Goal: Task Accomplishment & Management: Complete application form

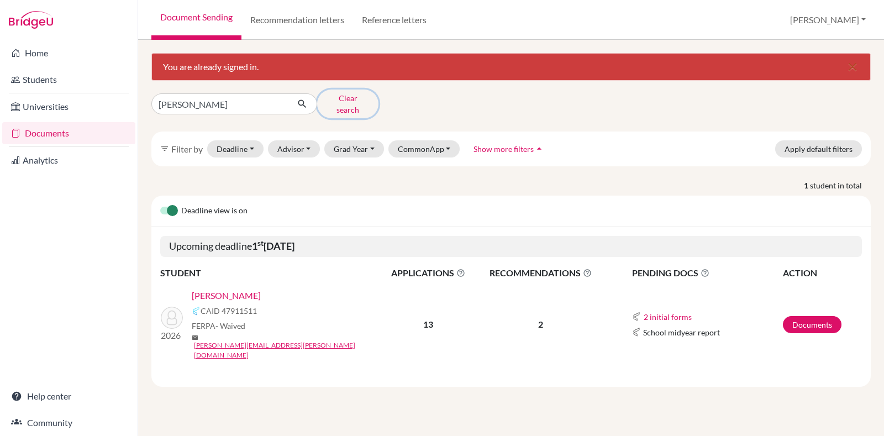
click at [332, 102] on button "Clear search" at bounding box center [347, 104] width 61 height 29
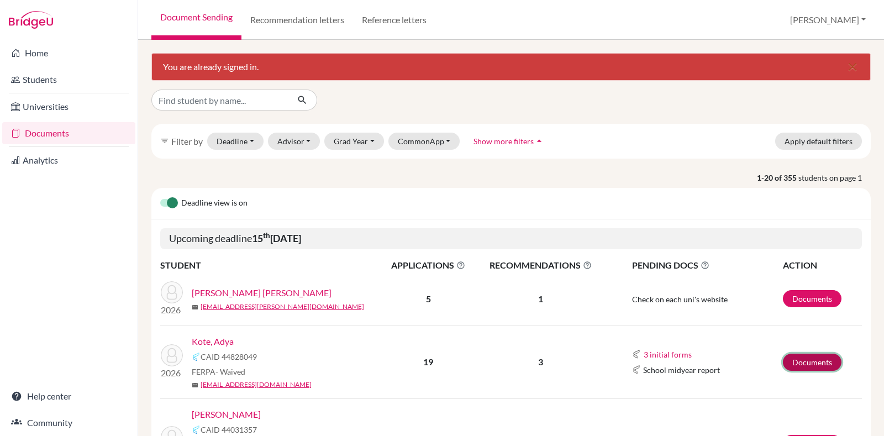
click at [809, 368] on link "Documents" at bounding box center [812, 362] width 59 height 17
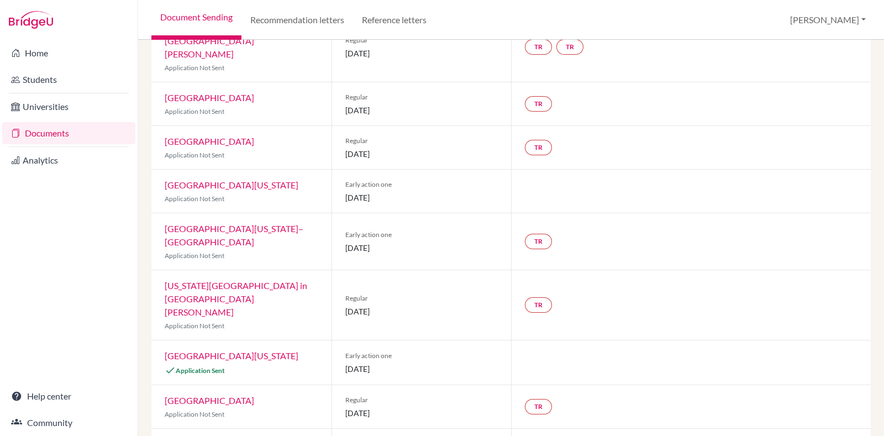
scroll to position [590, 0]
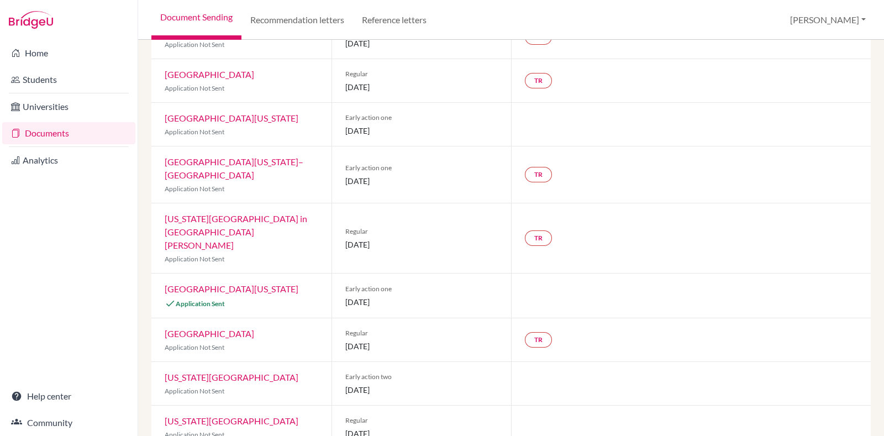
click at [357, 274] on div "Early action one 15 October 2025" at bounding box center [422, 296] width 180 height 44
drag, startPoint x: 630, startPoint y: 200, endPoint x: 615, endPoint y: 239, distance: 42.0
click at [615, 239] on div "Common App CAID: 44828049 FERPA Status: Waived Counselor: Priscilla Boaz First …" at bounding box center [511, 5] width 720 height 975
click at [615, 274] on div at bounding box center [691, 296] width 360 height 44
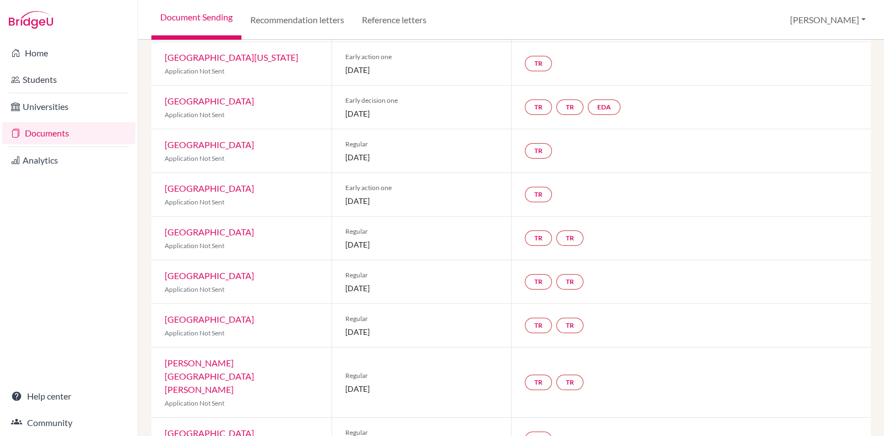
scroll to position [0, 0]
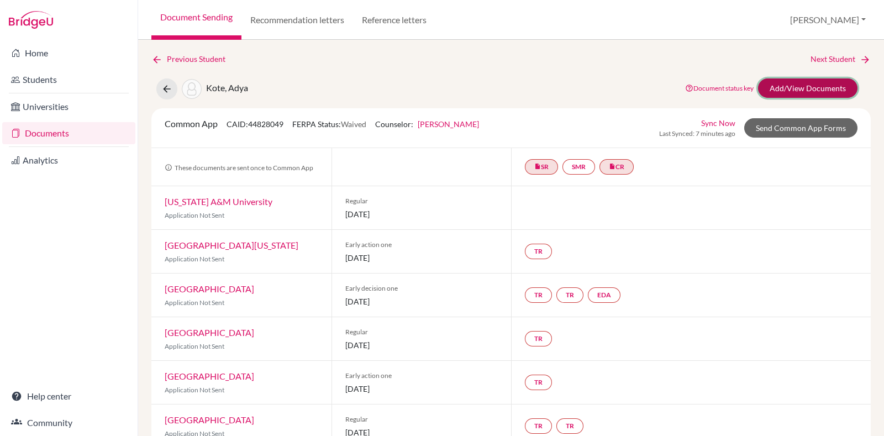
click at [815, 78] on link "Add/View Documents" at bounding box center [808, 87] width 100 height 19
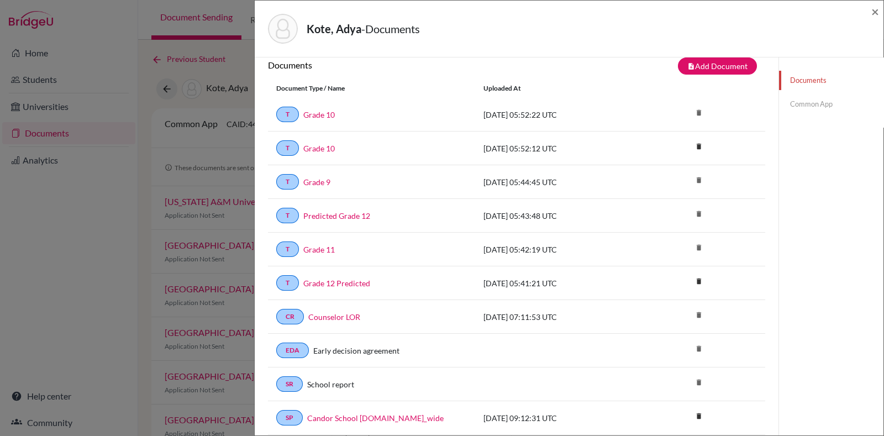
scroll to position [13, 0]
click at [692, 143] on icon "delete" at bounding box center [699, 146] width 17 height 17
click at [648, 211] on button "Delete" at bounding box center [665, 208] width 50 height 17
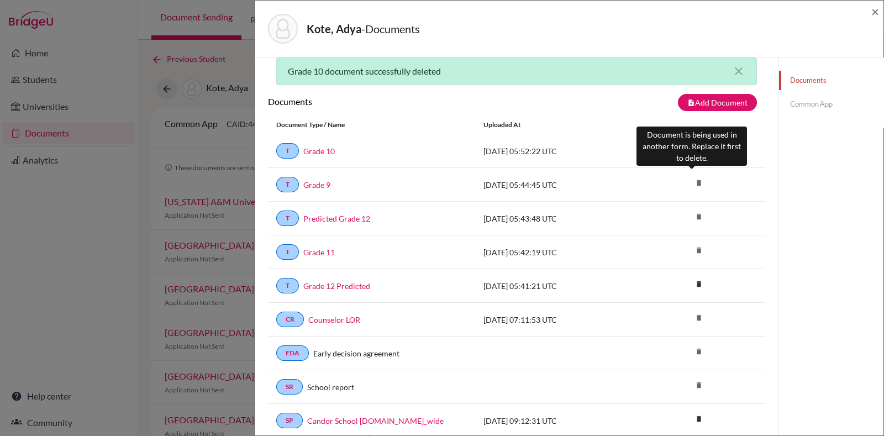
scroll to position [50, 0]
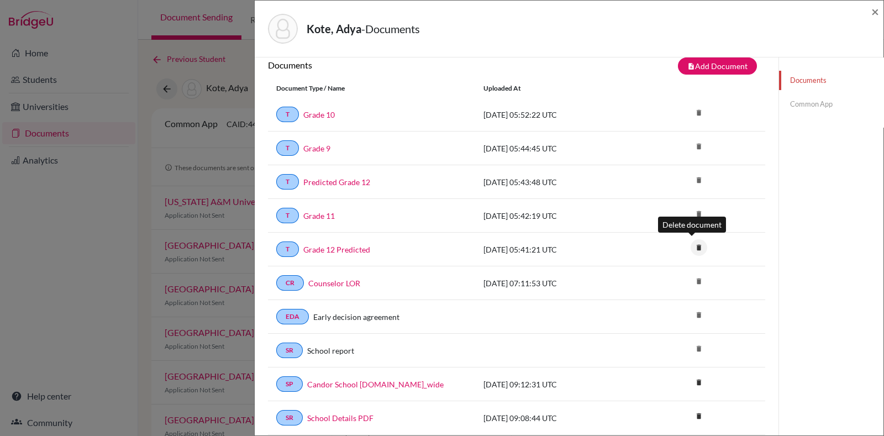
click at [691, 242] on icon "delete" at bounding box center [699, 247] width 17 height 17
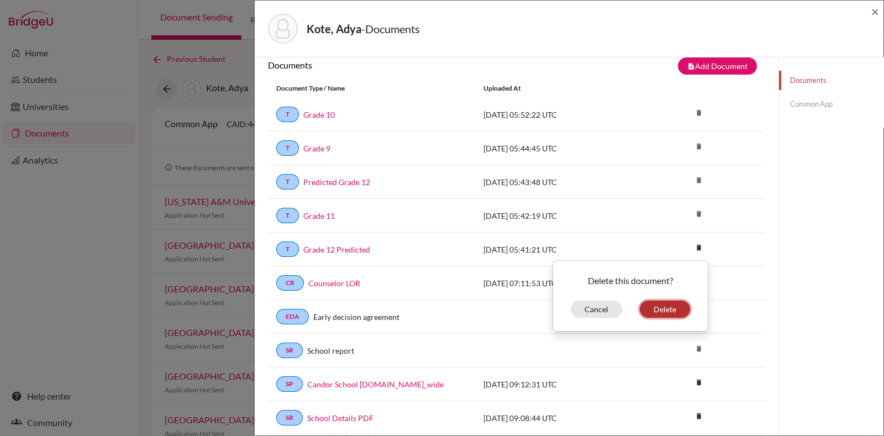
click at [659, 302] on button "Delete" at bounding box center [665, 309] width 50 height 17
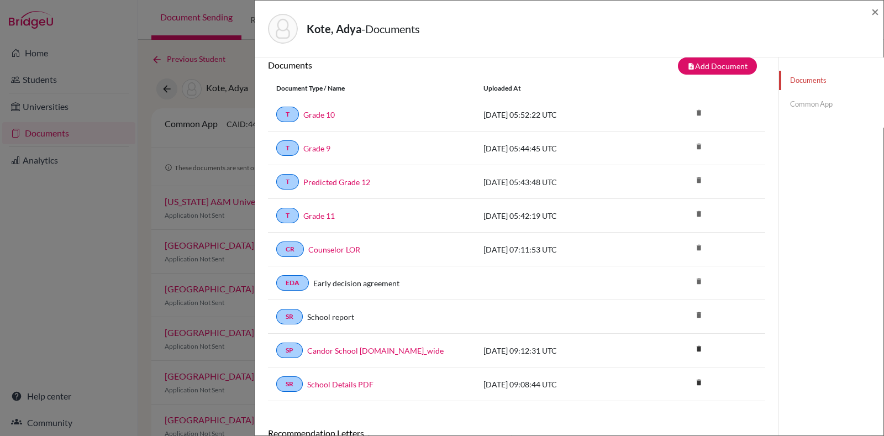
click at [798, 97] on link "Common App" at bounding box center [831, 104] width 104 height 19
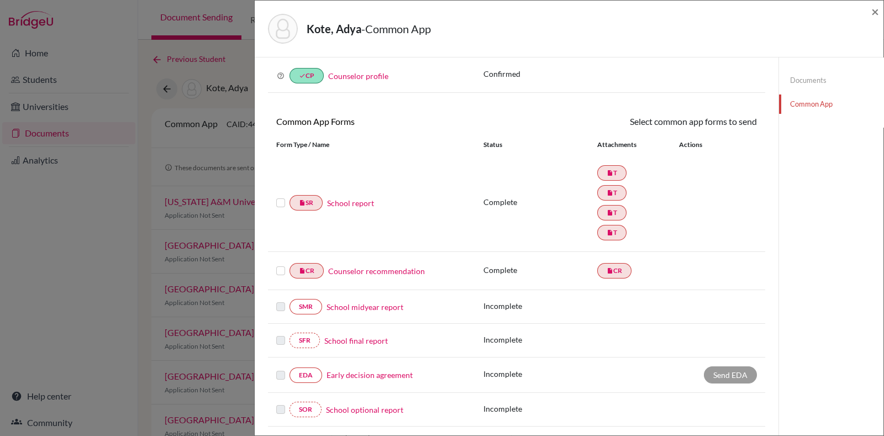
click at [347, 202] on link "School report" at bounding box center [350, 203] width 47 height 12
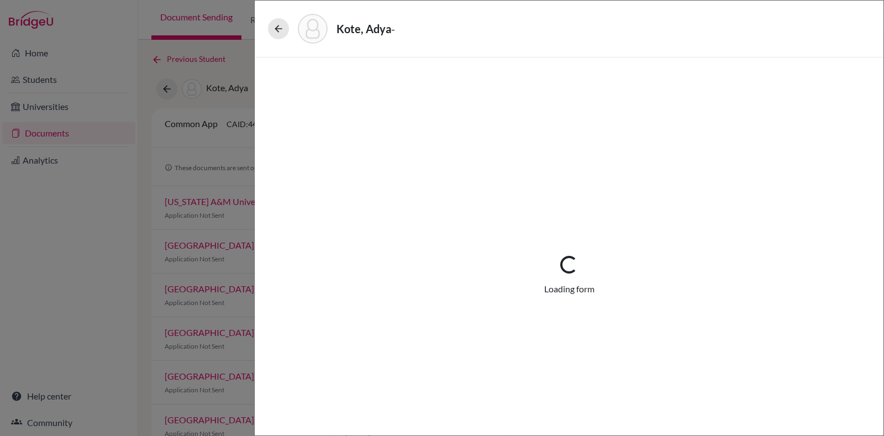
select select "4"
select select "688877"
select select "0"
select select "1"
select select "688873"
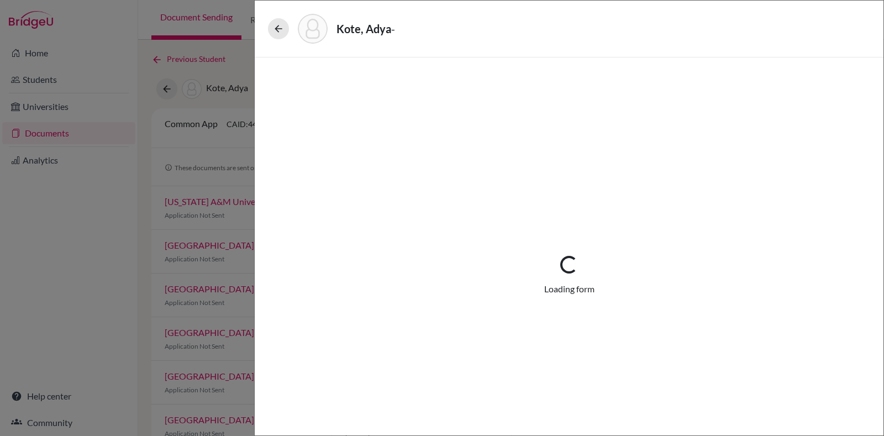
select select "688892"
select select "688878"
select select "1"
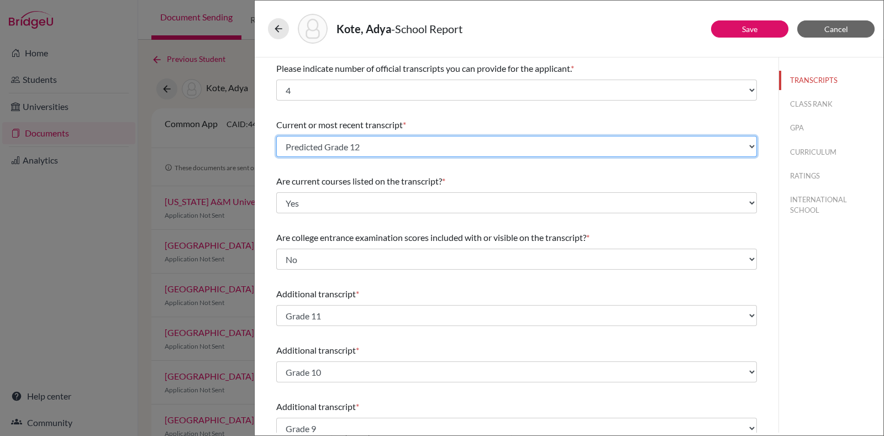
click at [537, 149] on select "Select existing document or upload a new one Grade 9 Grade 11 Predicted Grade 1…" at bounding box center [516, 146] width 481 height 21
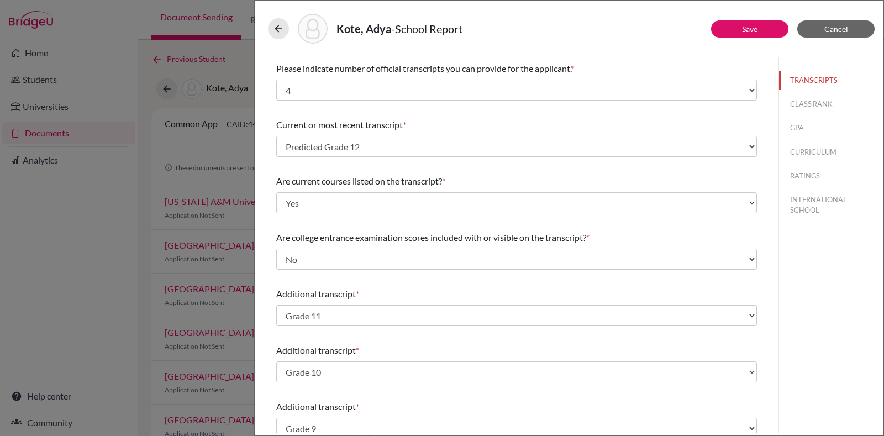
click at [537, 116] on div "Current or most recent transcript * Select existing document or upload a new on…" at bounding box center [516, 138] width 481 height 48
click at [523, 106] on div "Please indicate number of official transcripts you can provide for the applican…" at bounding box center [516, 380] width 481 height 646
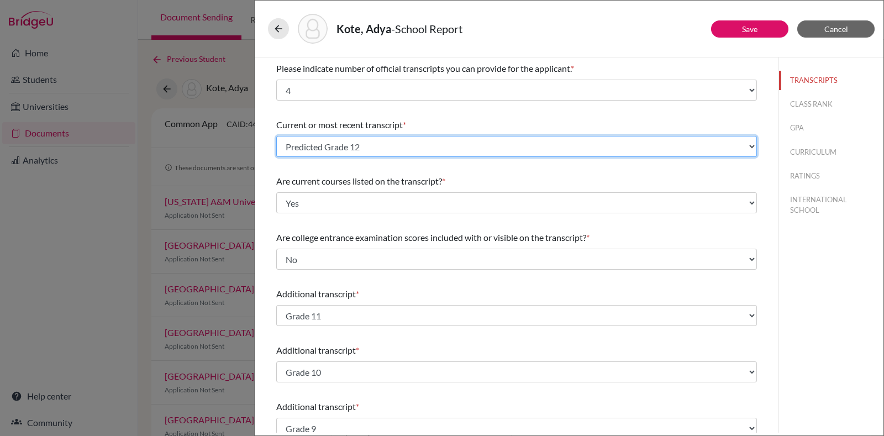
click at [735, 145] on select "Select existing document or upload a new one Grade 9 Grade 11 Predicted Grade 1…" at bounding box center [516, 146] width 481 height 21
click at [441, 148] on select "Select existing document or upload a new one Grade 9 Grade 11 Predicted Grade 1…" at bounding box center [516, 146] width 481 height 21
select select "Upload New File"
click at [276, 136] on select "Select existing document or upload a new one Grade 9 Grade 11 Predicted Grade 1…" at bounding box center [516, 146] width 481 height 21
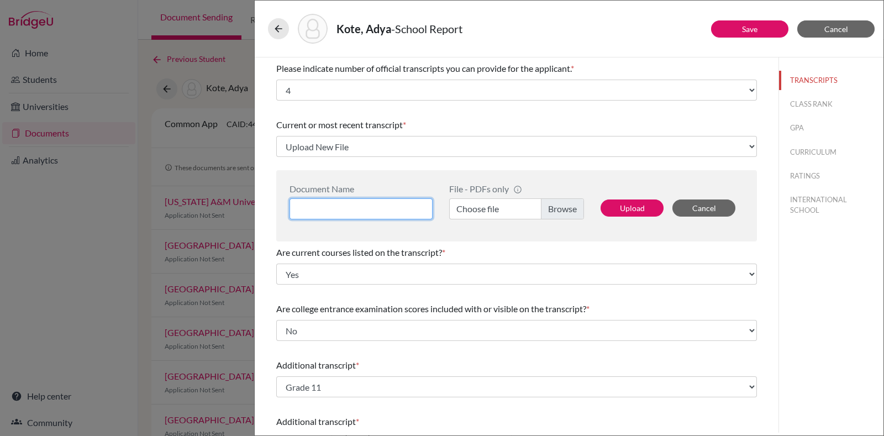
click at [333, 211] on input at bounding box center [361, 208] width 143 height 21
type input "Grade-12 Predicted"
click at [542, 211] on label "Choose file" at bounding box center [516, 208] width 135 height 21
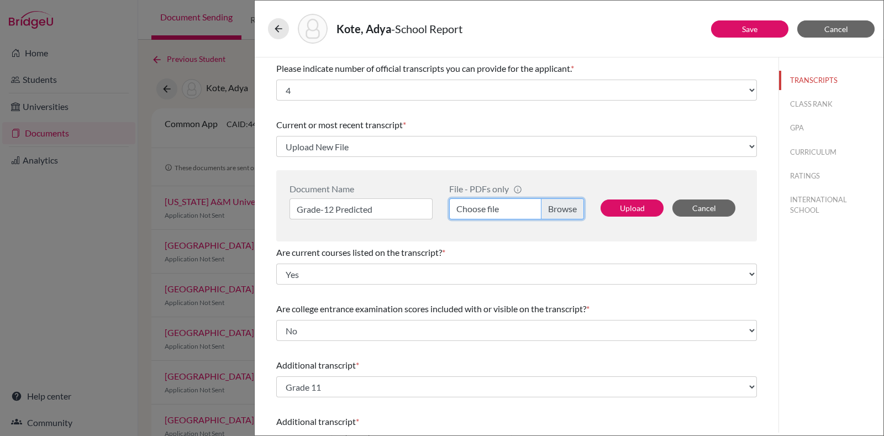
click at [542, 211] on input "Choose file" at bounding box center [516, 208] width 135 height 21
click at [622, 206] on button "Upload" at bounding box center [632, 208] width 63 height 17
select select "690945"
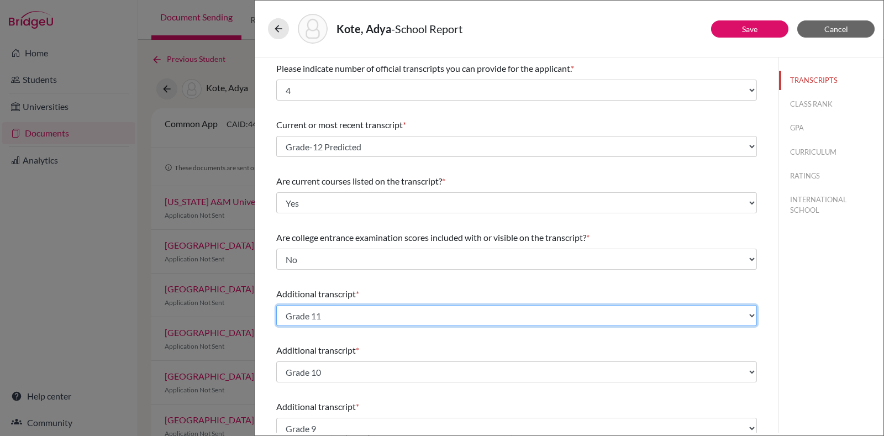
click at [446, 305] on select "Select existing document or upload a new one Grade 9 Grade 11 Predicted Grade 1…" at bounding box center [516, 315] width 481 height 21
select select "Upload New File"
click at [276, 305] on select "Select existing document or upload a new one Grade 9 Grade 11 Predicted Grade 1…" at bounding box center [516, 315] width 481 height 21
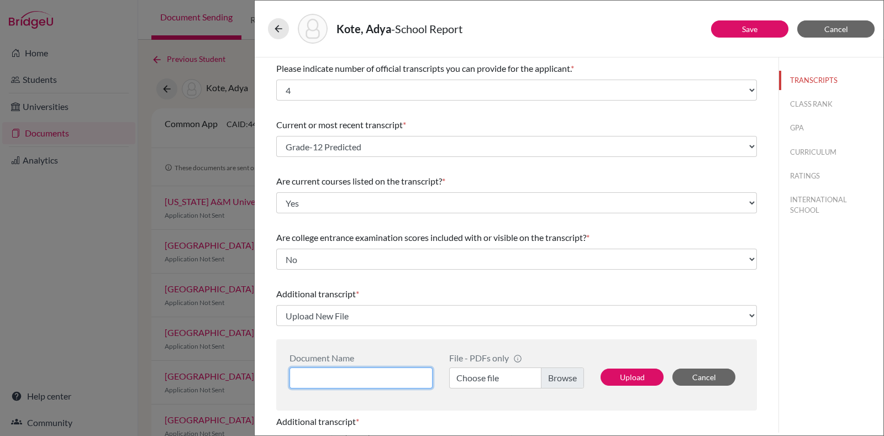
click at [357, 383] on input at bounding box center [361, 378] width 143 height 21
type input "Grade-11"
click at [501, 382] on label "Choose file" at bounding box center [516, 378] width 135 height 21
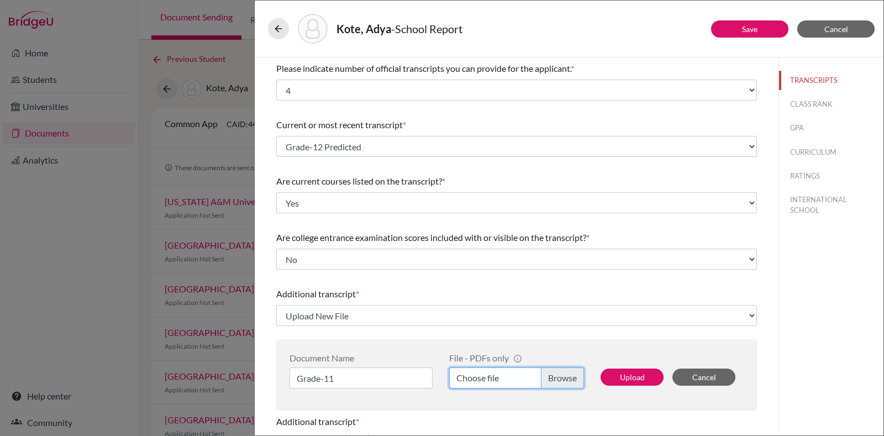
click at [501, 382] on input "Choose file" at bounding box center [516, 378] width 135 height 21
click at [648, 375] on button "Upload" at bounding box center [632, 377] width 63 height 17
select select "690946"
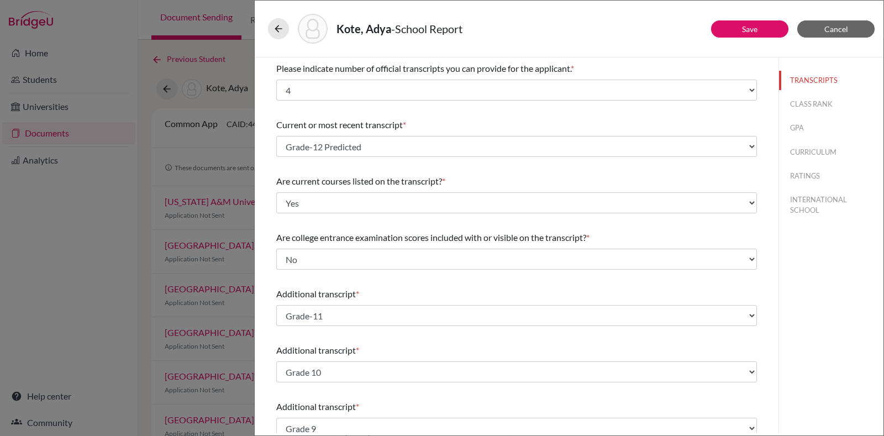
scroll to position [82, 0]
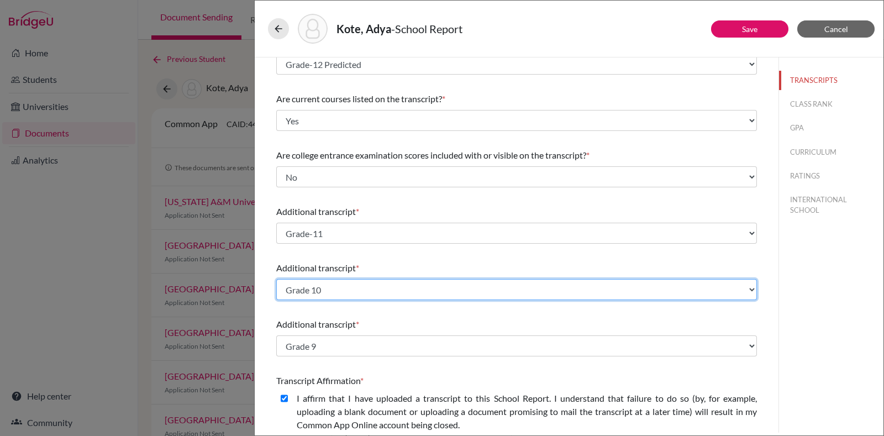
click at [491, 292] on select "Select existing document or upload a new one Grade 9 Grade 11 Predicted Grade 1…" at bounding box center [516, 289] width 481 height 21
select select "Upload New File"
click at [276, 279] on select "Select existing document or upload a new one Grade 9 Grade 11 Predicted Grade 1…" at bounding box center [516, 289] width 481 height 21
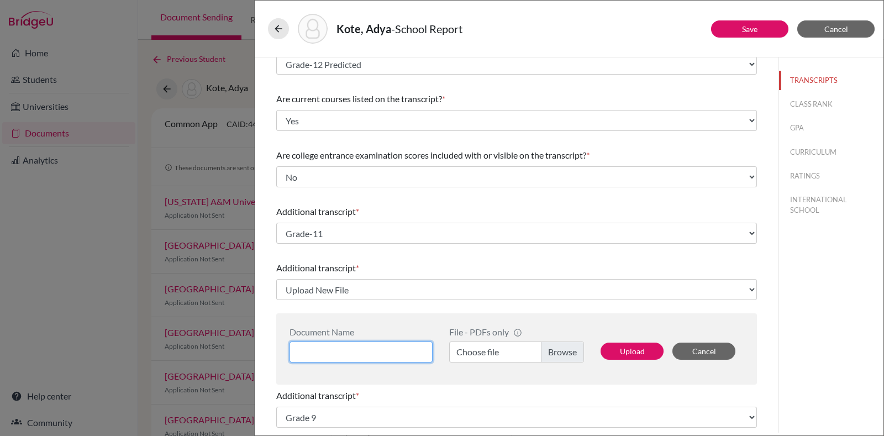
click at [381, 352] on input at bounding box center [361, 352] width 143 height 21
type input "Grade-10"
click at [511, 349] on label "Choose file" at bounding box center [516, 352] width 135 height 21
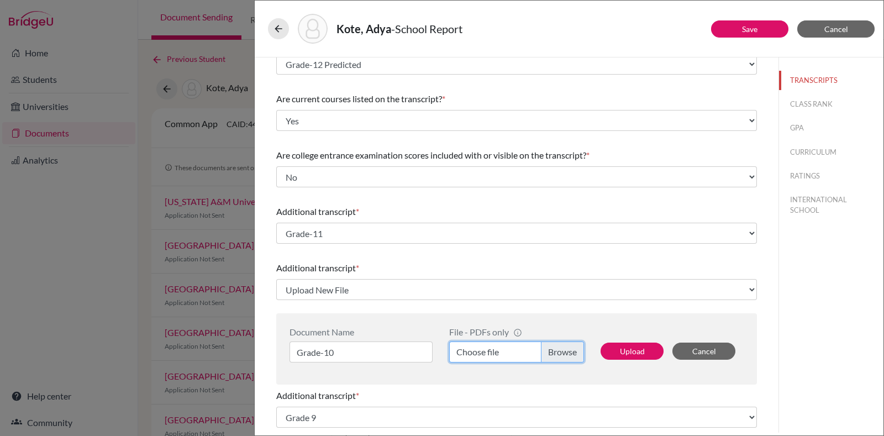
click at [511, 349] on input "Choose file" at bounding box center [516, 352] width 135 height 21
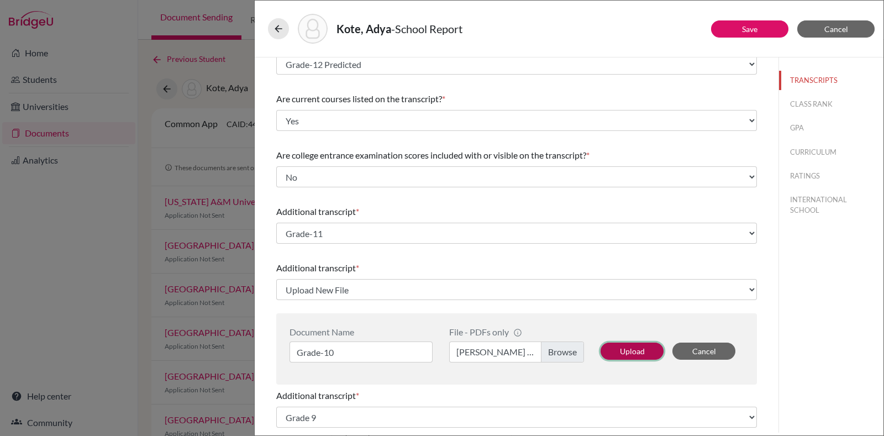
click at [618, 355] on button "Upload" at bounding box center [632, 351] width 63 height 17
select select "690947"
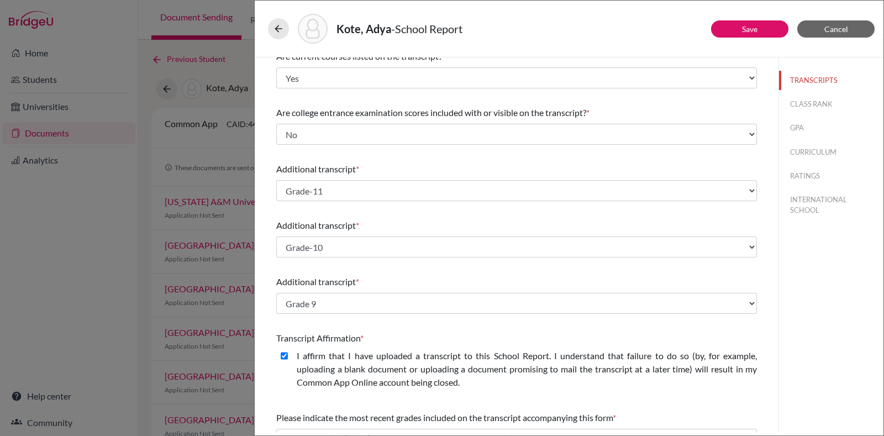
scroll to position [129, 0]
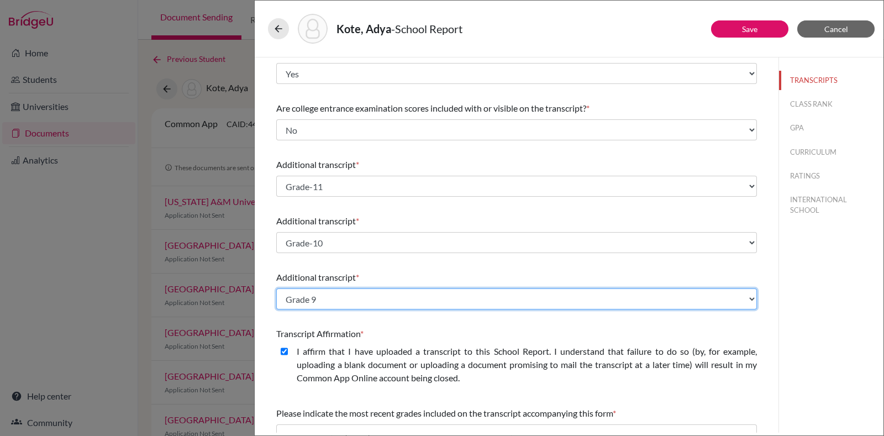
click at [491, 291] on select "Select existing document or upload a new one Grade 9 Grade 11 Predicted Grade 1…" at bounding box center [516, 299] width 481 height 21
select select "Upload New File"
click at [276, 289] on select "Select existing document or upload a new one Grade 9 Grade 11 Predicted Grade 1…" at bounding box center [516, 299] width 481 height 21
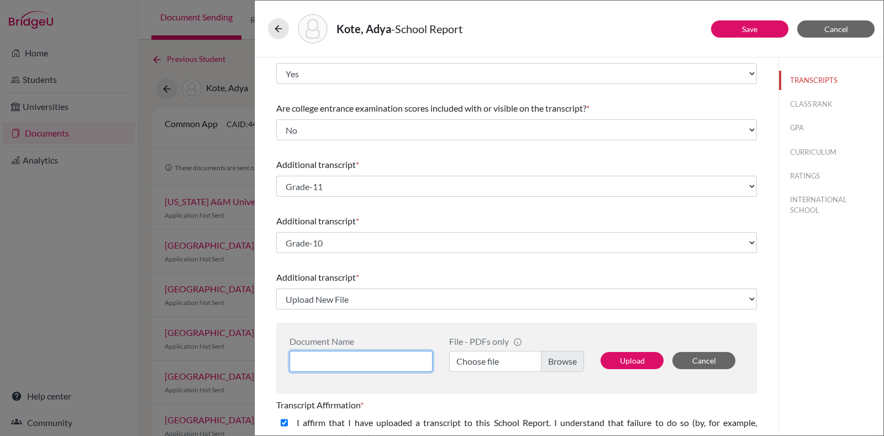
click at [370, 360] on input at bounding box center [361, 361] width 143 height 21
type input "Grade-9"
click at [482, 363] on label "Choose file" at bounding box center [516, 361] width 135 height 21
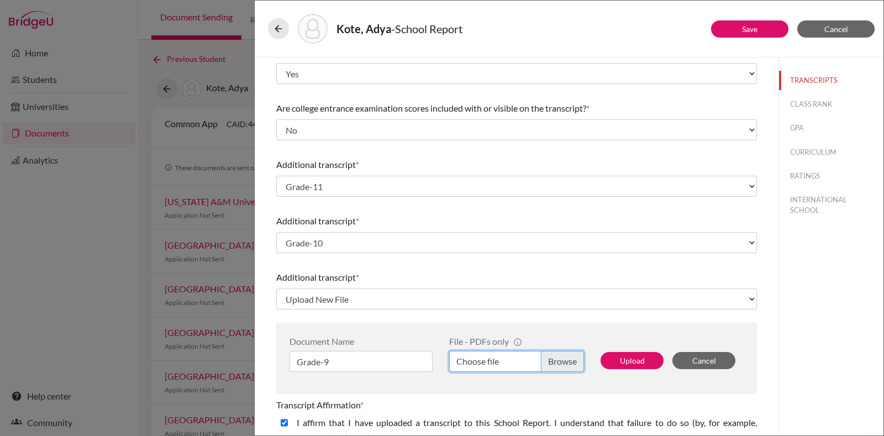
click at [482, 363] on input "Choose file" at bounding box center [516, 361] width 135 height 21
click at [636, 360] on button "Upload" at bounding box center [632, 360] width 63 height 17
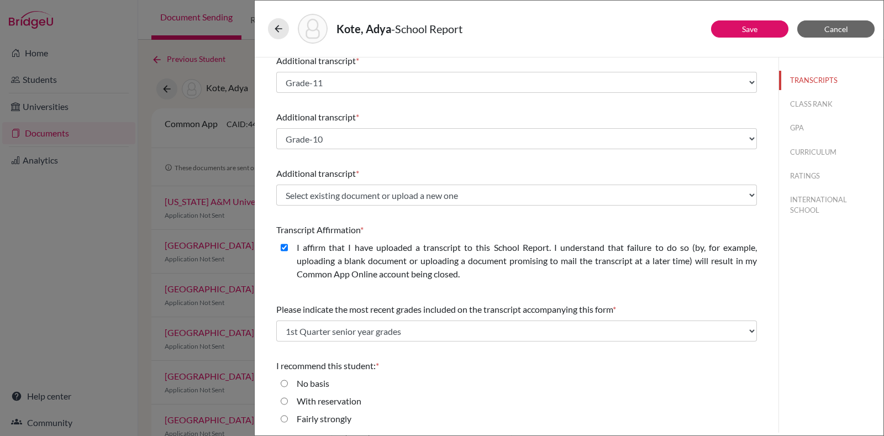
scroll to position [234, 0]
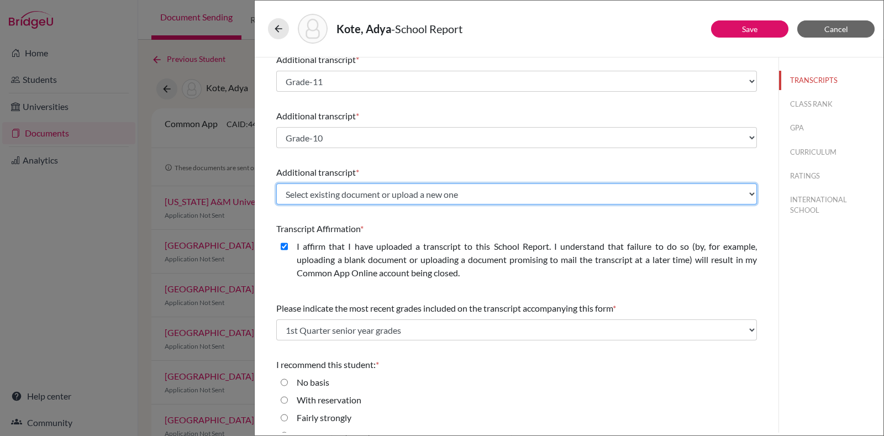
click at [519, 185] on select "Select existing document or upload a new one Grade-9 Grade 9 Grade 11 Predicted…" at bounding box center [516, 194] width 481 height 21
select select "690948"
click at [276, 184] on select "Select existing document or upload a new one Grade-9 Grade 9 Grade 11 Predicted…" at bounding box center [516, 194] width 481 height 21
click at [377, 189] on select "Select existing document or upload a new one Grade-9 Grade 9 Grade 11 Predicted…" at bounding box center [516, 194] width 481 height 21
click at [376, 195] on select "Select existing document or upload a new one Grade-9 Grade 9 Grade 11 Predicted…" at bounding box center [516, 194] width 481 height 21
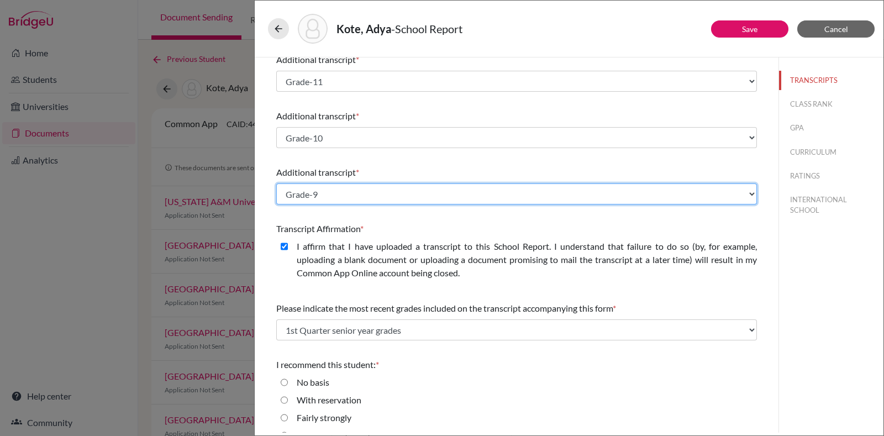
scroll to position [270, 0]
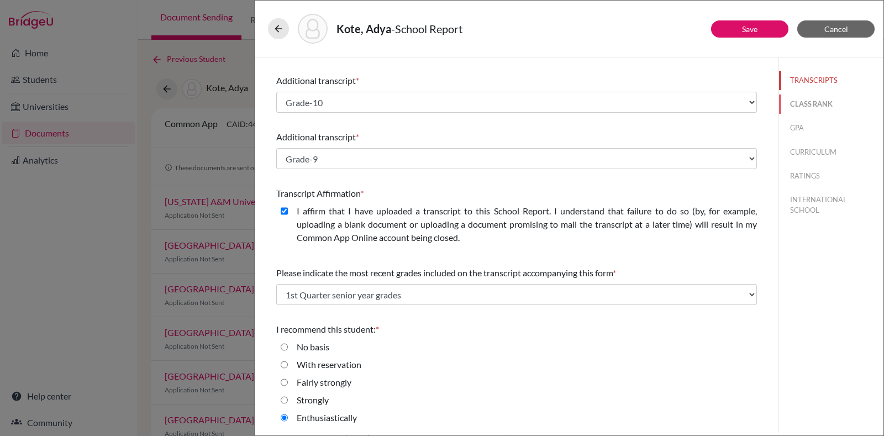
click at [805, 107] on button "CLASS RANK" at bounding box center [831, 104] width 104 height 19
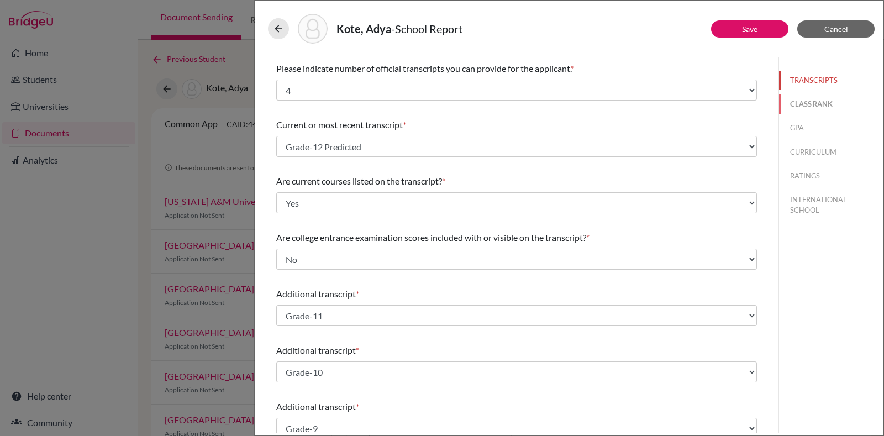
select select "5"
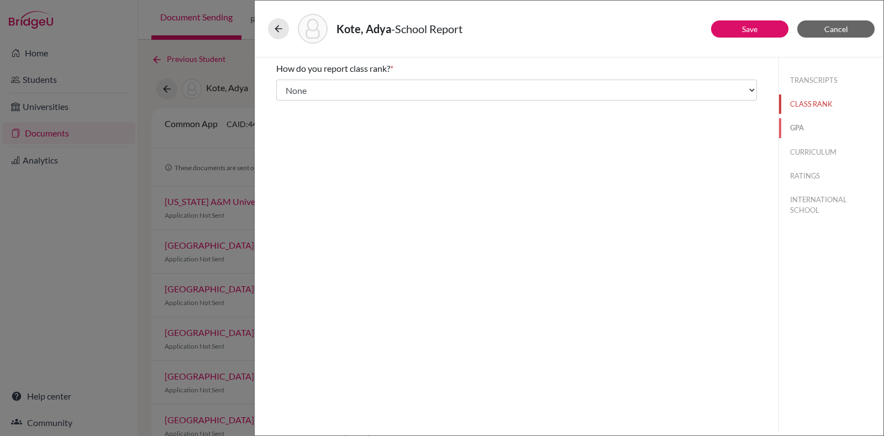
click at [802, 131] on button "GPA" at bounding box center [831, 127] width 104 height 19
click at [814, 163] on div "TRANSCRIPTS CLASS RANK GPA CURRICULUM RATINGS INTERNATIONAL SCHOOL" at bounding box center [831, 142] width 104 height 171
click at [816, 151] on button "CURRICULUM" at bounding box center [831, 152] width 104 height 19
select select "4"
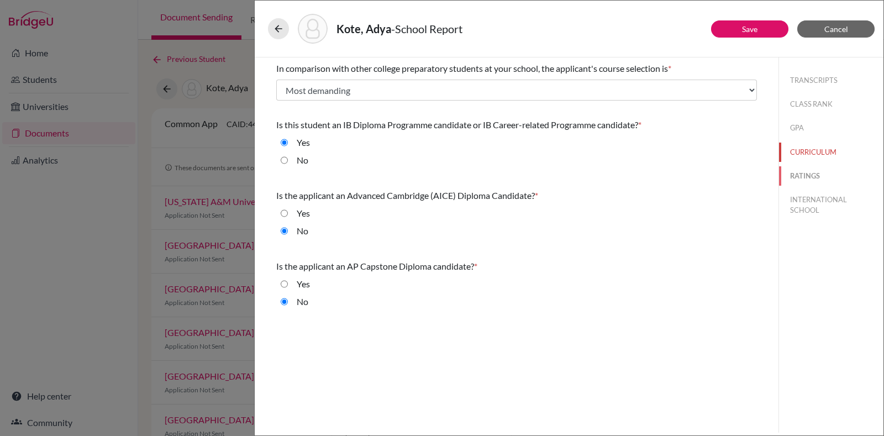
click at [810, 174] on button "RATINGS" at bounding box center [831, 175] width 104 height 19
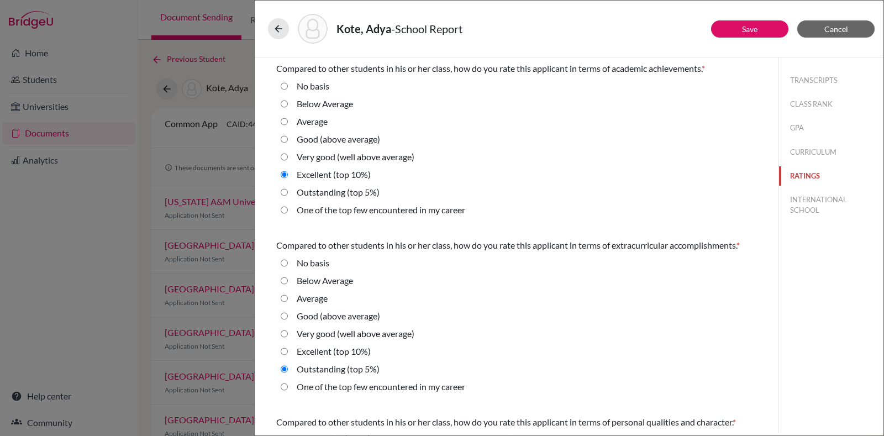
scroll to position [336, 0]
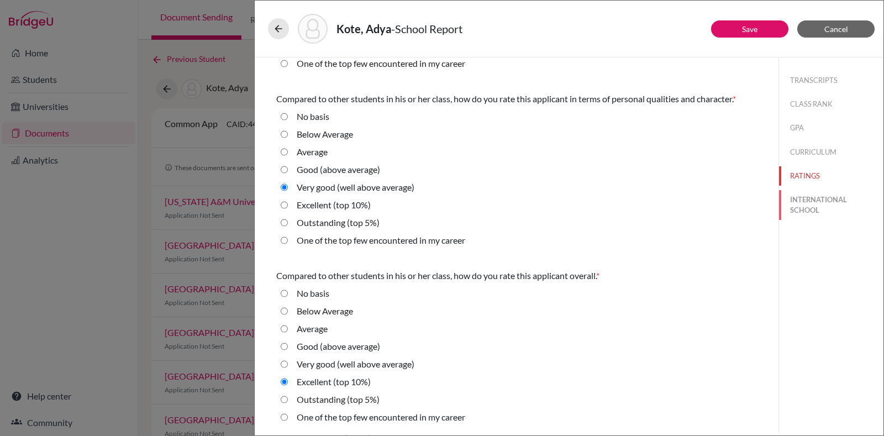
click at [811, 196] on button "INTERNATIONAL SCHOOL" at bounding box center [831, 205] width 104 height 30
radio Average "true"
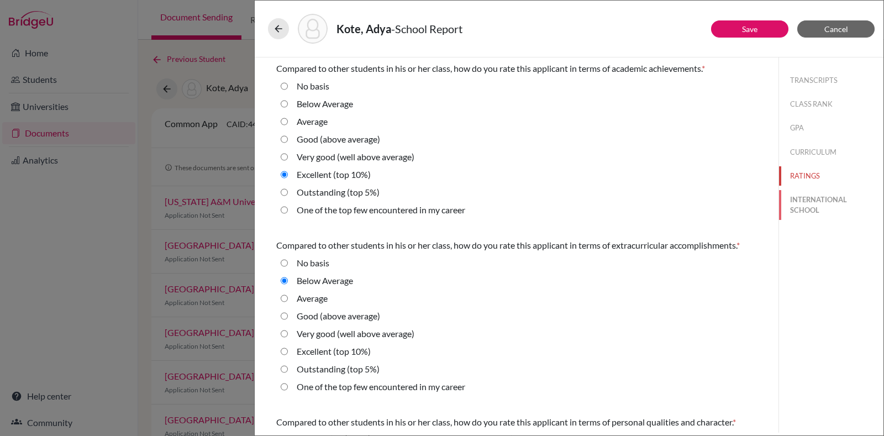
select select "14"
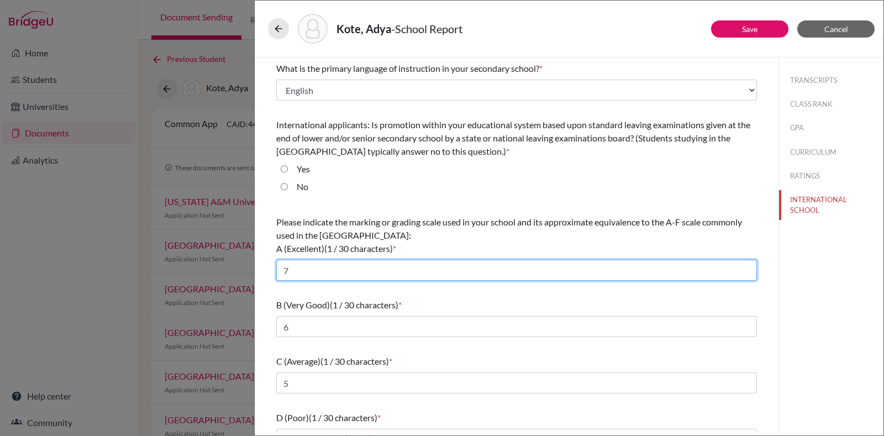
click at [485, 266] on input "7" at bounding box center [516, 270] width 481 height 21
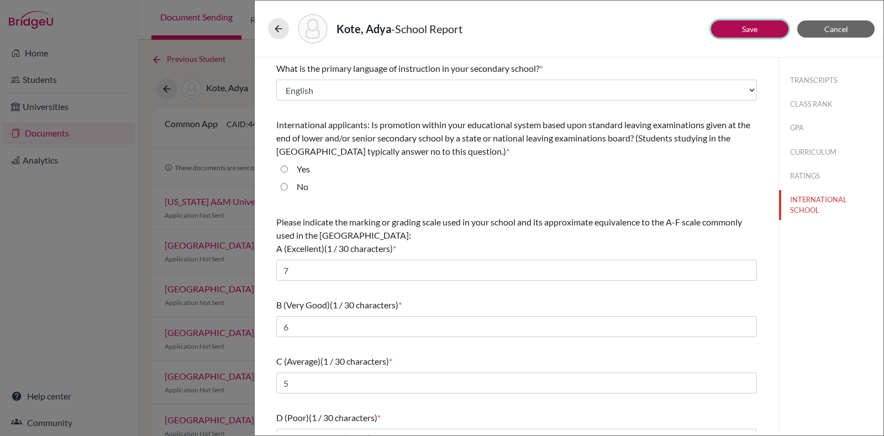
click at [747, 26] on link "Save" at bounding box center [749, 28] width 15 height 9
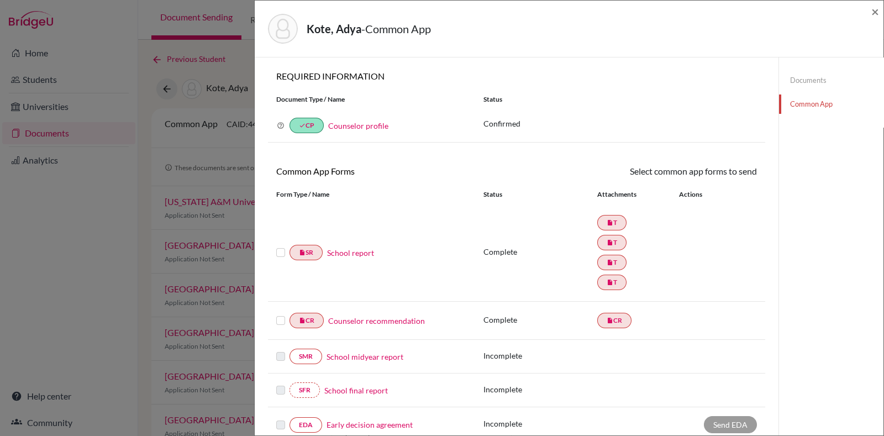
click at [807, 75] on link "Documents" at bounding box center [831, 80] width 104 height 19
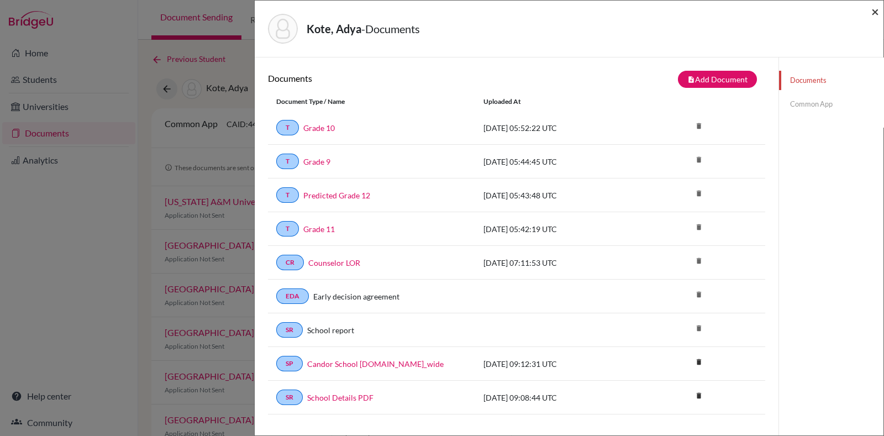
click at [876, 12] on span "×" at bounding box center [876, 11] width 8 height 16
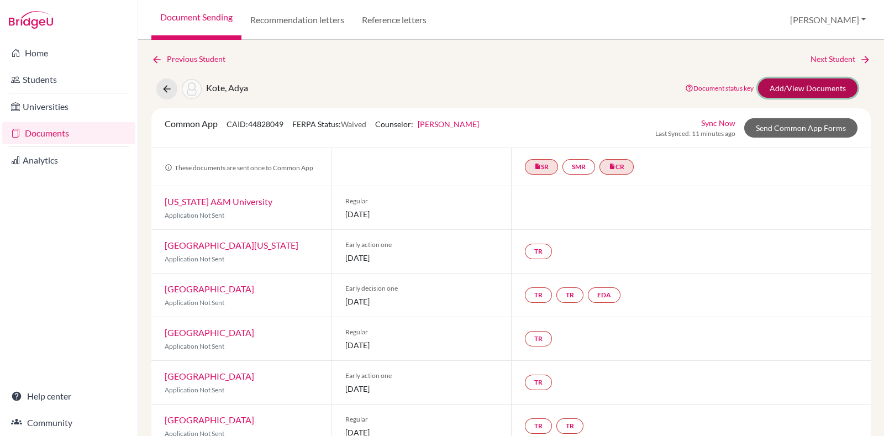
click at [775, 92] on link "Add/View Documents" at bounding box center [808, 87] width 100 height 19
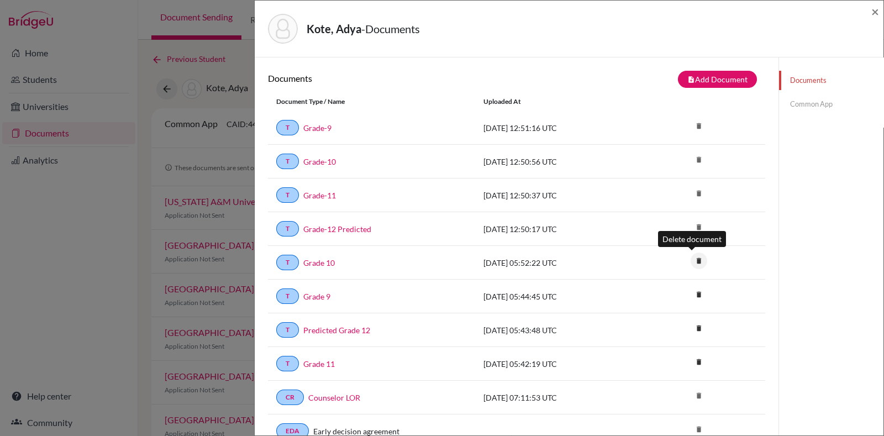
click at [691, 261] on icon "delete" at bounding box center [699, 261] width 17 height 17
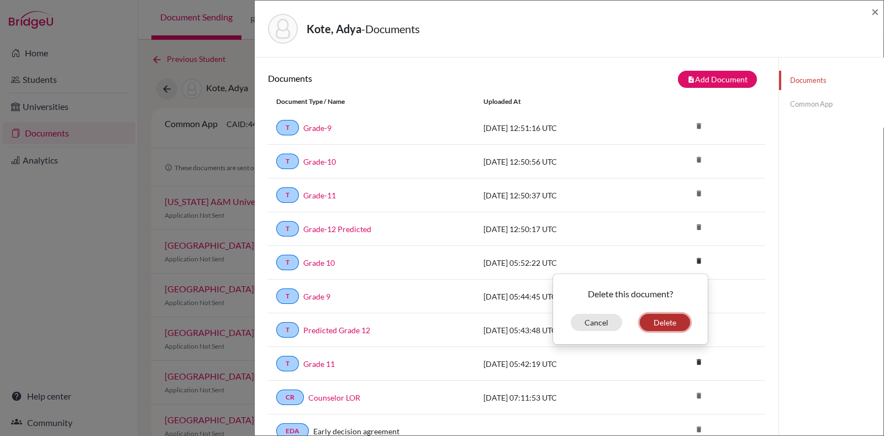
click at [652, 318] on button "Delete" at bounding box center [665, 322] width 50 height 17
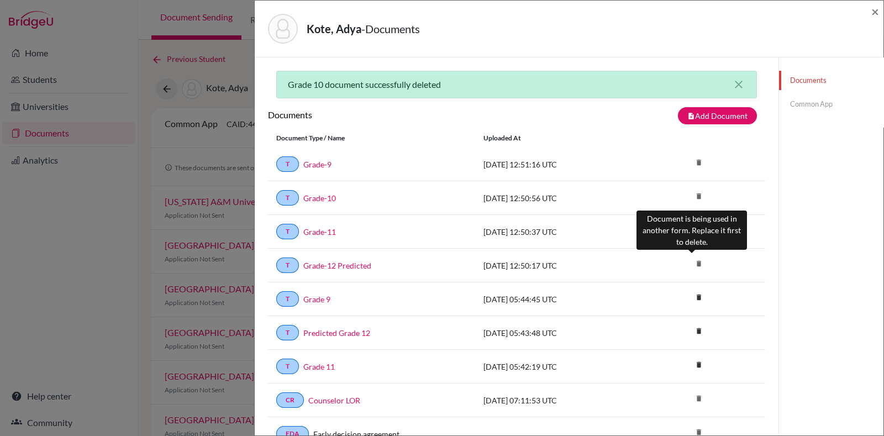
click at [691, 262] on icon "delete" at bounding box center [699, 263] width 17 height 17
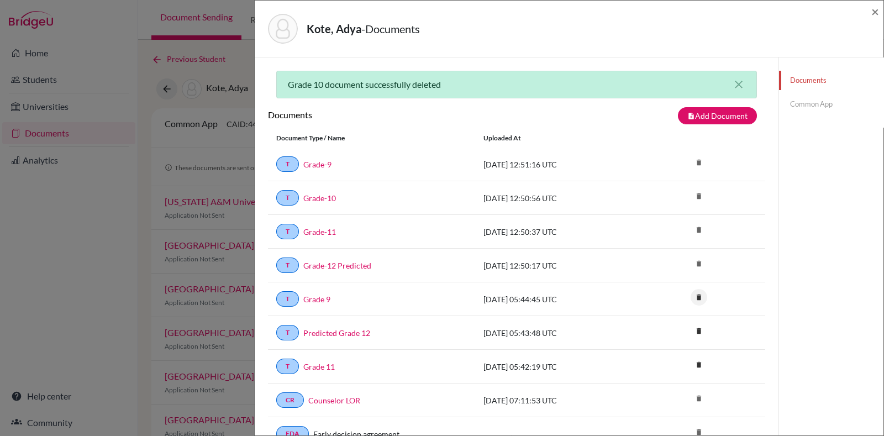
scroll to position [100, 0]
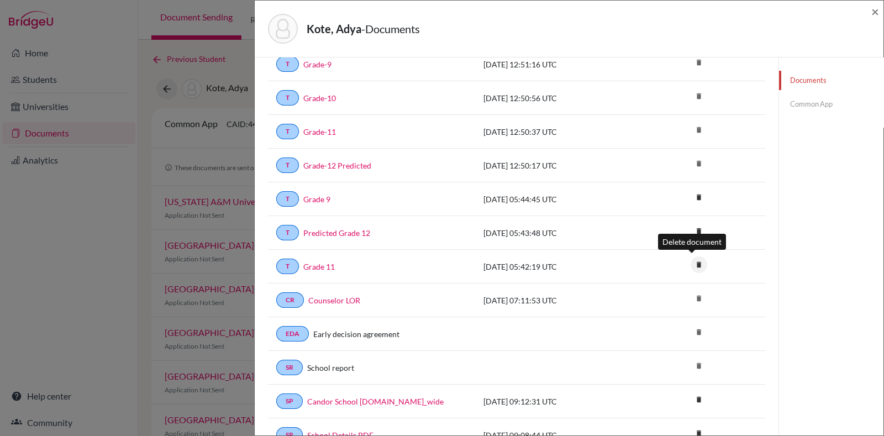
click at [691, 259] on icon "delete" at bounding box center [699, 264] width 17 height 17
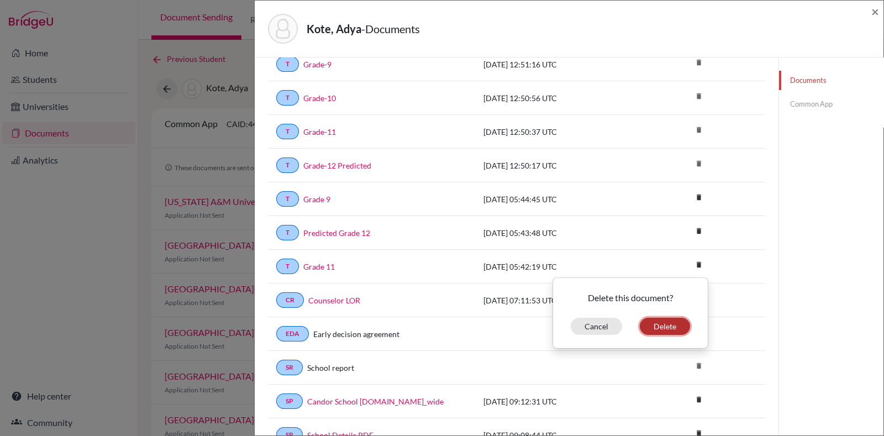
click at [647, 330] on button "Delete" at bounding box center [665, 326] width 50 height 17
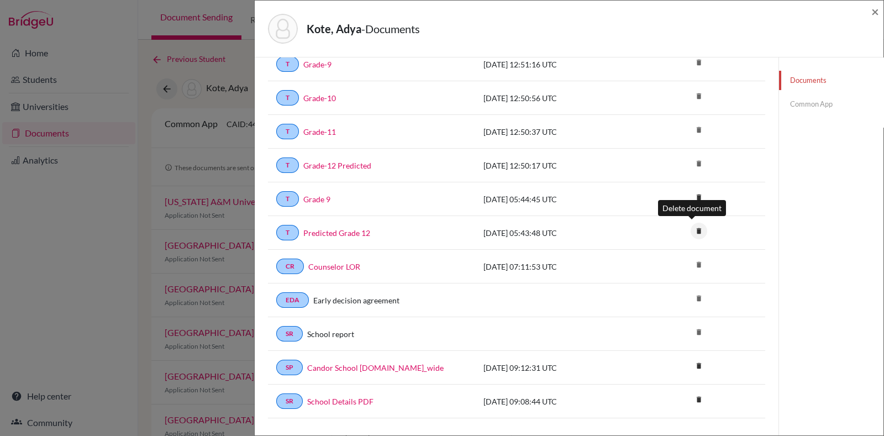
click at [691, 227] on icon "delete" at bounding box center [699, 231] width 17 height 17
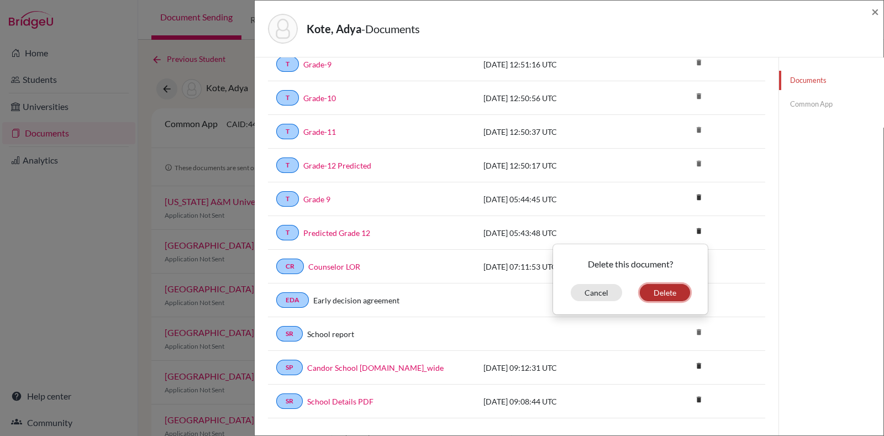
click at [662, 290] on button "Delete" at bounding box center [665, 292] width 50 height 17
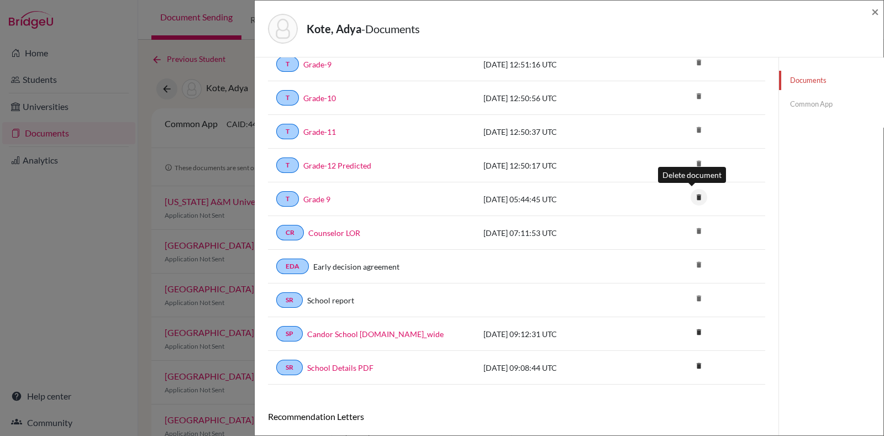
click at [691, 196] on icon "delete" at bounding box center [699, 197] width 17 height 17
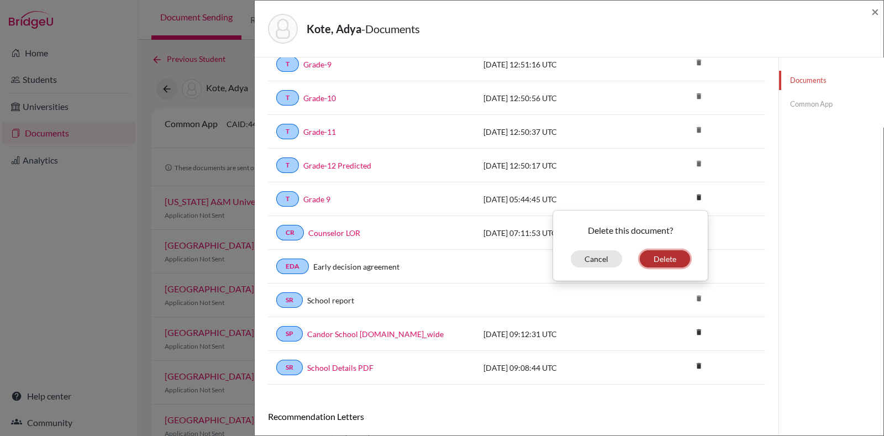
click at [663, 260] on button "Delete" at bounding box center [665, 258] width 50 height 17
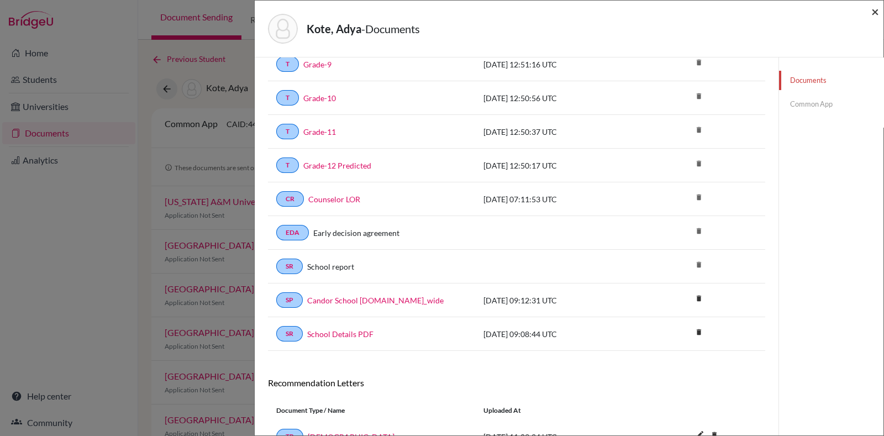
click at [878, 13] on span "×" at bounding box center [876, 11] width 8 height 16
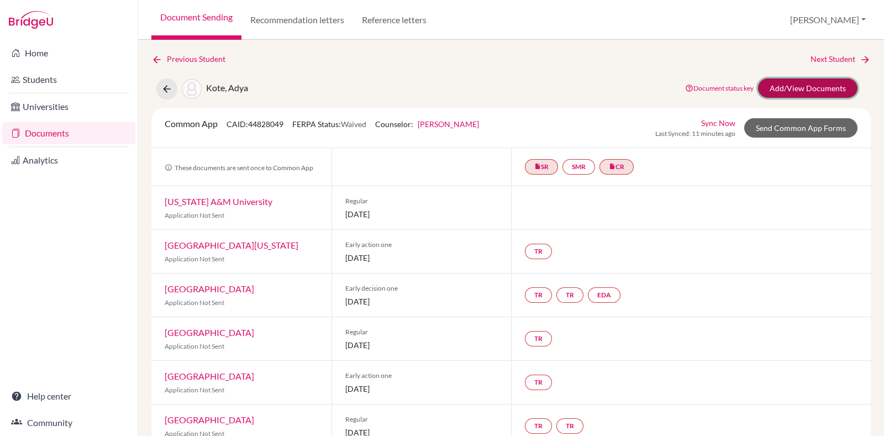
click at [765, 90] on link "Add/View Documents" at bounding box center [808, 87] width 100 height 19
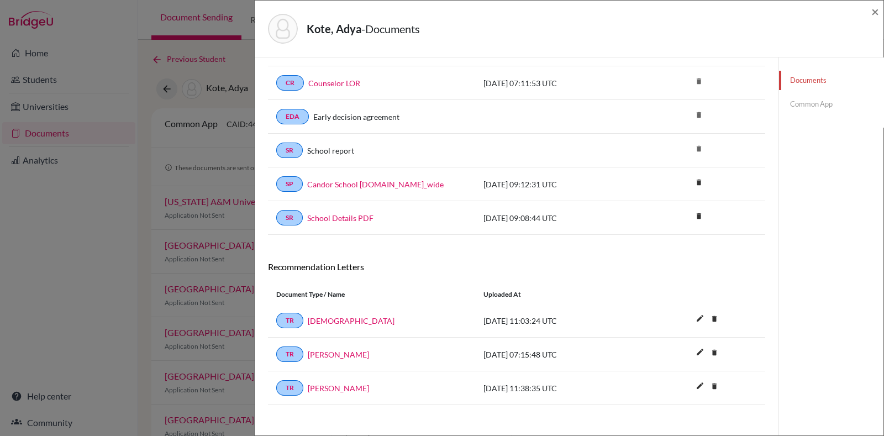
scroll to position [185, 0]
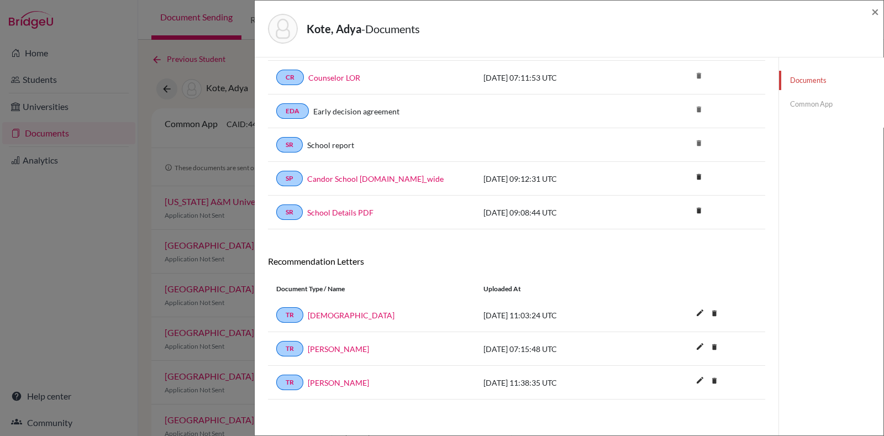
click at [193, 247] on div "Kote, Adya - Documents × Documents note_add Add Document Document type Change e…" at bounding box center [442, 218] width 884 height 436
click at [877, 9] on span "×" at bounding box center [876, 11] width 8 height 16
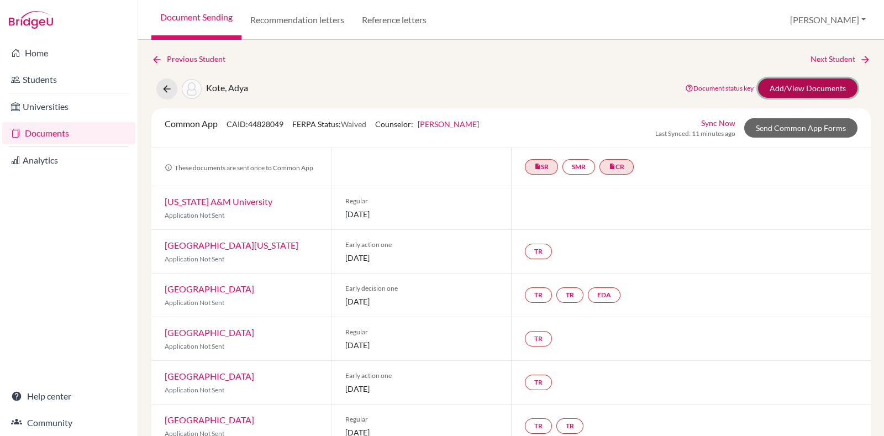
click at [796, 83] on link "Add/View Documents" at bounding box center [808, 87] width 100 height 19
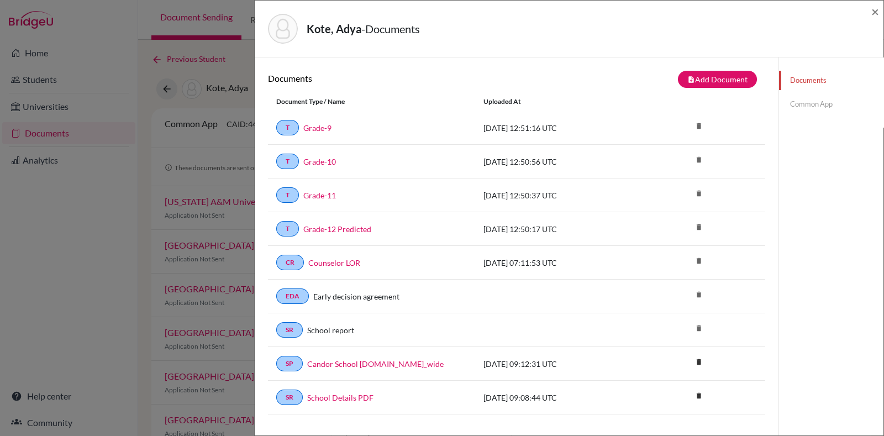
click at [807, 109] on link "Common App" at bounding box center [831, 104] width 104 height 19
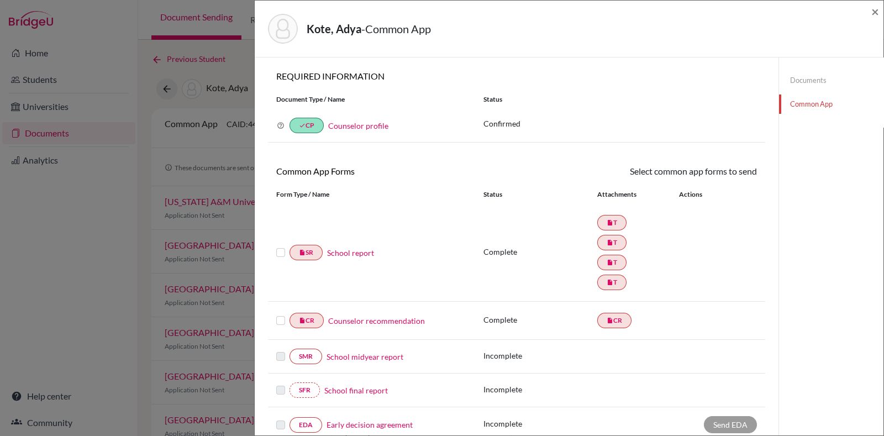
click at [382, 317] on link "Counselor recommendation" at bounding box center [376, 321] width 97 height 12
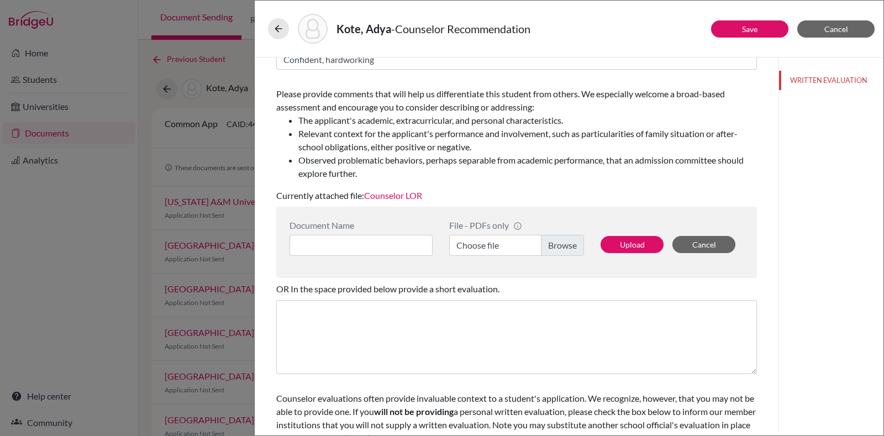
scroll to position [146, 0]
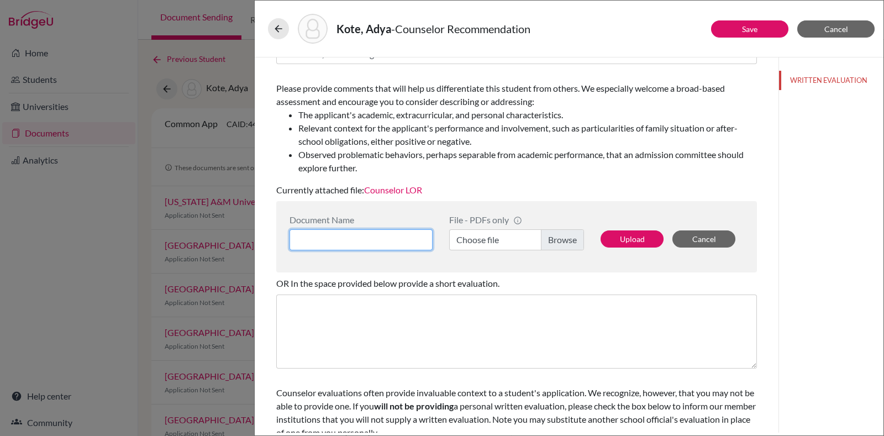
click at [410, 239] on input at bounding box center [361, 239] width 143 height 21
type input "Counselor - LOR"
click at [487, 250] on label "Choose file" at bounding box center [516, 239] width 135 height 21
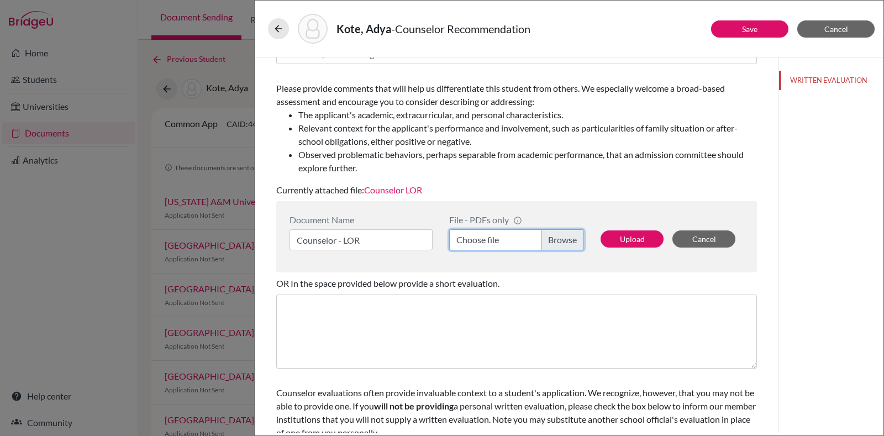
click at [487, 250] on input "Choose file" at bounding box center [516, 239] width 135 height 21
click at [624, 247] on button "Upload" at bounding box center [632, 239] width 63 height 17
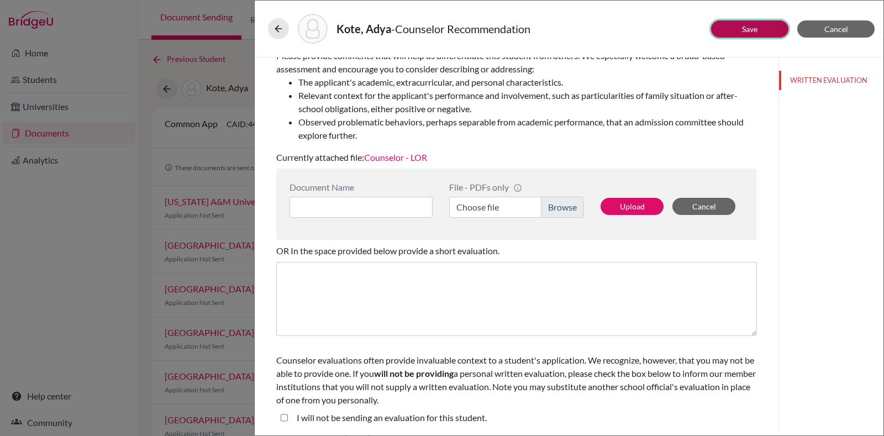
click at [757, 28] on link "Save" at bounding box center [749, 28] width 15 height 9
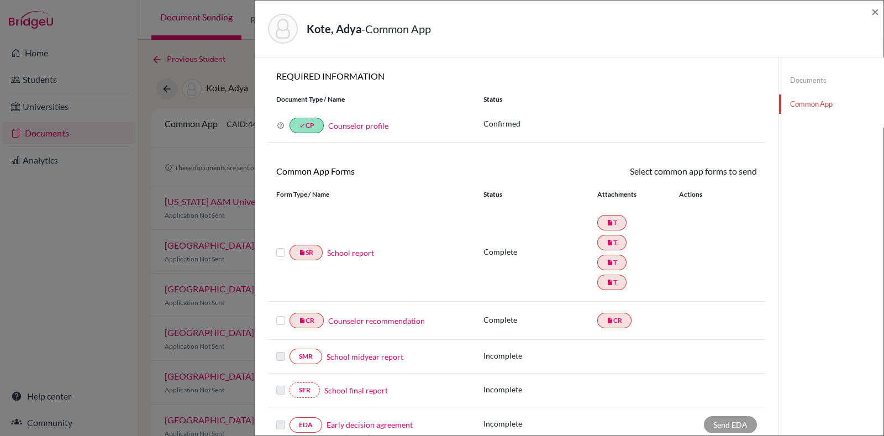
click at [285, 246] on label at bounding box center [280, 246] width 9 height 0
click at [0, 0] on input "checkbox" at bounding box center [0, 0] width 0 height 0
click at [279, 325] on div at bounding box center [282, 321] width 13 height 13
click at [282, 315] on div at bounding box center [282, 321] width 13 height 13
click at [280, 315] on label at bounding box center [280, 315] width 9 height 0
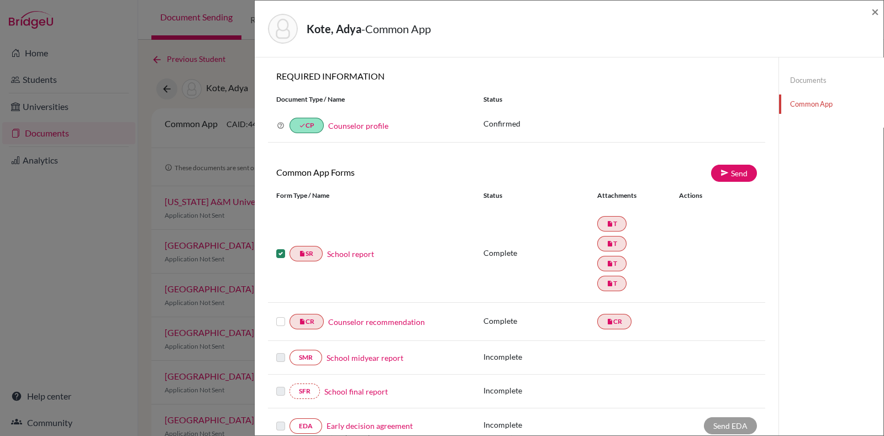
click at [0, 0] on input "checkbox" at bounding box center [0, 0] width 0 height 0
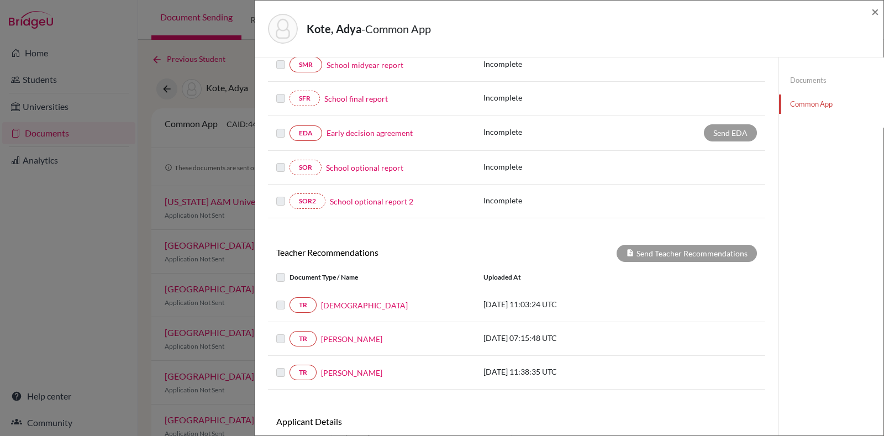
scroll to position [294, 0]
click at [290, 298] on label at bounding box center [290, 298] width 0 height 0
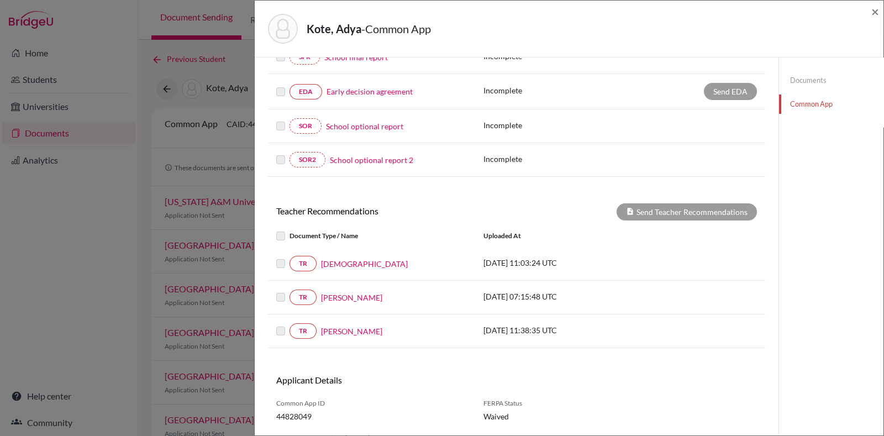
scroll to position [335, 0]
click at [290, 229] on label at bounding box center [290, 229] width 0 height 0
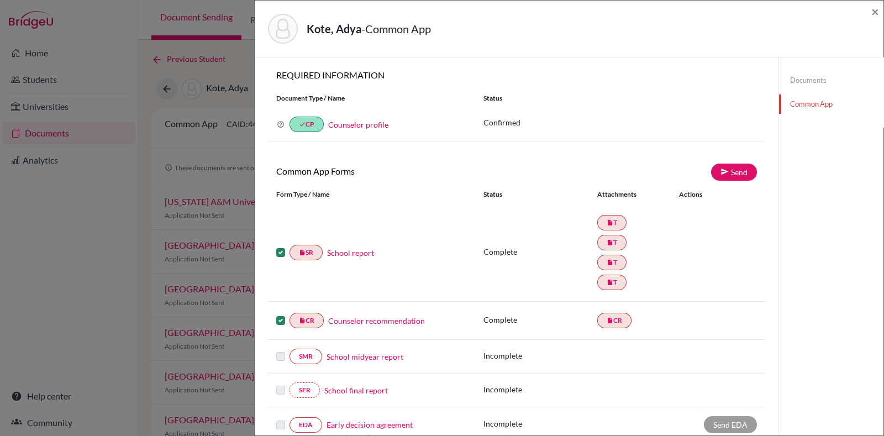
scroll to position [0, 0]
click at [344, 249] on link "School report" at bounding box center [350, 254] width 47 height 12
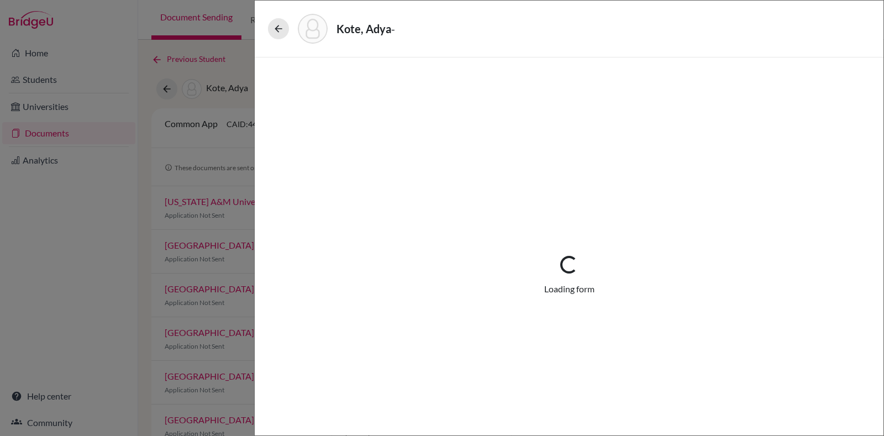
select select "4"
select select "690945"
select select "0"
select select "1"
select select "690946"
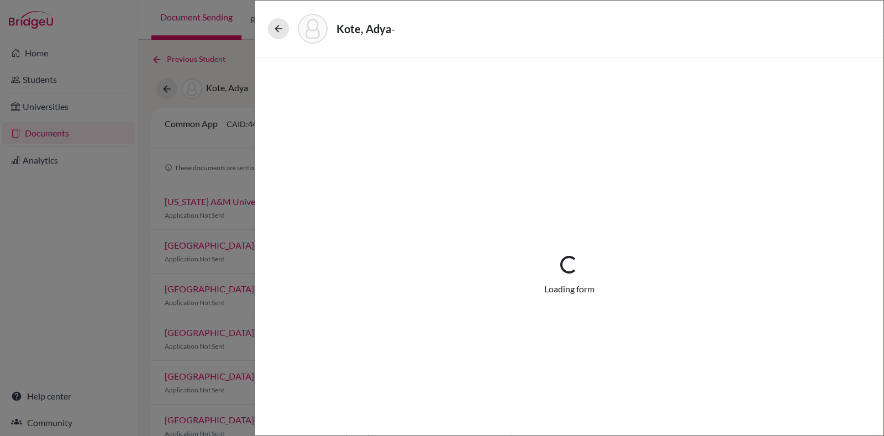
select select "690947"
select select "690948"
select select "1"
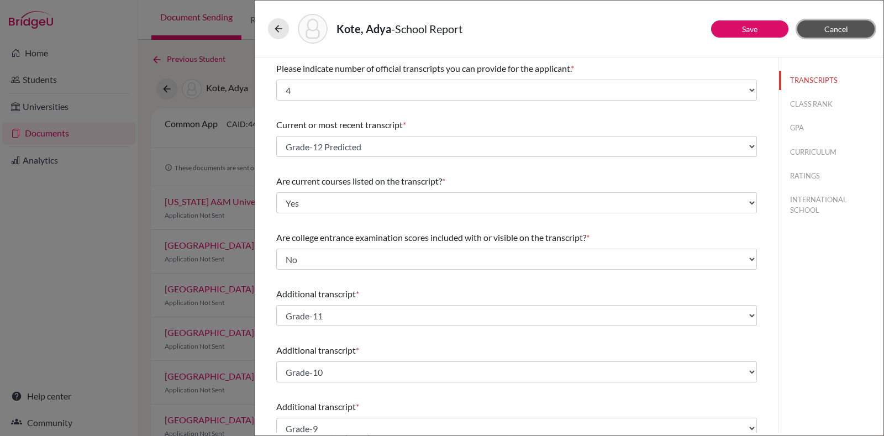
click at [819, 29] on button "Cancel" at bounding box center [836, 28] width 77 height 17
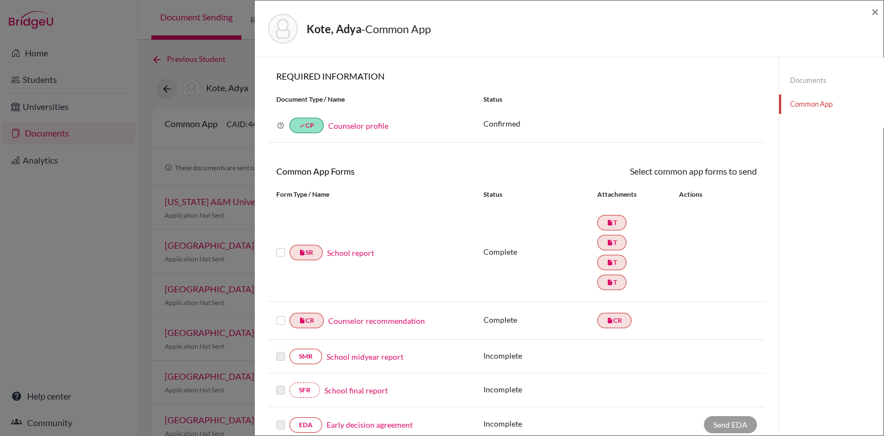
click at [807, 76] on link "Documents" at bounding box center [831, 80] width 104 height 19
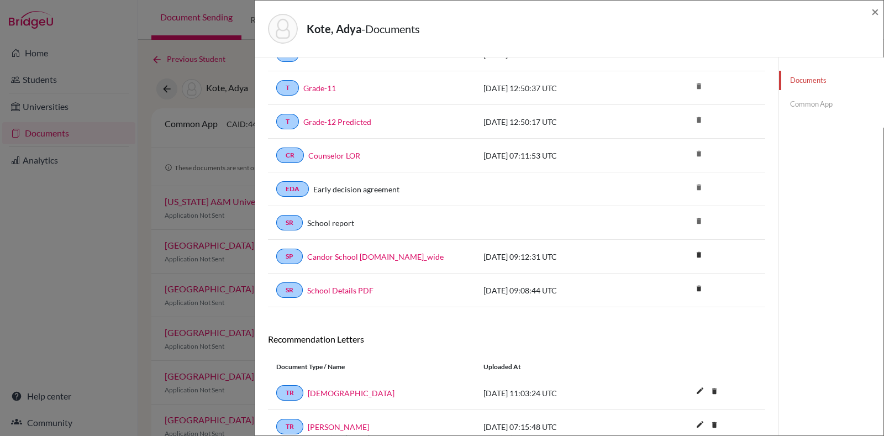
scroll to position [110, 0]
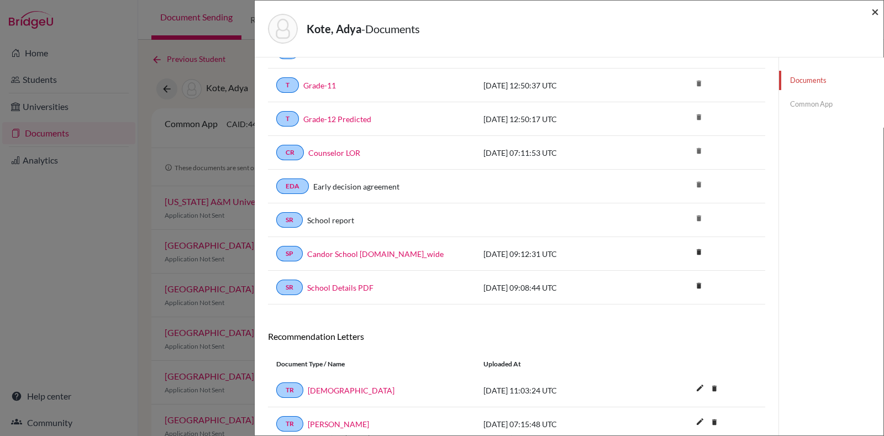
click at [875, 11] on span "×" at bounding box center [876, 11] width 8 height 16
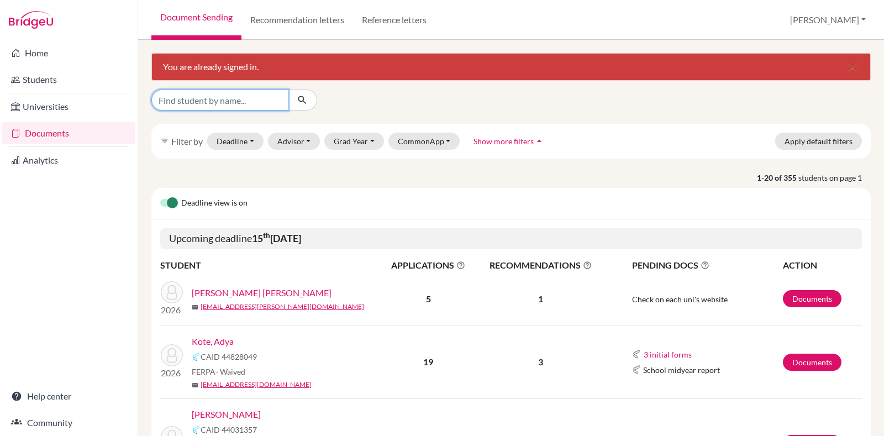
click at [263, 98] on input "Find student by name..." at bounding box center [219, 100] width 137 height 21
type input "[PERSON_NAME]"
click button "submit" at bounding box center [302, 100] width 29 height 21
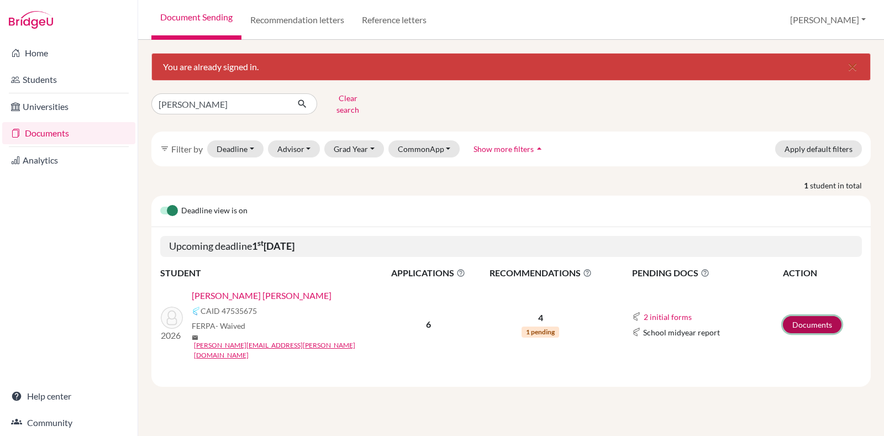
click at [813, 316] on link "Documents" at bounding box center [812, 324] width 59 height 17
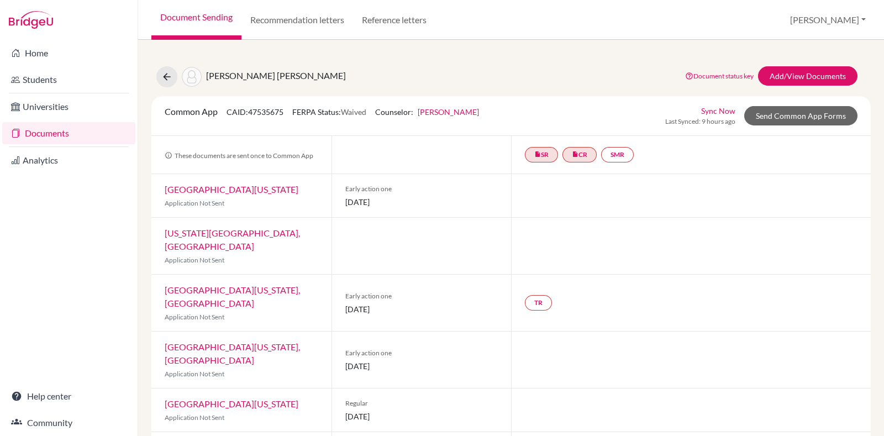
click at [172, 93] on div "[PERSON_NAME] [PERSON_NAME] Document status key TR Requirement. Document not up…" at bounding box center [511, 264] width 720 height 422
click at [169, 83] on button at bounding box center [166, 76] width 21 height 21
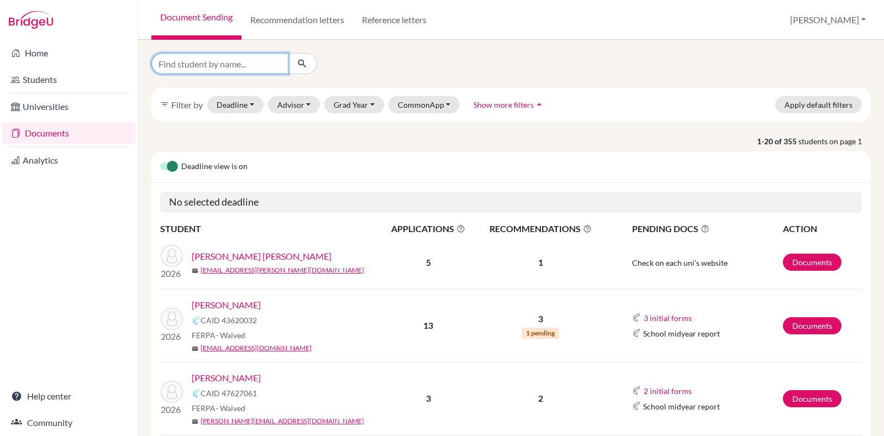
click at [201, 65] on input "Find student by name..." at bounding box center [219, 63] width 137 height 21
click at [253, 64] on input "Find student by name..." at bounding box center [219, 63] width 137 height 21
type input "pramit"
click at [307, 61] on icon "submit" at bounding box center [302, 63] width 11 height 11
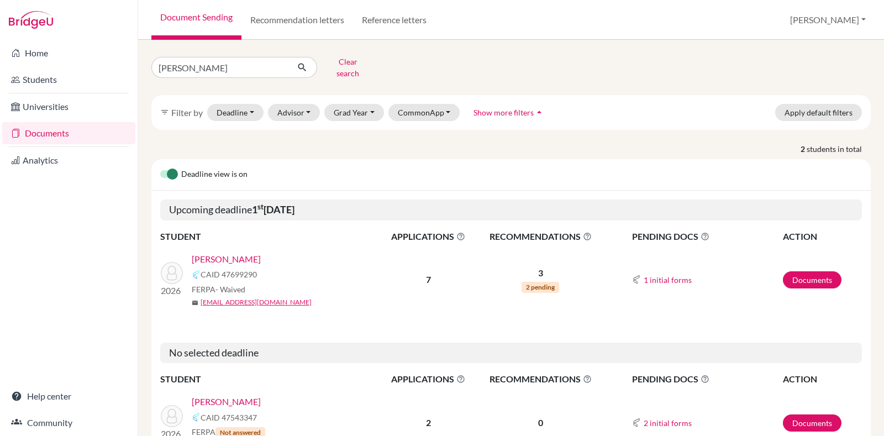
click at [795, 282] on td "Documents" at bounding box center [823, 280] width 80 height 72
click at [791, 271] on link "Documents" at bounding box center [812, 279] width 59 height 17
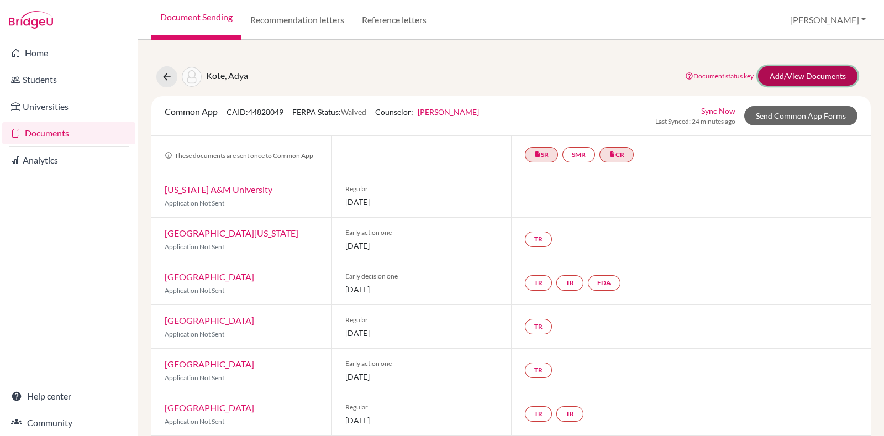
click at [795, 80] on link "Add/View Documents" at bounding box center [808, 75] width 100 height 19
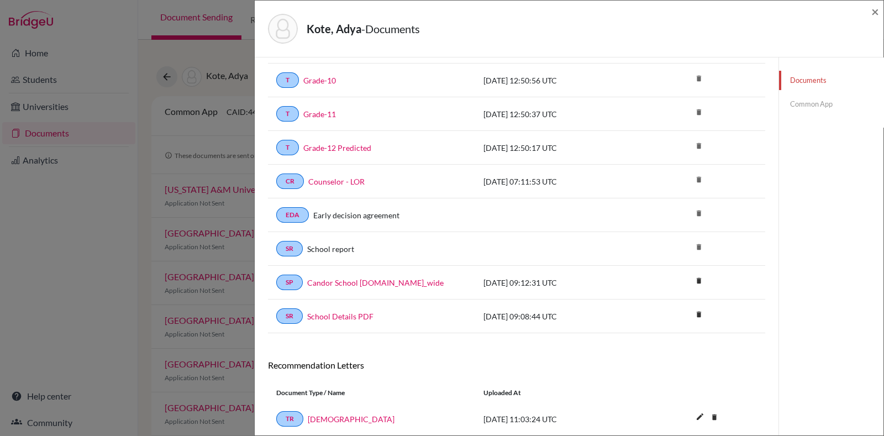
scroll to position [130, 0]
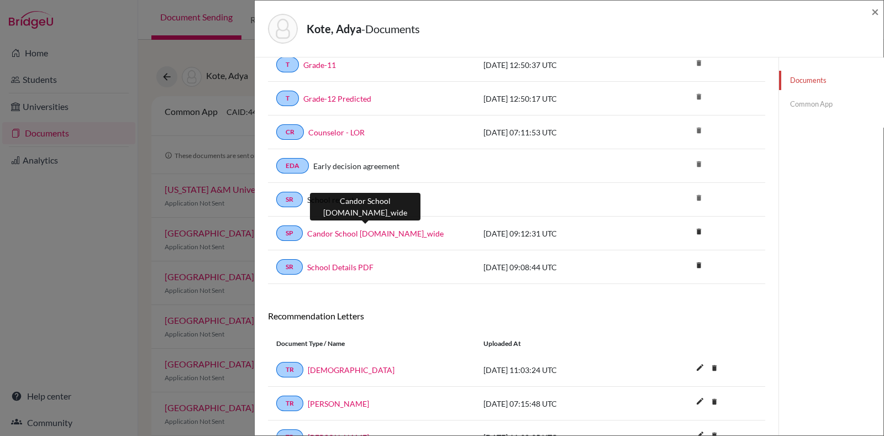
click at [362, 232] on link "Candor School [DOMAIN_NAME]_wide" at bounding box center [375, 234] width 137 height 12
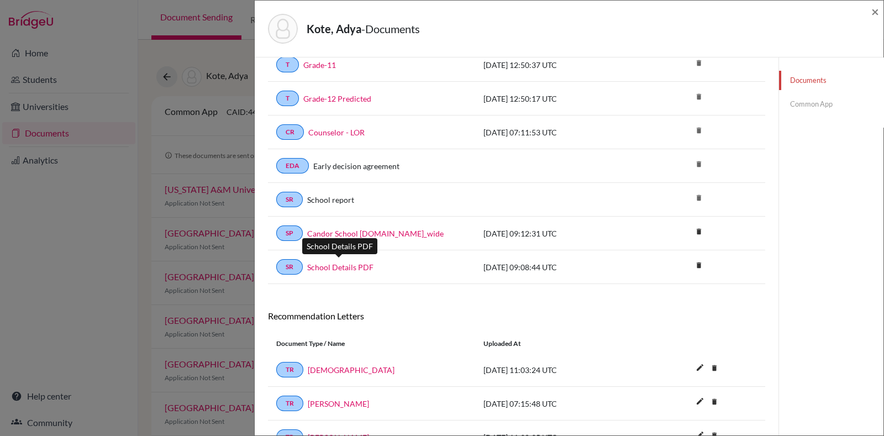
click at [353, 269] on link "School Details PDF" at bounding box center [340, 267] width 66 height 12
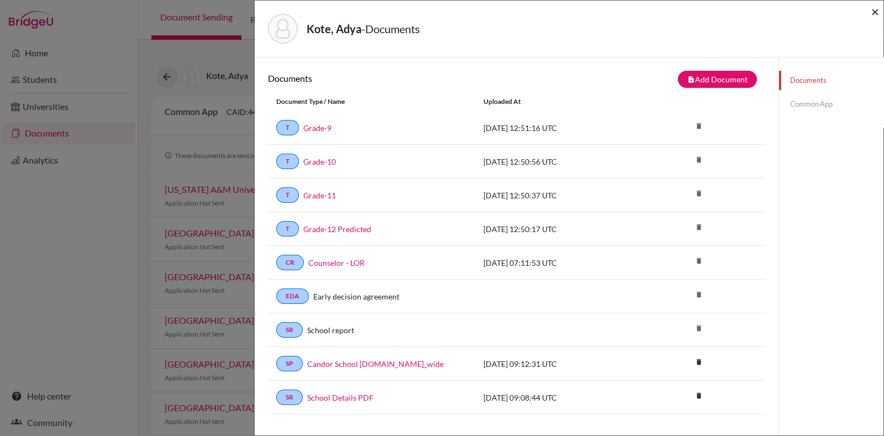
click at [873, 9] on span "×" at bounding box center [876, 11] width 8 height 16
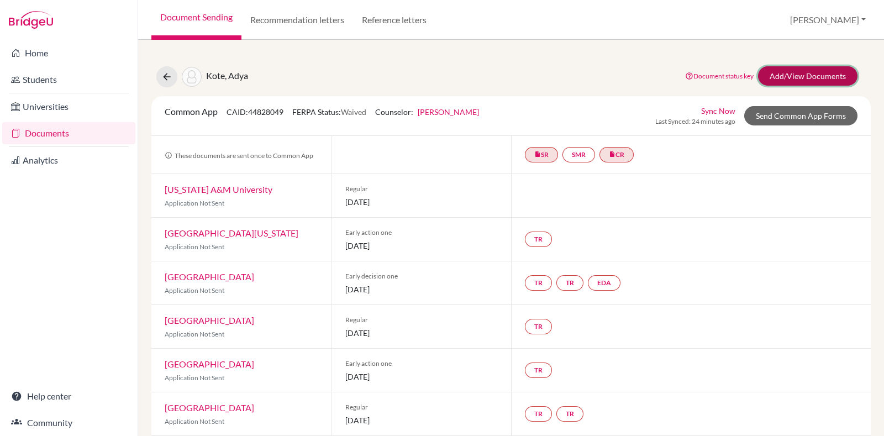
click at [784, 78] on link "Add/View Documents" at bounding box center [808, 75] width 100 height 19
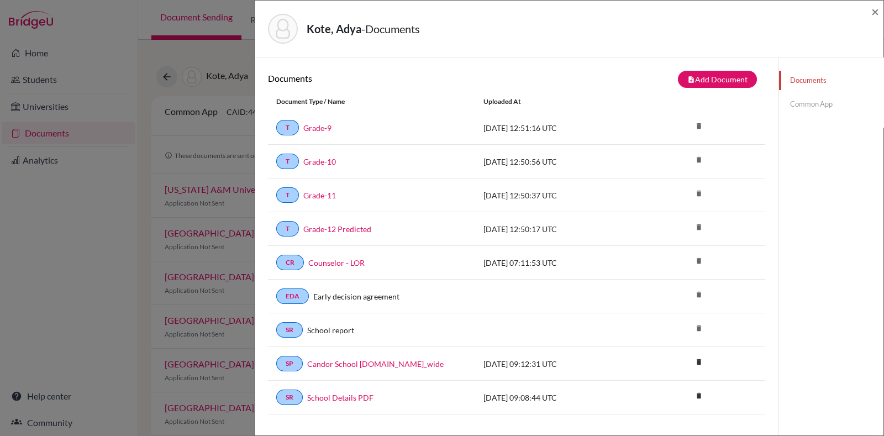
click at [792, 103] on link "Common App" at bounding box center [831, 104] width 104 height 19
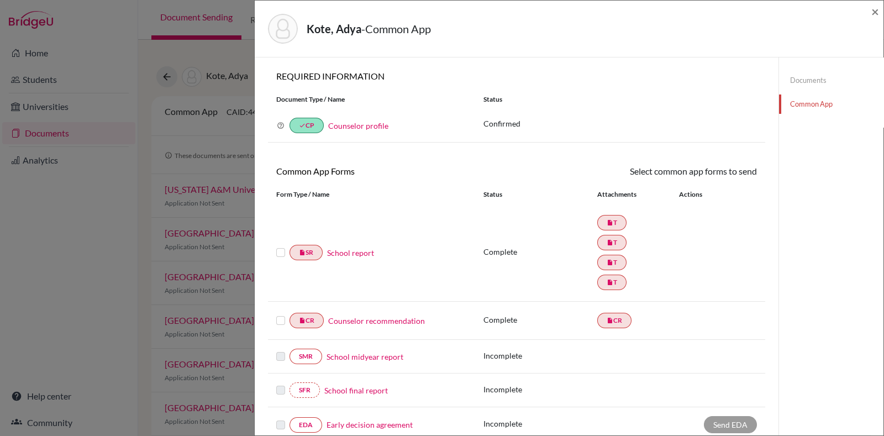
click at [276, 246] on label at bounding box center [280, 246] width 9 height 0
click at [0, 0] on input "checkbox" at bounding box center [0, 0] width 0 height 0
click at [278, 315] on label at bounding box center [280, 315] width 9 height 0
click at [0, 0] on input "checkbox" at bounding box center [0, 0] width 0 height 0
click at [730, 171] on link "Send" at bounding box center [734, 173] width 46 height 17
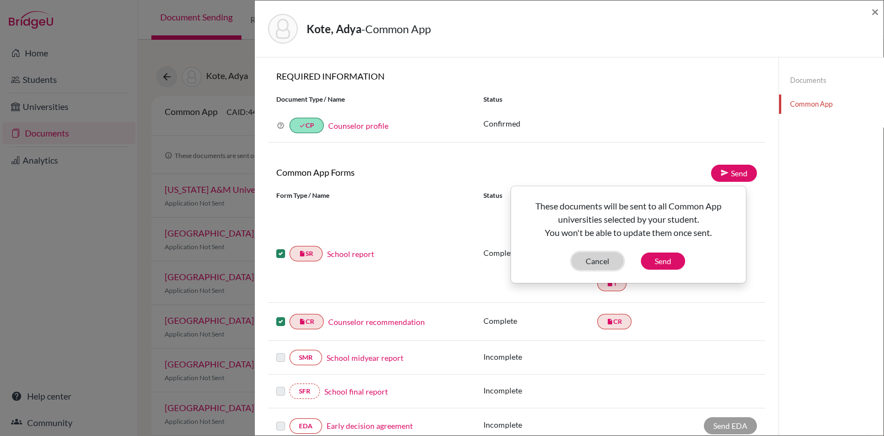
click at [594, 256] on button "Cancel" at bounding box center [597, 261] width 51 height 17
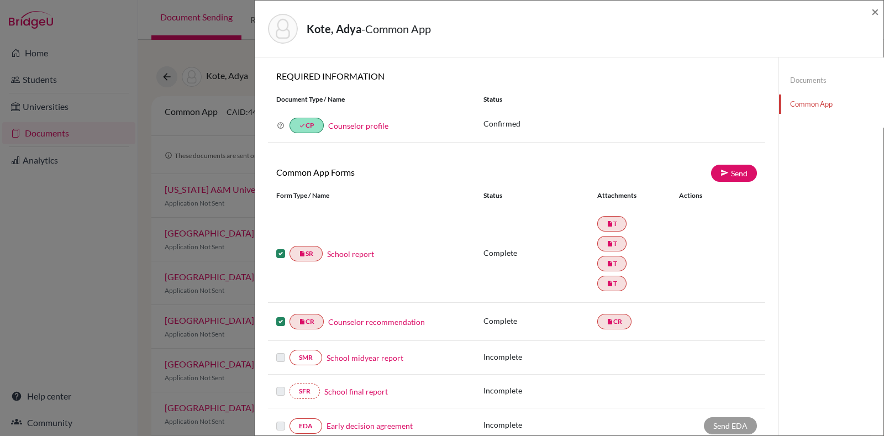
click at [437, 236] on div "insert_drive_file SR School report Complete insert_drive_file T insert_drive_fi…" at bounding box center [517, 254] width 498 height 98
click at [787, 76] on link "Documents" at bounding box center [831, 80] width 104 height 19
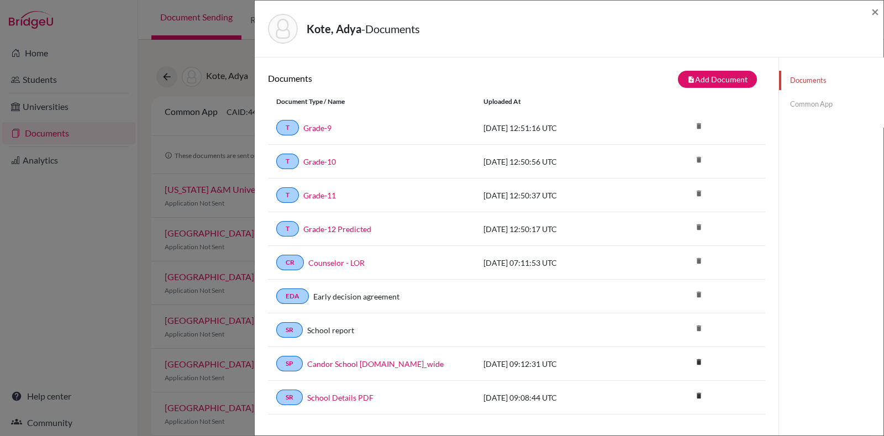
click at [788, 106] on link "Common App" at bounding box center [831, 104] width 104 height 19
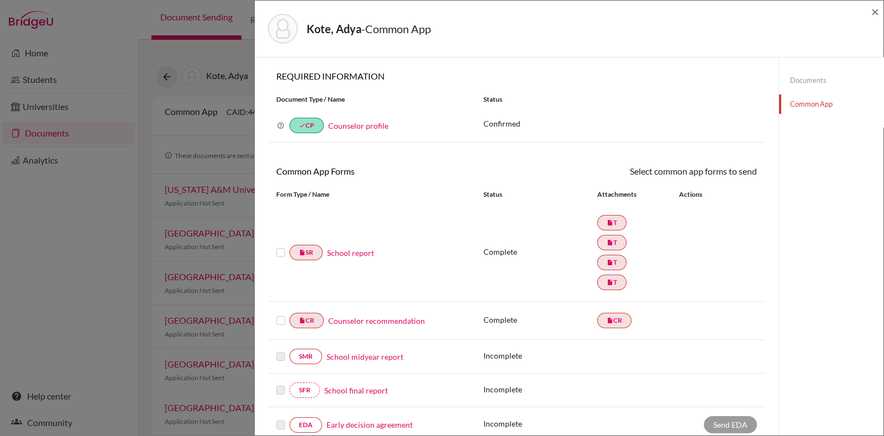
click at [284, 246] on label at bounding box center [280, 246] width 9 height 0
click at [0, 0] on input "checkbox" at bounding box center [0, 0] width 0 height 0
click at [280, 315] on label at bounding box center [280, 315] width 9 height 0
click at [0, 0] on input "checkbox" at bounding box center [0, 0] width 0 height 0
click at [812, 71] on link "Documents" at bounding box center [831, 80] width 104 height 19
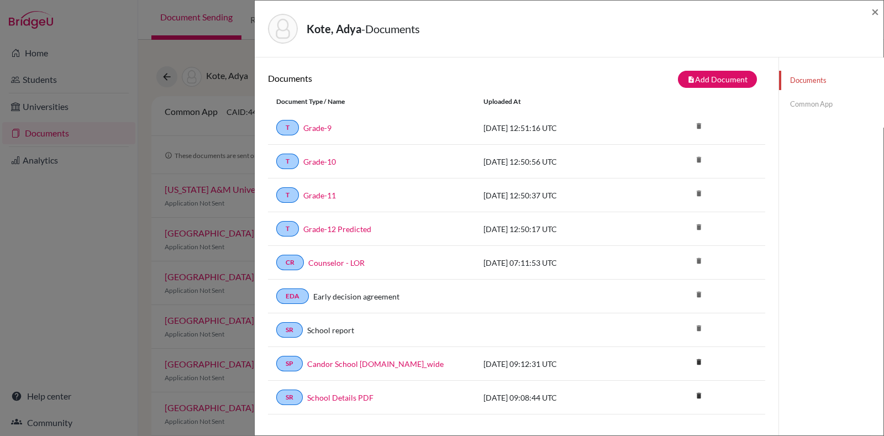
click at [812, 99] on link "Common App" at bounding box center [831, 104] width 104 height 19
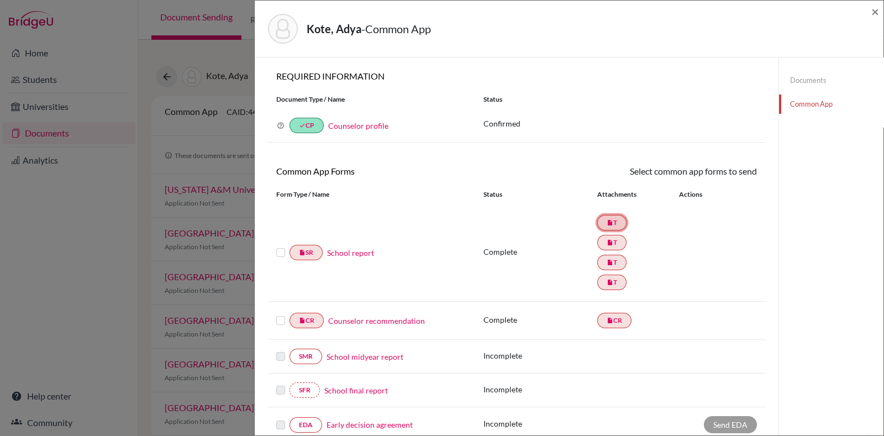
click at [598, 228] on link "insert_drive_file T" at bounding box center [612, 222] width 29 height 15
click at [613, 214] on div "insert_drive_file T insert_drive_file T insert_drive_file T insert_drive_file T" at bounding box center [632, 253] width 69 height 80
click at [611, 226] on link "insert_drive_file T" at bounding box center [612, 222] width 29 height 15
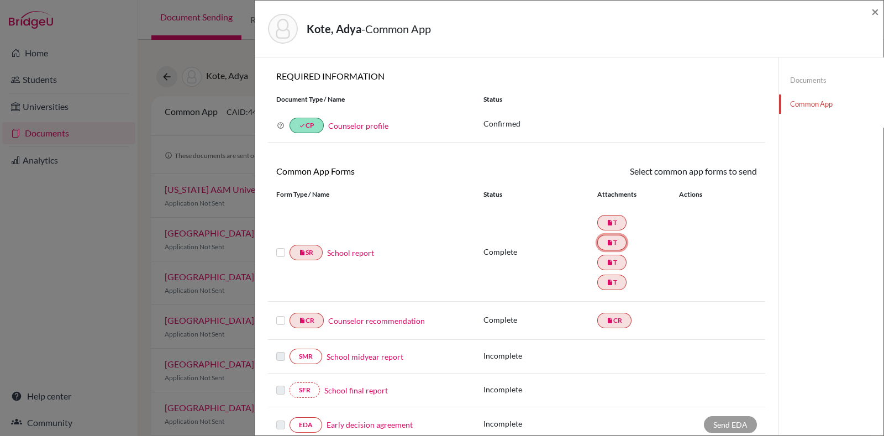
drag, startPoint x: 608, startPoint y: 243, endPoint x: 363, endPoint y: 254, distance: 245.1
click at [363, 254] on div "insert_drive_file SR School report Complete insert_drive_file T insert_drive_fi…" at bounding box center [517, 253] width 498 height 98
click at [363, 254] on link "School report" at bounding box center [350, 253] width 47 height 12
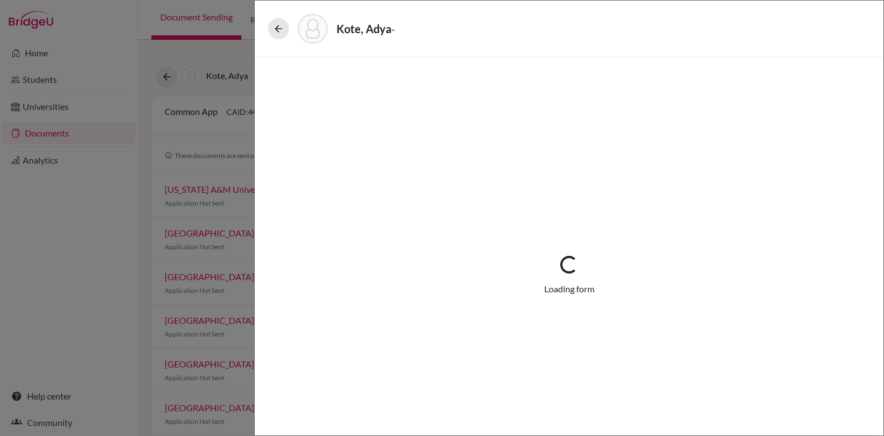
select select "4"
select select "690945"
select select "0"
select select "1"
select select "690946"
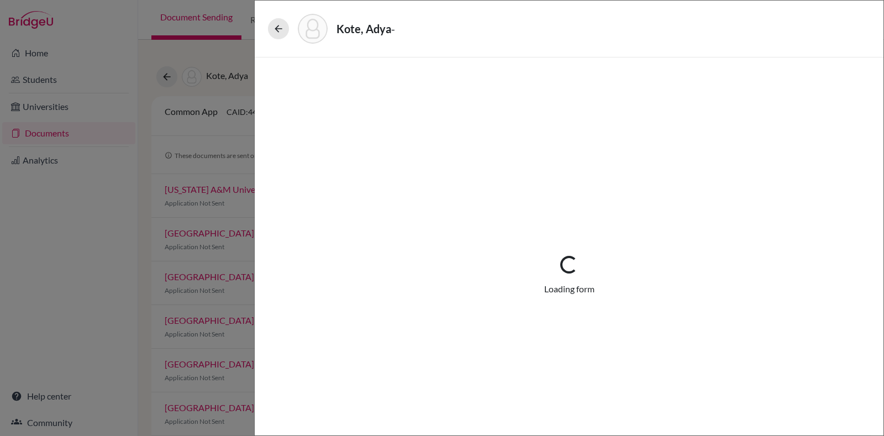
select select "690947"
select select "690948"
select select "1"
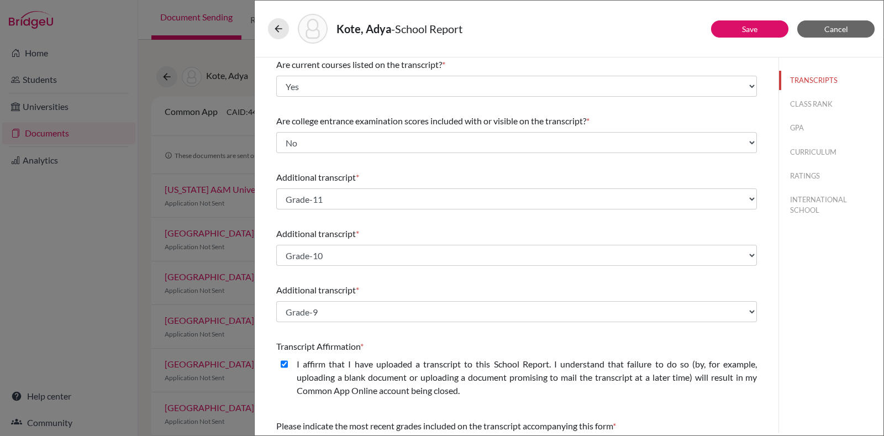
scroll to position [131, 0]
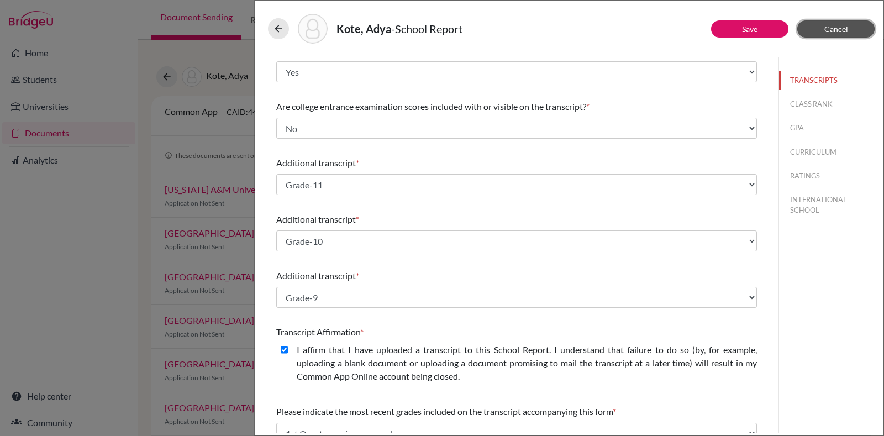
click at [846, 27] on span "Cancel" at bounding box center [837, 28] width 24 height 9
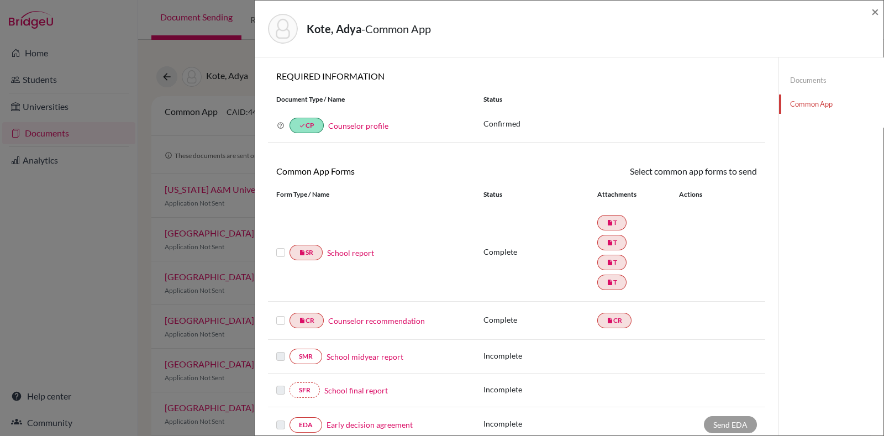
click at [281, 246] on label at bounding box center [280, 246] width 9 height 0
click at [0, 0] on input "checkbox" at bounding box center [0, 0] width 0 height 0
click at [280, 315] on label at bounding box center [280, 315] width 9 height 0
click at [0, 0] on input "checkbox" at bounding box center [0, 0] width 0 height 0
click at [385, 323] on link "Counselor recommendation" at bounding box center [376, 322] width 97 height 12
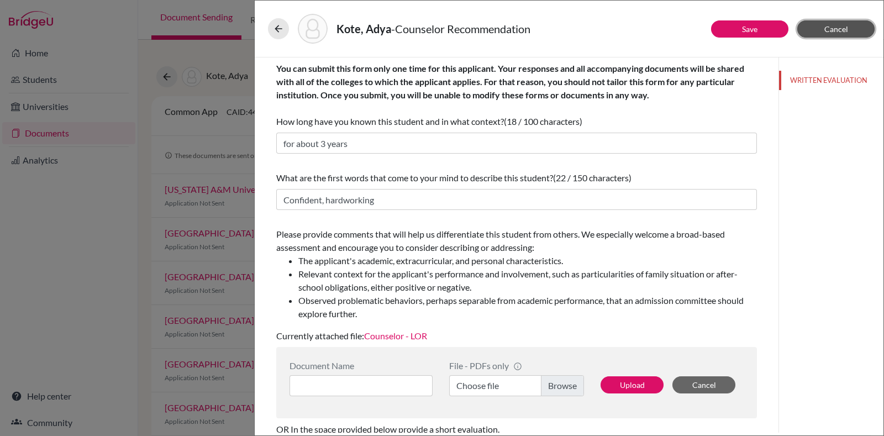
click at [835, 25] on span "Cancel" at bounding box center [837, 28] width 24 height 9
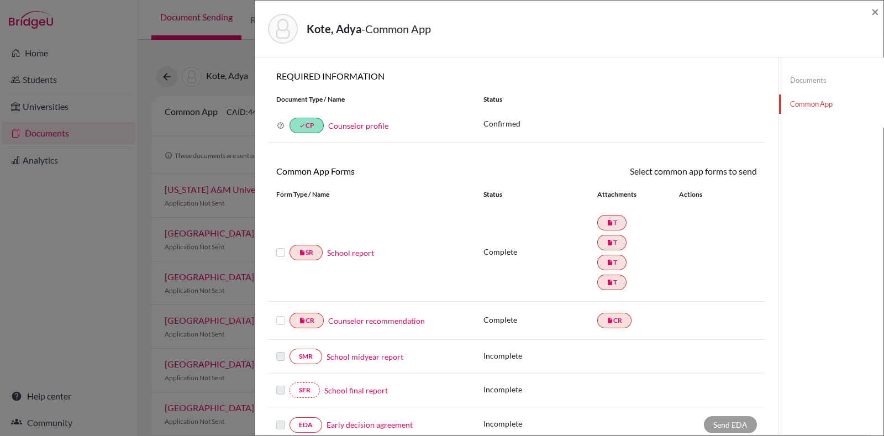
click at [284, 246] on label at bounding box center [280, 246] width 9 height 0
click at [0, 0] on input "checkbox" at bounding box center [0, 0] width 0 height 0
click at [798, 84] on link "Documents" at bounding box center [831, 80] width 104 height 19
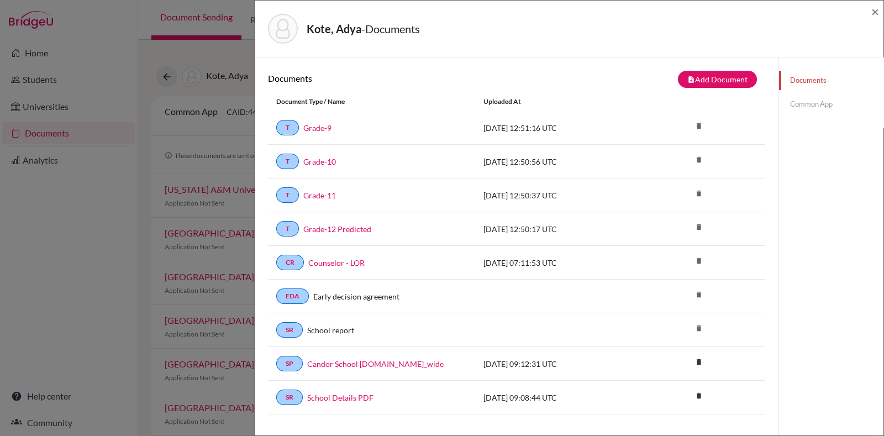
click at [808, 103] on link "Common App" at bounding box center [831, 104] width 104 height 19
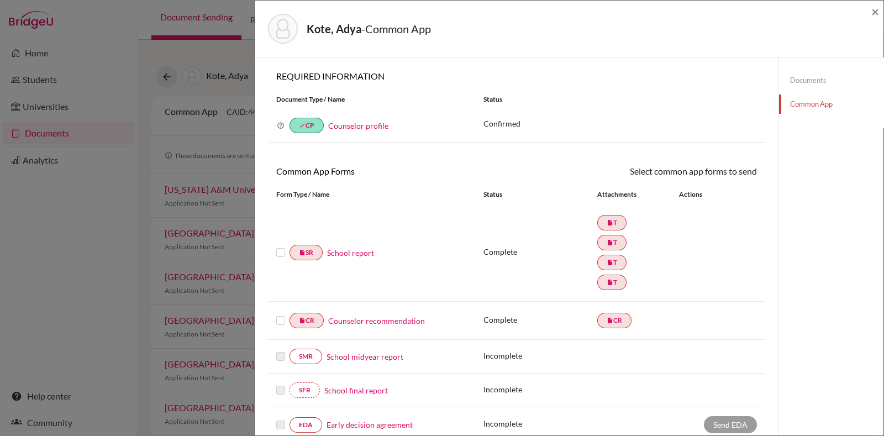
click at [279, 246] on label at bounding box center [280, 246] width 9 height 0
click at [0, 0] on input "checkbox" at bounding box center [0, 0] width 0 height 0
click at [276, 326] on div at bounding box center [282, 321] width 13 height 13
click at [278, 315] on label at bounding box center [280, 315] width 9 height 0
click at [0, 0] on input "checkbox" at bounding box center [0, 0] width 0 height 0
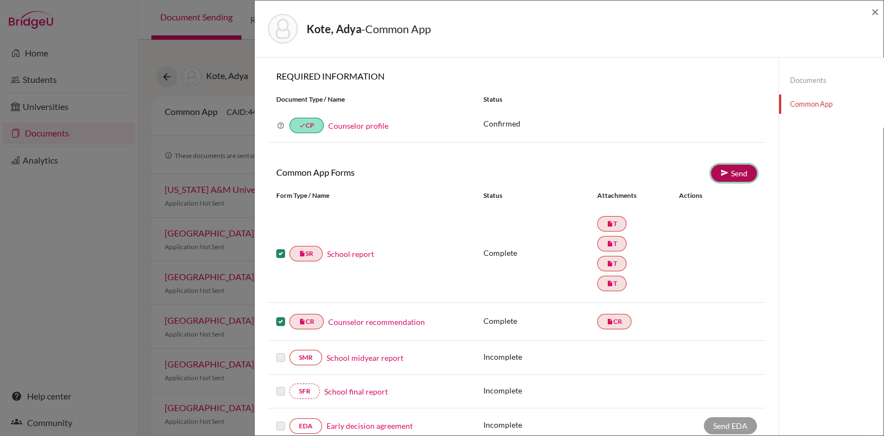
click at [720, 175] on link "Send" at bounding box center [734, 173] width 46 height 17
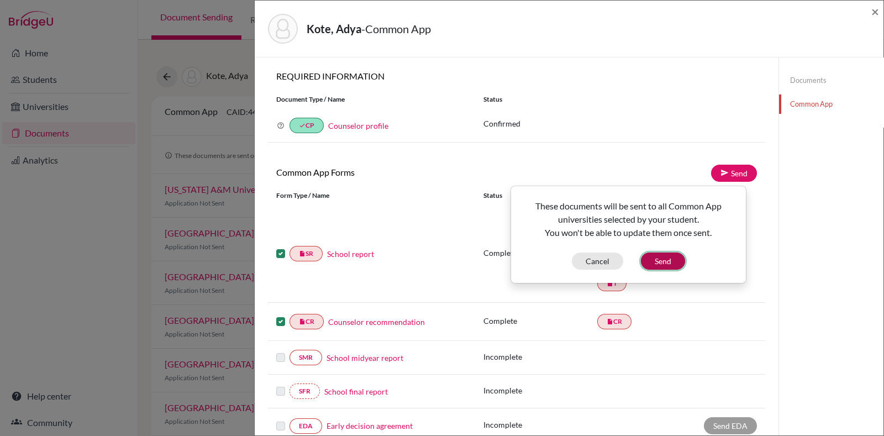
click at [652, 263] on button "Send" at bounding box center [663, 261] width 44 height 17
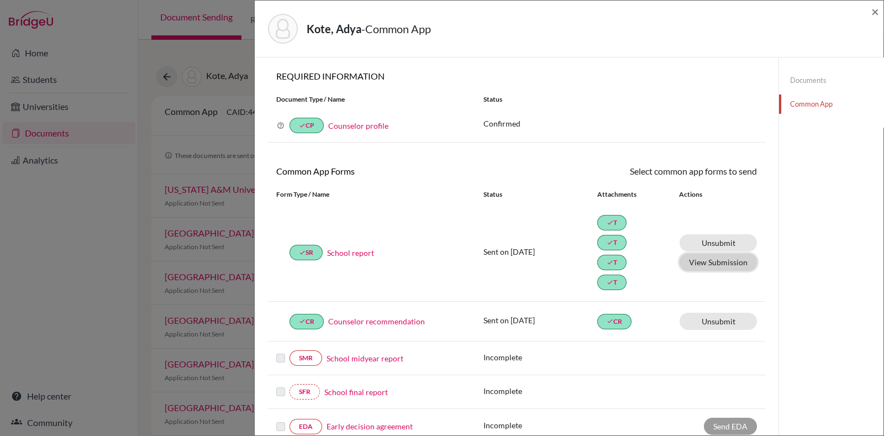
click at [708, 264] on button "View Submission" at bounding box center [718, 262] width 77 height 17
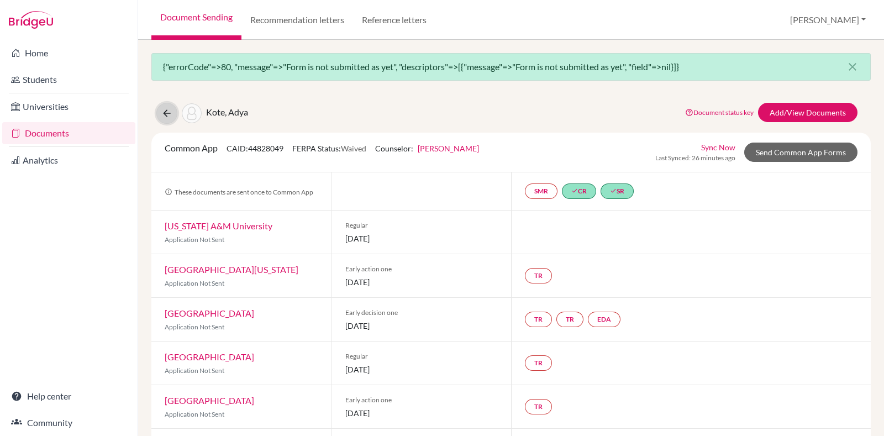
click at [166, 113] on icon at bounding box center [166, 113] width 11 height 11
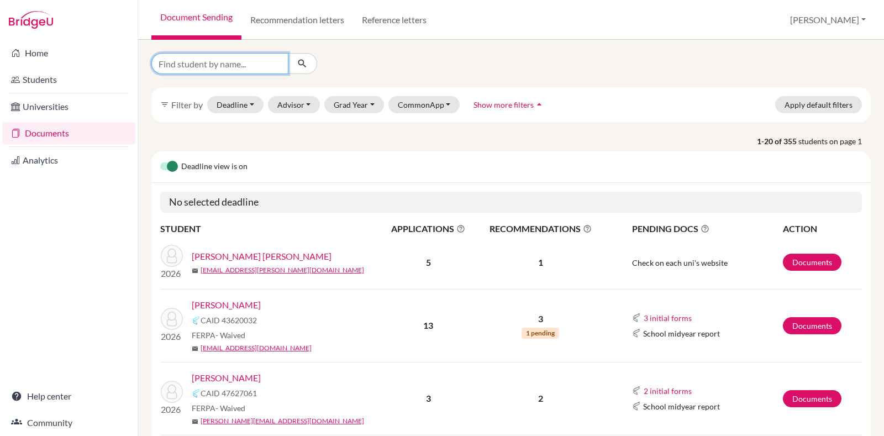
click at [261, 67] on input "Find student by name..." at bounding box center [219, 63] width 137 height 21
type input "[PERSON_NAME]"
click at [304, 58] on icon "submit" at bounding box center [302, 63] width 11 height 11
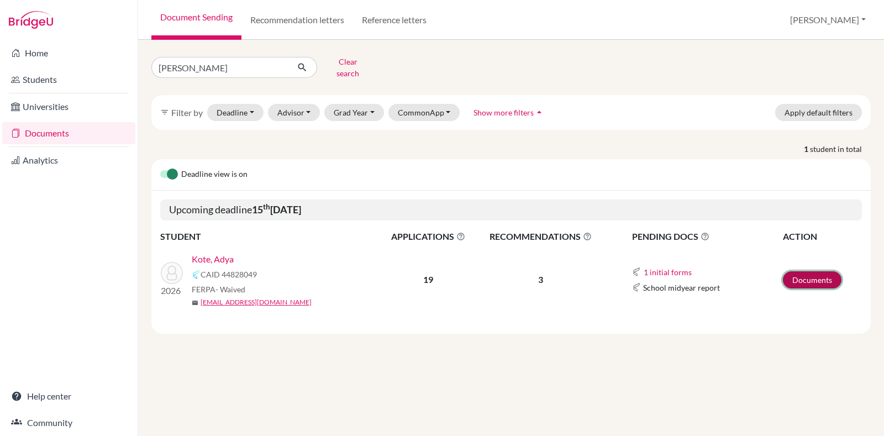
click at [799, 272] on link "Documents" at bounding box center [812, 279] width 59 height 17
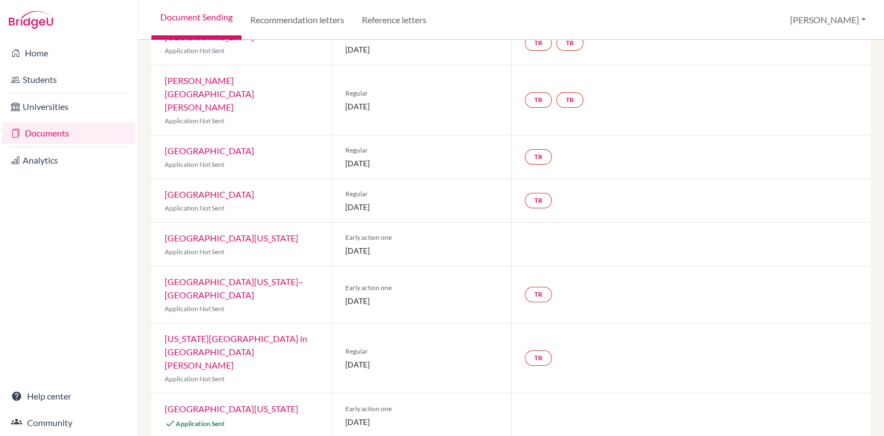
scroll to position [459, 0]
click at [561, 392] on div at bounding box center [691, 414] width 360 height 44
click at [243, 402] on link "[GEOGRAPHIC_DATA][US_STATE]" at bounding box center [232, 407] width 134 height 11
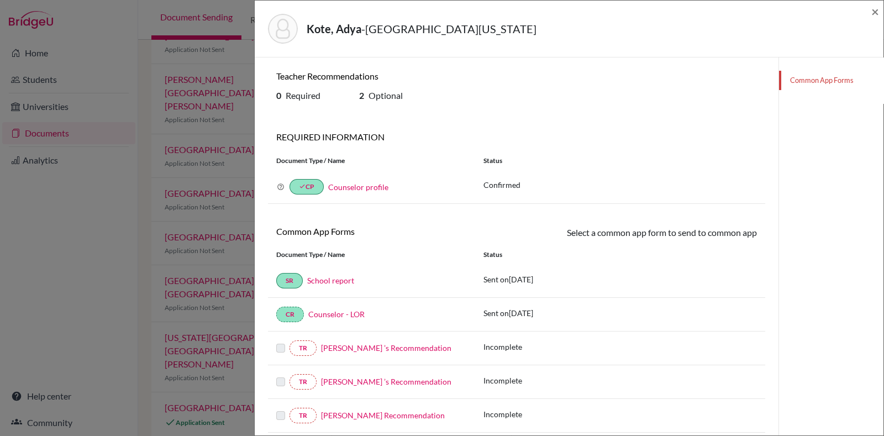
scroll to position [176, 0]
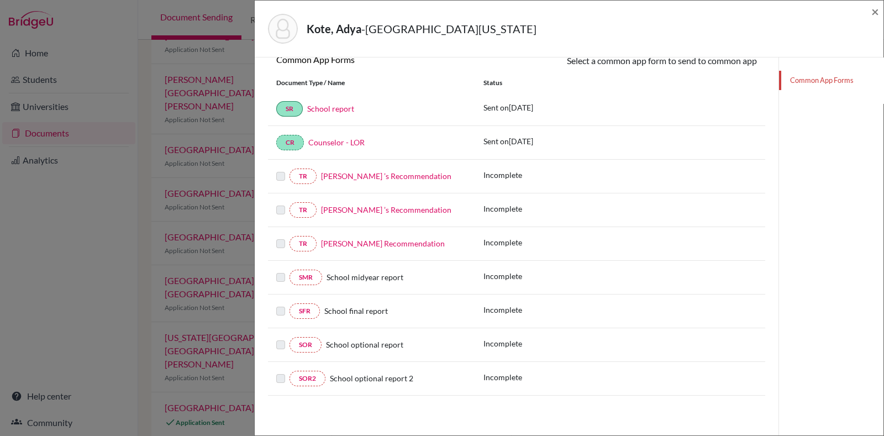
click at [279, 338] on label at bounding box center [280, 338] width 9 height 0
click at [282, 170] on label at bounding box center [280, 170] width 9 height 0
click at [873, 13] on span "×" at bounding box center [876, 11] width 8 height 16
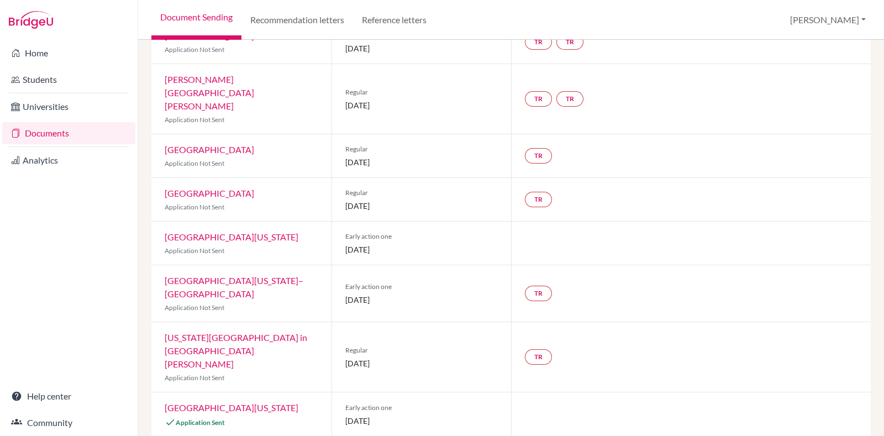
click at [238, 332] on link "Washington University in St. Louis" at bounding box center [236, 350] width 143 height 37
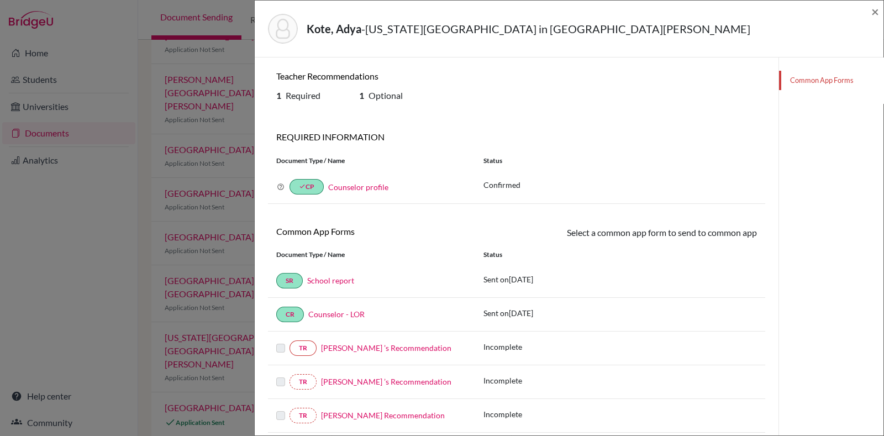
click at [868, 10] on div "Kote, Adya - Washington University in St. Louis ×" at bounding box center [569, 29] width 620 height 48
click at [877, 10] on span "×" at bounding box center [876, 11] width 8 height 16
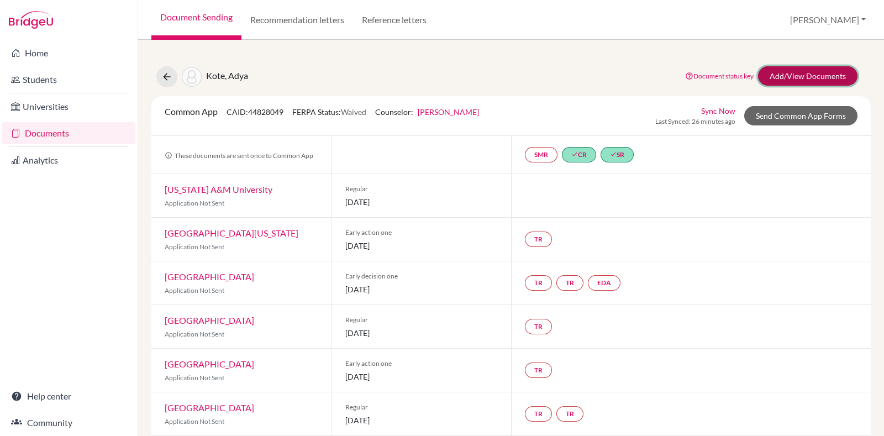
click at [807, 76] on link "Add/View Documents" at bounding box center [808, 75] width 100 height 19
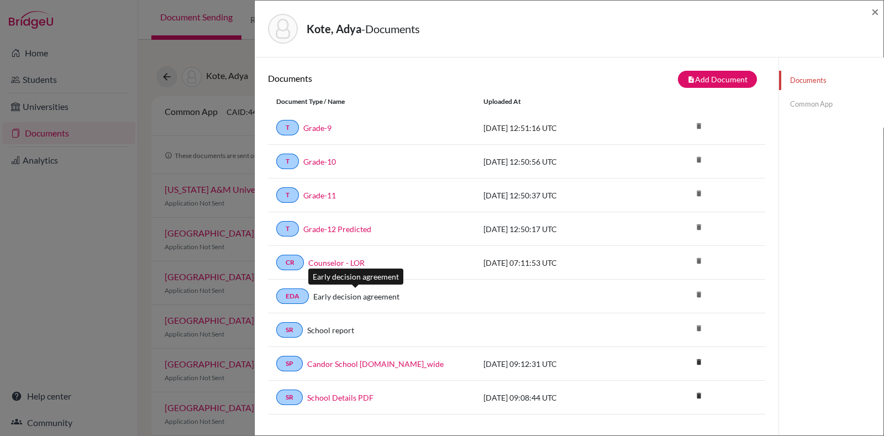
click at [359, 298] on link "Early decision agreement" at bounding box center [356, 297] width 86 height 12
click at [793, 96] on link "Common App" at bounding box center [831, 104] width 104 height 19
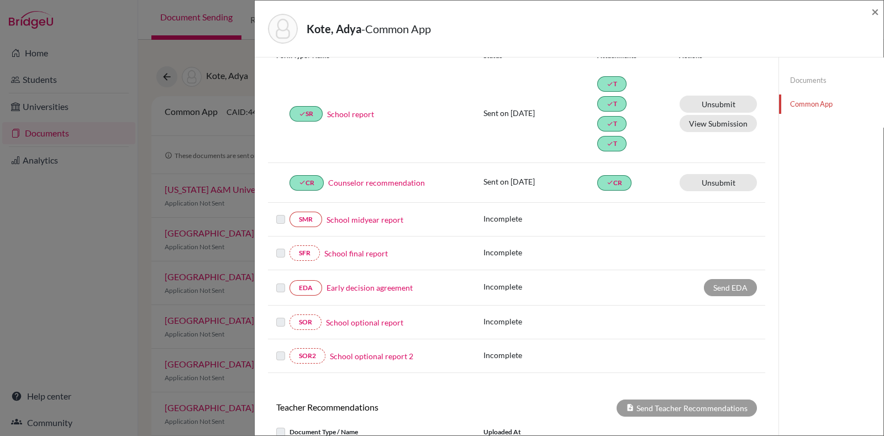
scroll to position [139, 0]
click at [360, 286] on link "Early decision agreement" at bounding box center [370, 287] width 86 height 12
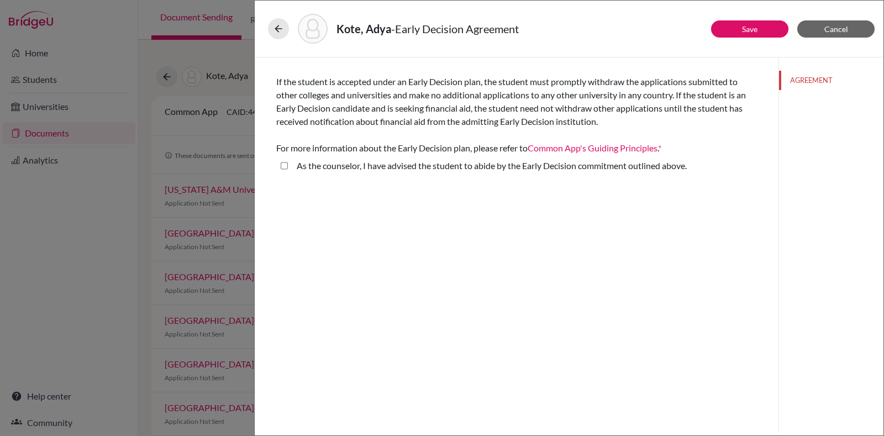
click at [286, 165] on above\ "As the counselor, I have advised the student to abide by the Early Decision com…" at bounding box center [284, 165] width 7 height 13
checkbox above\ "true"
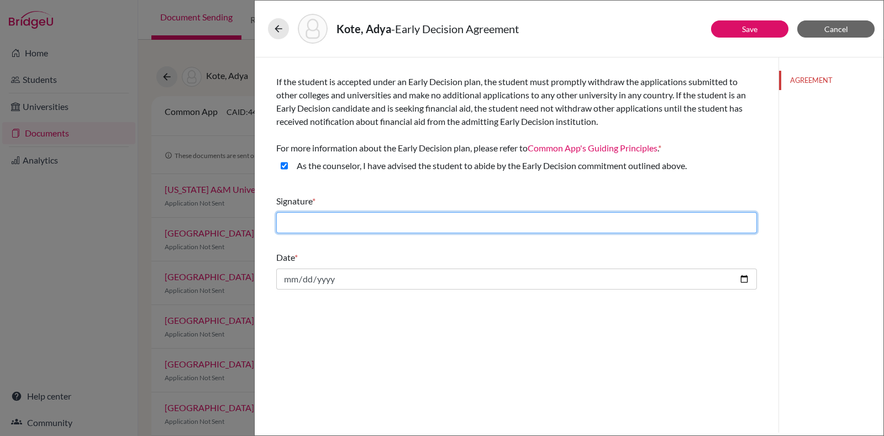
click at [394, 225] on input "text" at bounding box center [516, 222] width 481 height 21
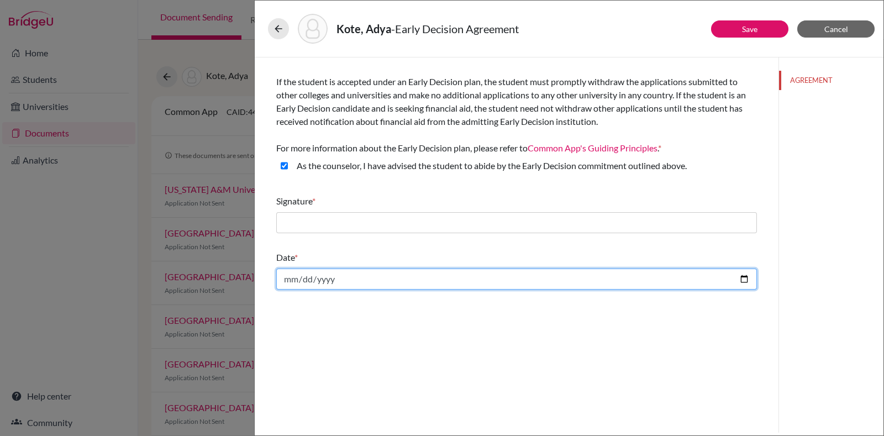
click at [361, 277] on input "date" at bounding box center [516, 279] width 481 height 21
click at [750, 278] on input "date" at bounding box center [516, 279] width 481 height 21
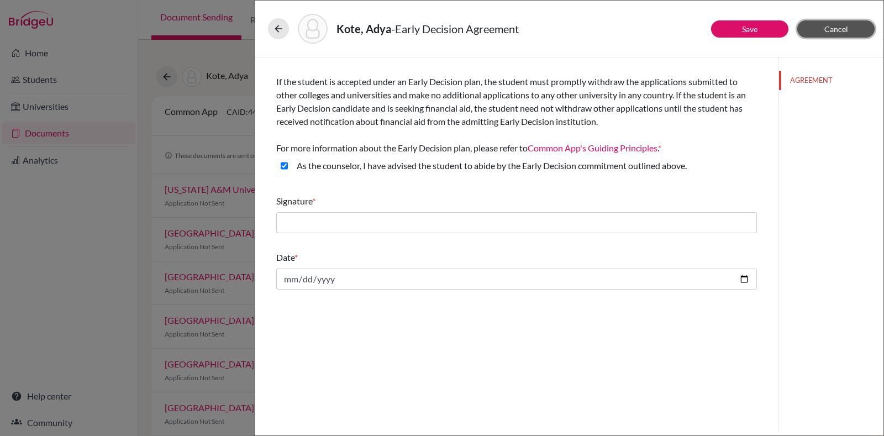
click at [819, 25] on button "Cancel" at bounding box center [836, 28] width 77 height 17
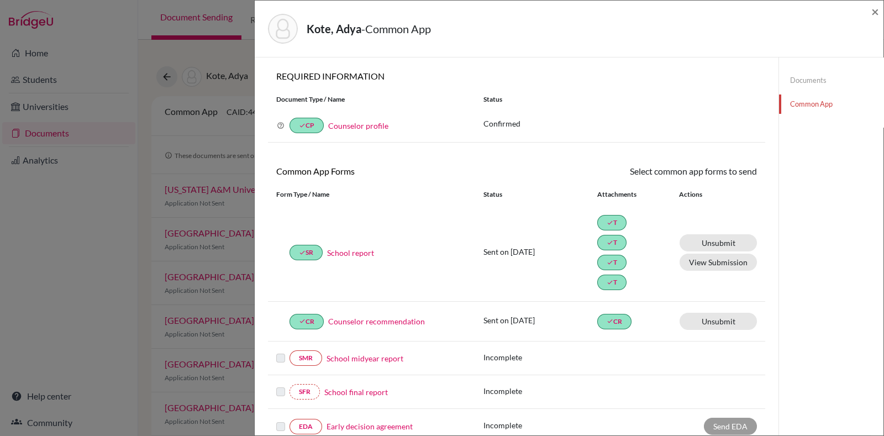
click at [797, 80] on link "Documents" at bounding box center [831, 80] width 104 height 19
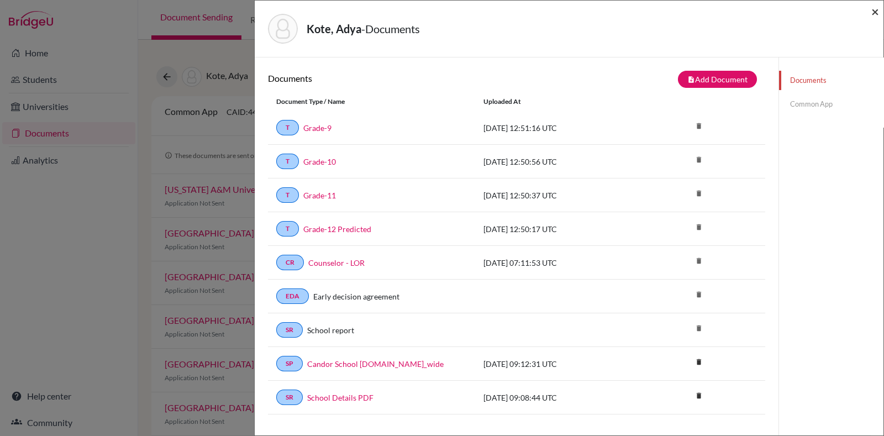
click at [877, 13] on span "×" at bounding box center [876, 11] width 8 height 16
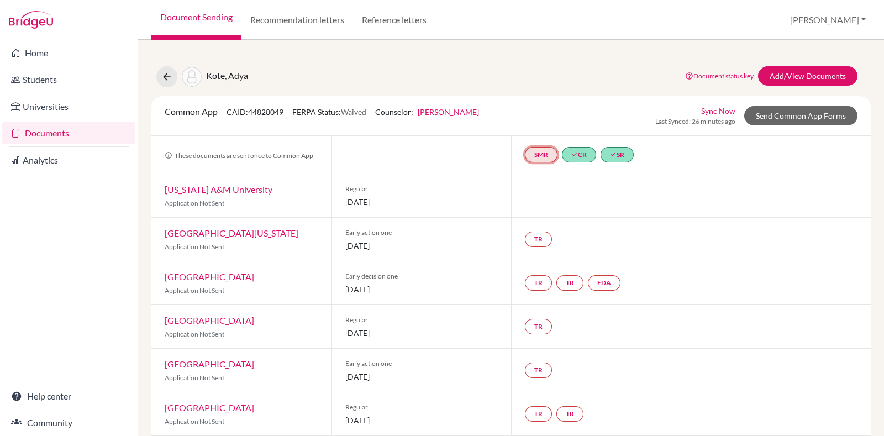
click at [535, 153] on link "SMR" at bounding box center [541, 154] width 33 height 15
click at [550, 179] on div at bounding box center [691, 195] width 360 height 43
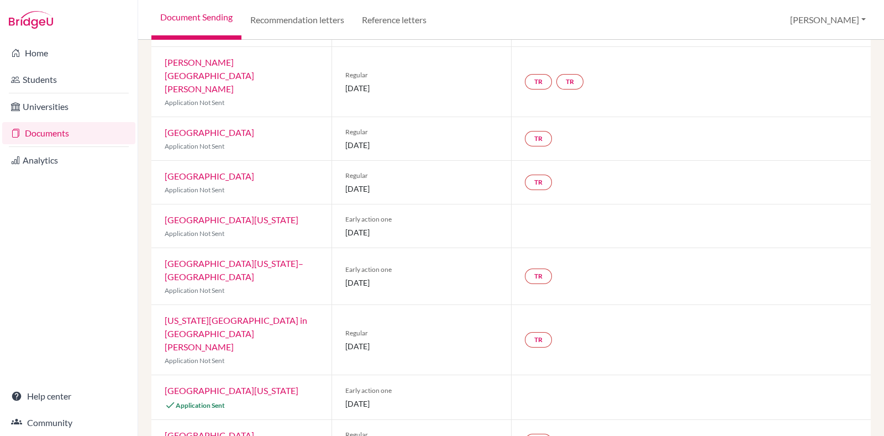
scroll to position [484, 0]
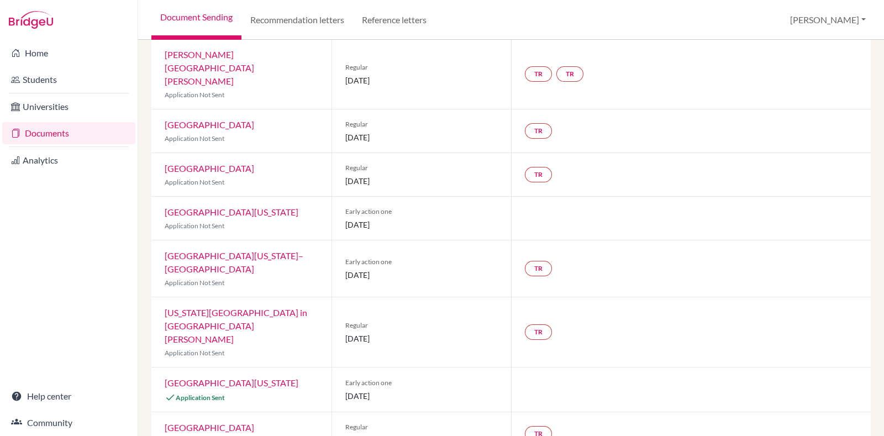
click at [226, 378] on link "University of Texas at Austin" at bounding box center [232, 383] width 134 height 11
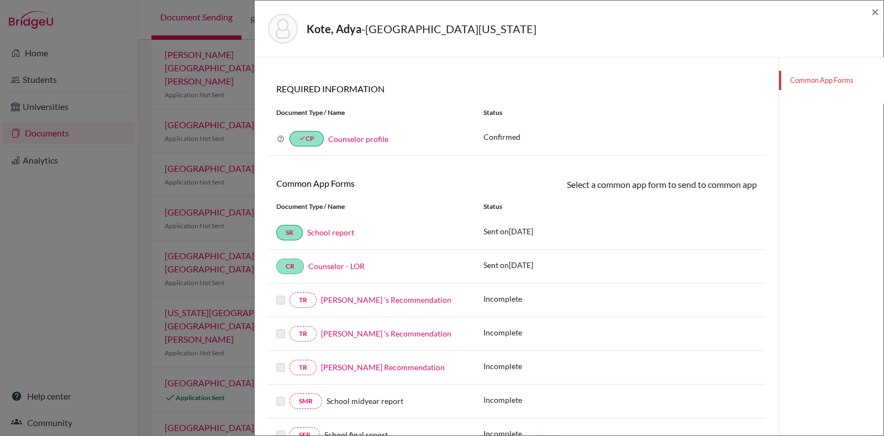
scroll to position [49, 0]
click at [326, 231] on link "School report" at bounding box center [330, 231] width 47 height 9
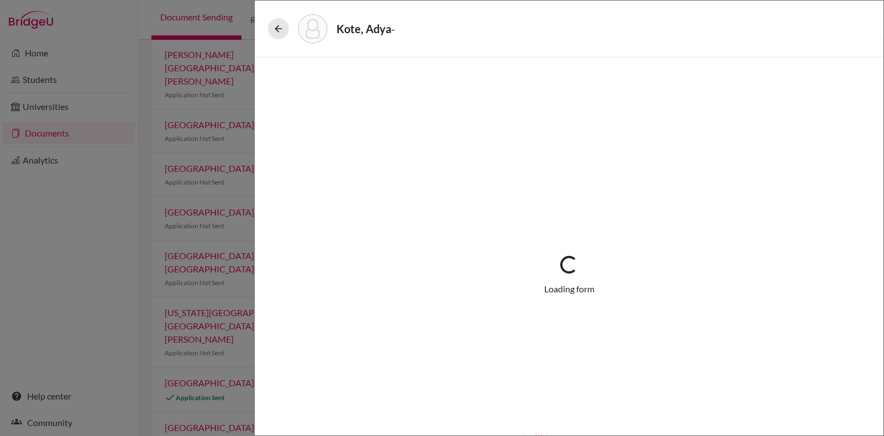
select select "4"
select select "690945"
select select "0"
select select "1"
select select "690946"
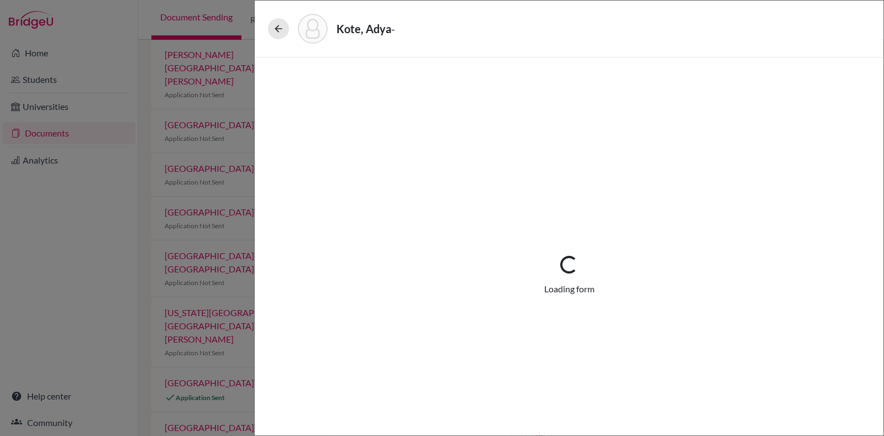
select select "690947"
select select "690948"
select select "1"
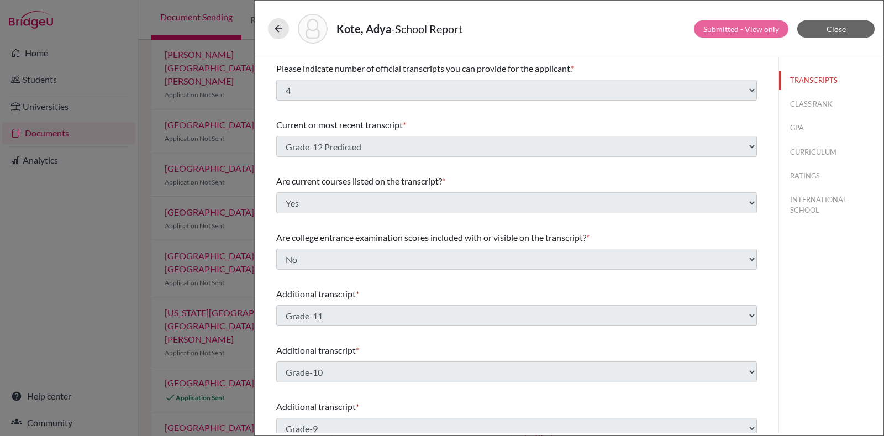
scroll to position [270, 0]
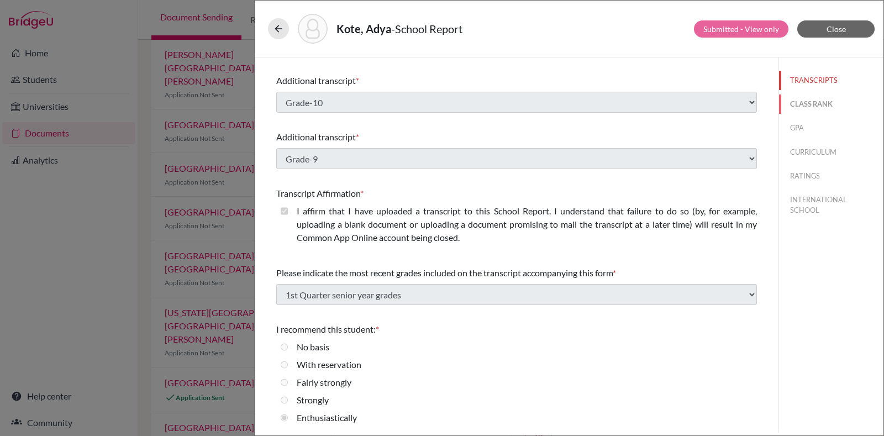
click at [804, 98] on button "CLASS RANK" at bounding box center [831, 104] width 104 height 19
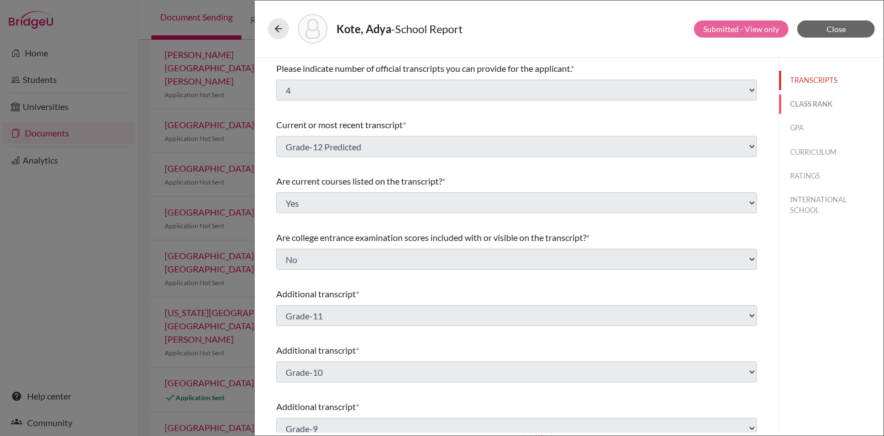
select select "5"
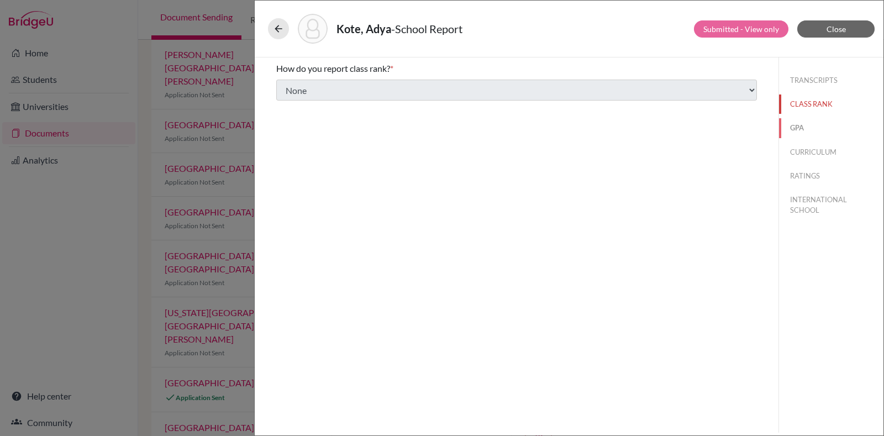
click at [800, 129] on button "GPA" at bounding box center [831, 127] width 104 height 19
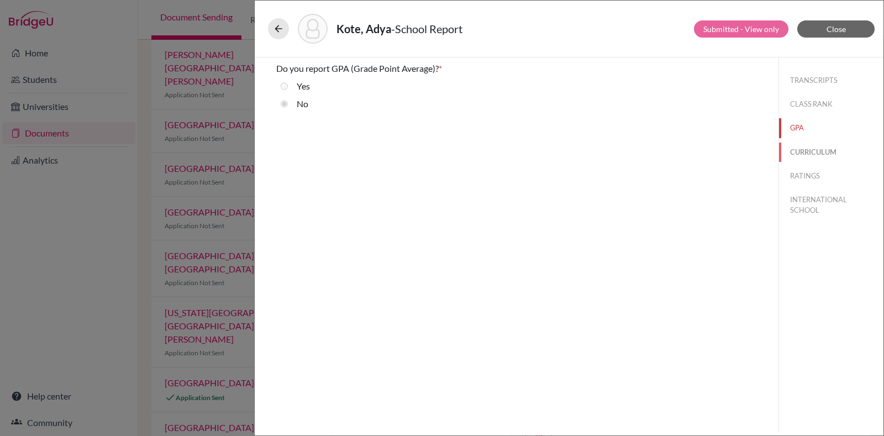
click at [815, 148] on button "CURRICULUM" at bounding box center [831, 152] width 104 height 19
select select "4"
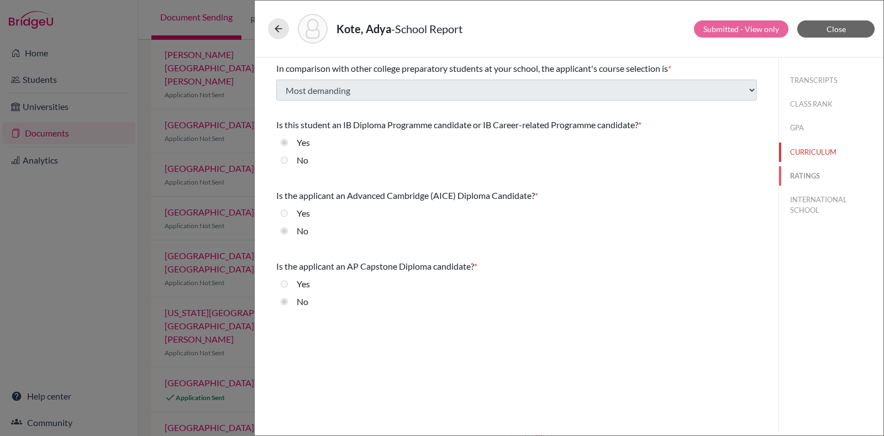
click at [807, 170] on button "RATINGS" at bounding box center [831, 175] width 104 height 19
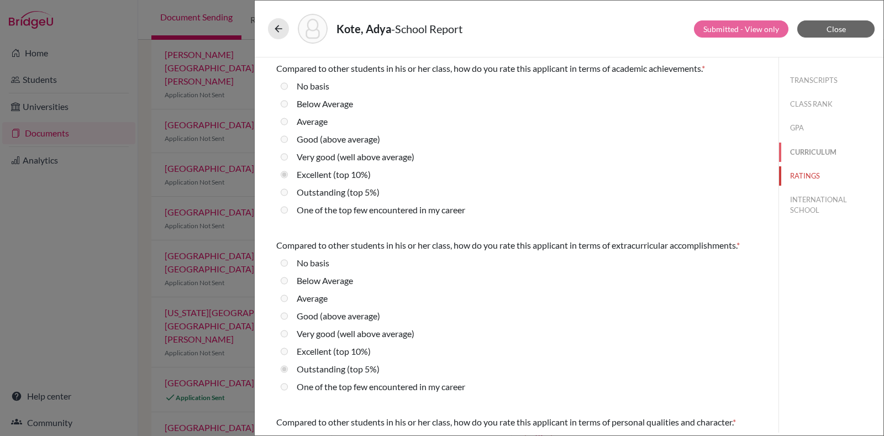
click at [811, 156] on button "CURRICULUM" at bounding box center [831, 152] width 104 height 19
select select "4"
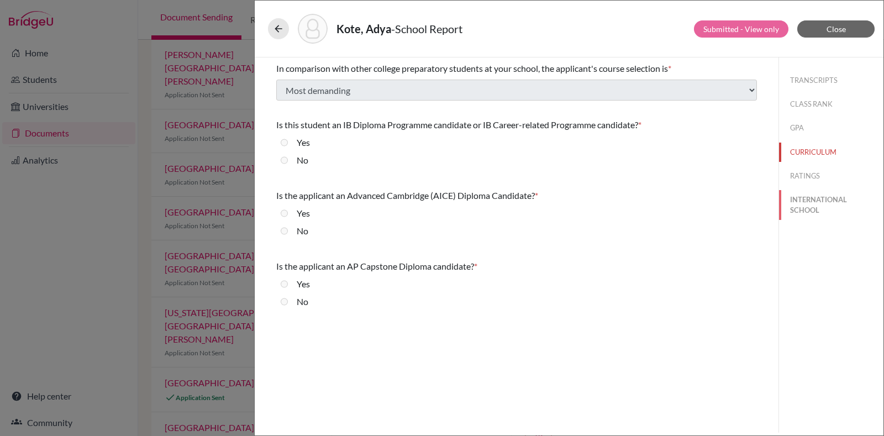
click at [803, 196] on button "INTERNATIONAL SCHOOL" at bounding box center [831, 205] width 104 height 30
radio input "true"
select select "14"
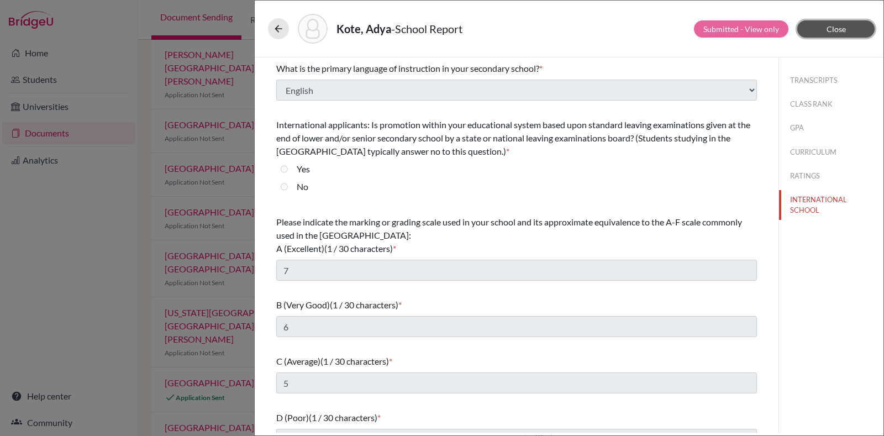
click at [819, 30] on button "Close" at bounding box center [836, 28] width 77 height 17
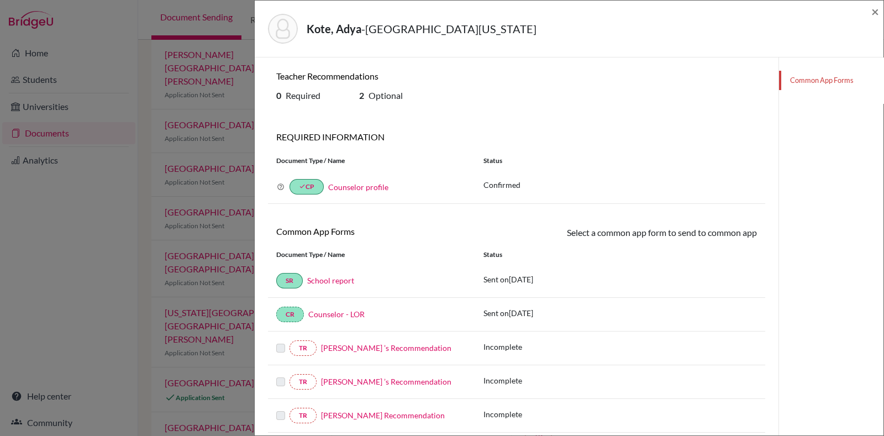
click at [349, 320] on div "CR Counselor - LOR" at bounding box center [371, 314] width 191 height 15
click at [341, 312] on link "Counselor - LOR" at bounding box center [336, 314] width 56 height 9
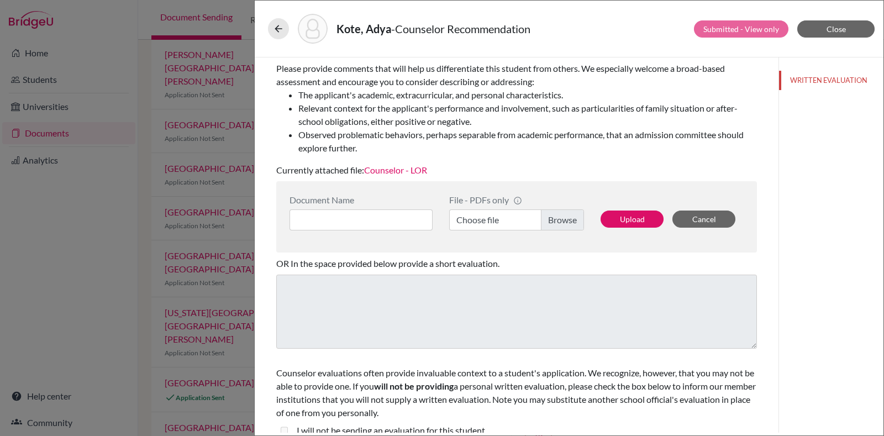
scroll to position [179, 0]
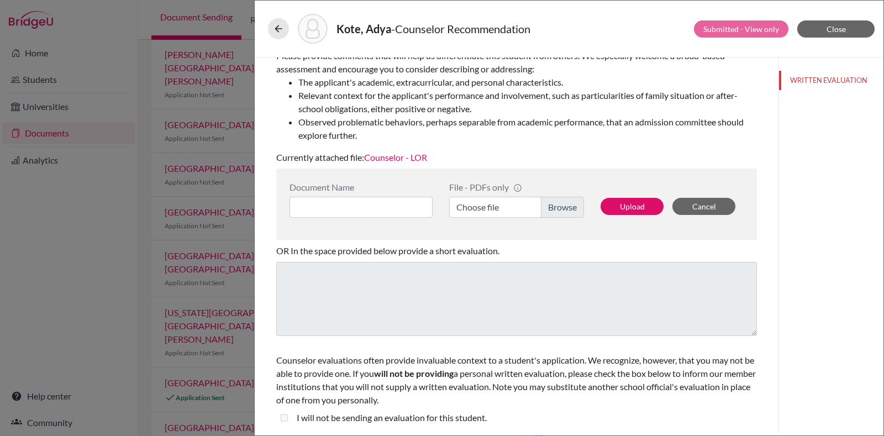
click at [389, 156] on link "Counselor - LOR" at bounding box center [395, 157] width 63 height 11
click at [271, 28] on button at bounding box center [278, 28] width 21 height 21
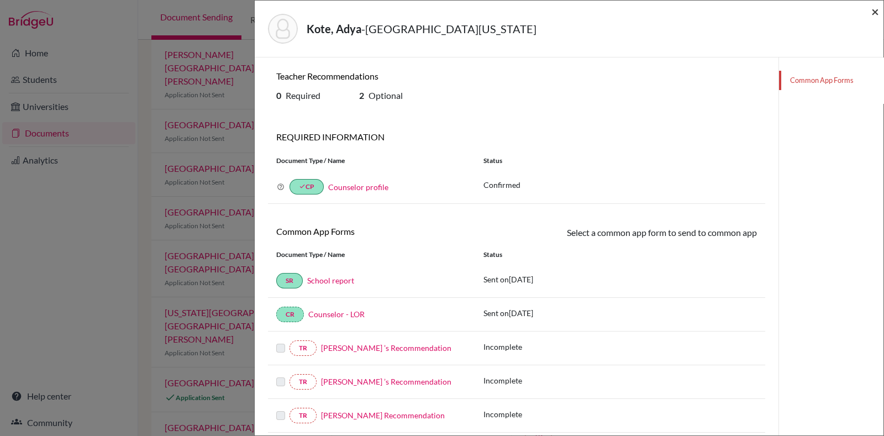
click at [872, 8] on span "×" at bounding box center [876, 11] width 8 height 16
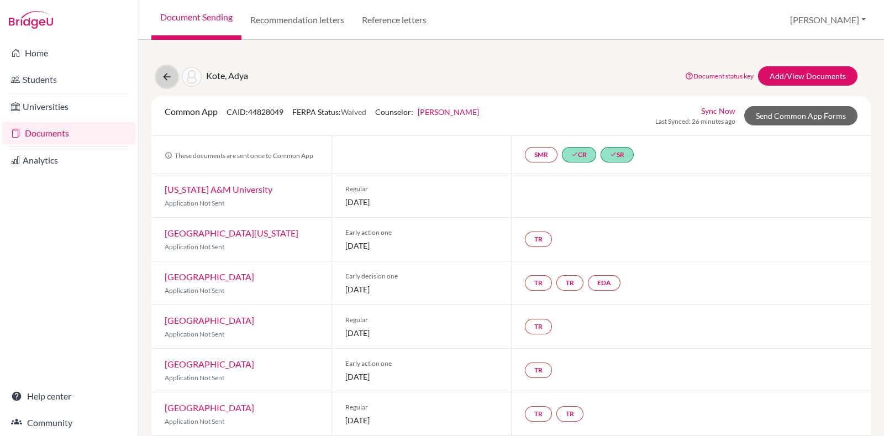
click at [159, 76] on button at bounding box center [166, 76] width 21 height 21
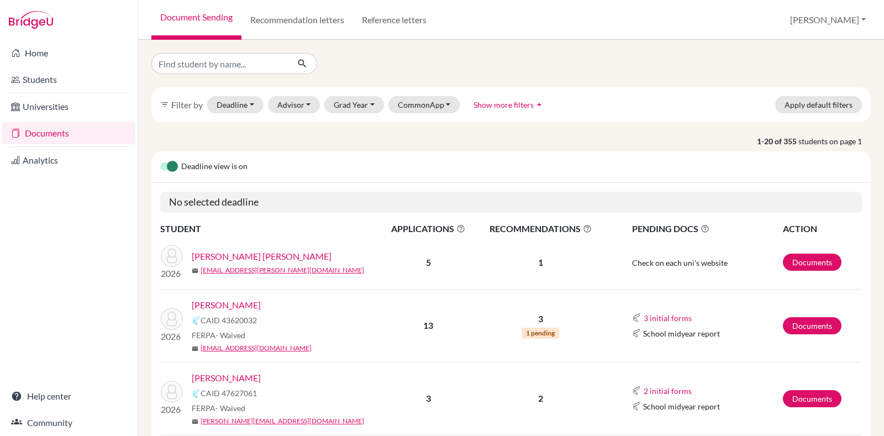
click at [232, 62] on input "Find student by name..." at bounding box center [219, 63] width 137 height 21
type input "[PERSON_NAME] [PERSON_NAME]"
click at [311, 72] on button "submit" at bounding box center [302, 63] width 29 height 21
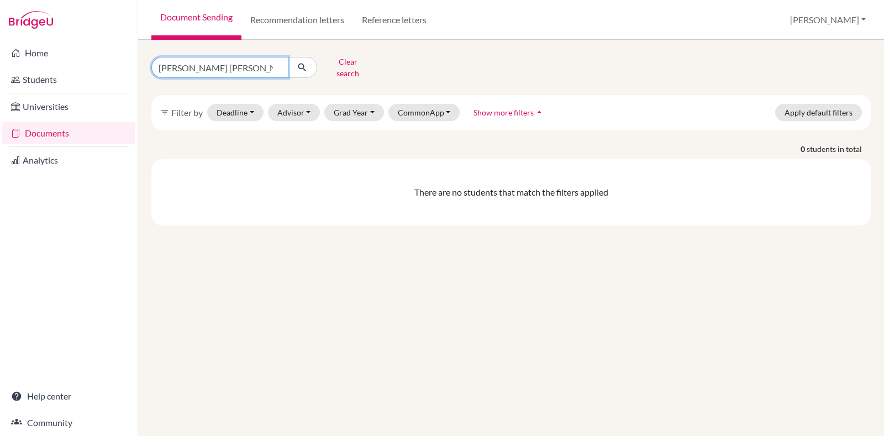
click at [276, 65] on input "[PERSON_NAME] [PERSON_NAME]" at bounding box center [219, 67] width 137 height 21
type input "[PERSON_NAME]"
click at [307, 62] on icon "submit" at bounding box center [302, 67] width 11 height 11
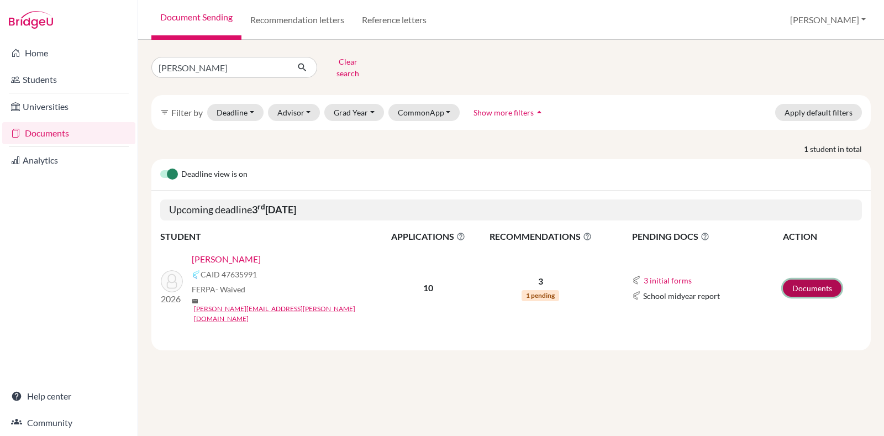
click at [803, 280] on link "Documents" at bounding box center [812, 288] width 59 height 17
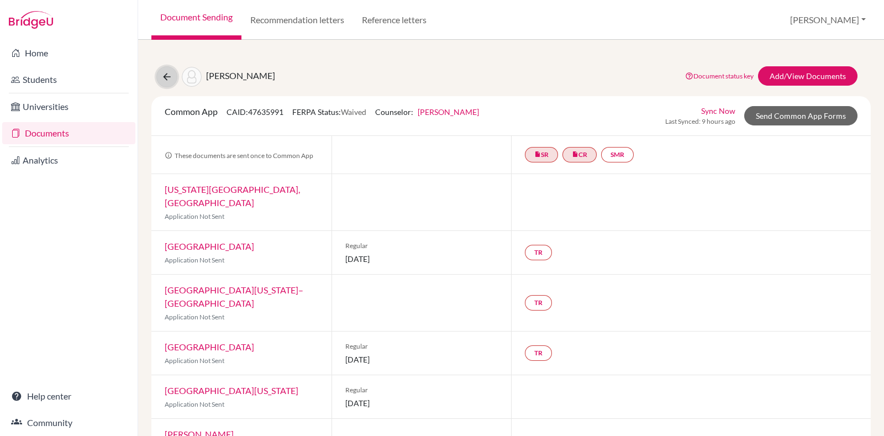
click at [170, 83] on button at bounding box center [166, 76] width 21 height 21
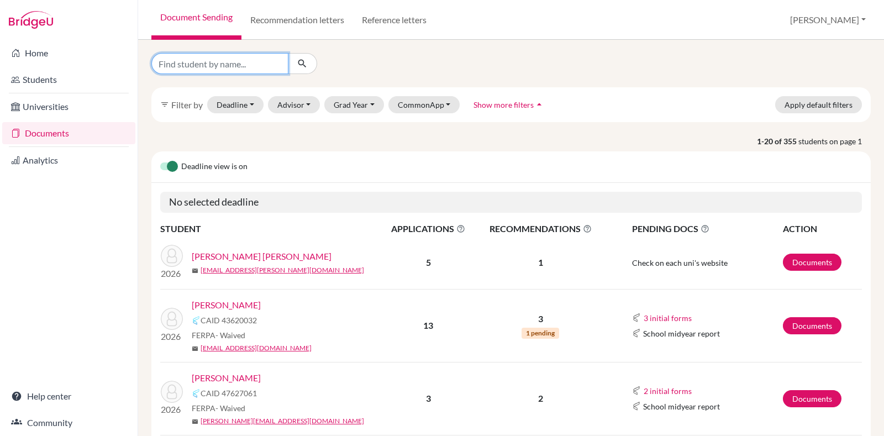
click at [259, 65] on input "Find student by name..." at bounding box center [219, 63] width 137 height 21
type input "shivansh"
click at [309, 65] on button "submit" at bounding box center [302, 63] width 29 height 21
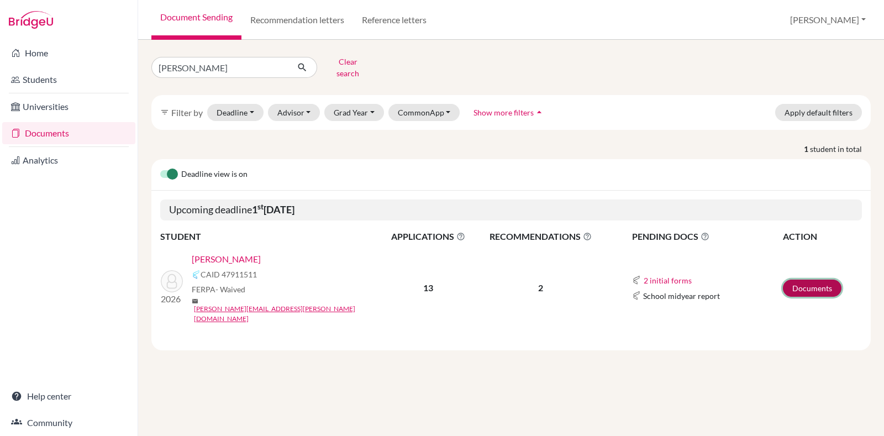
click at [820, 280] on link "Documents" at bounding box center [812, 288] width 59 height 17
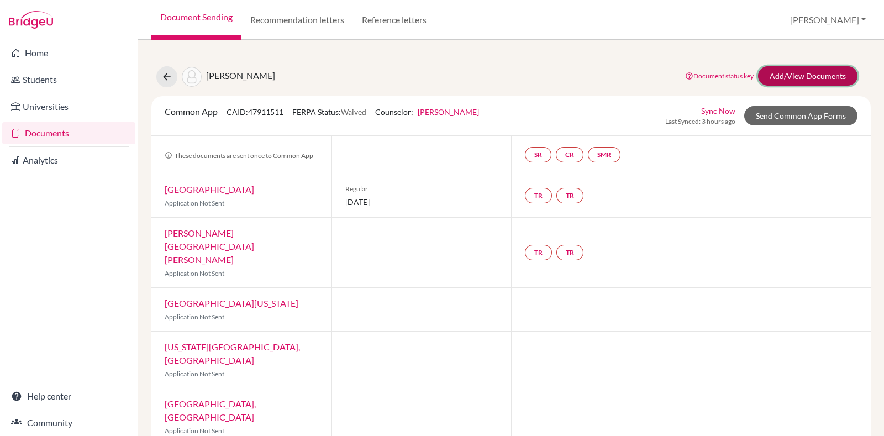
click at [782, 85] on link "Add/View Documents" at bounding box center [808, 75] width 100 height 19
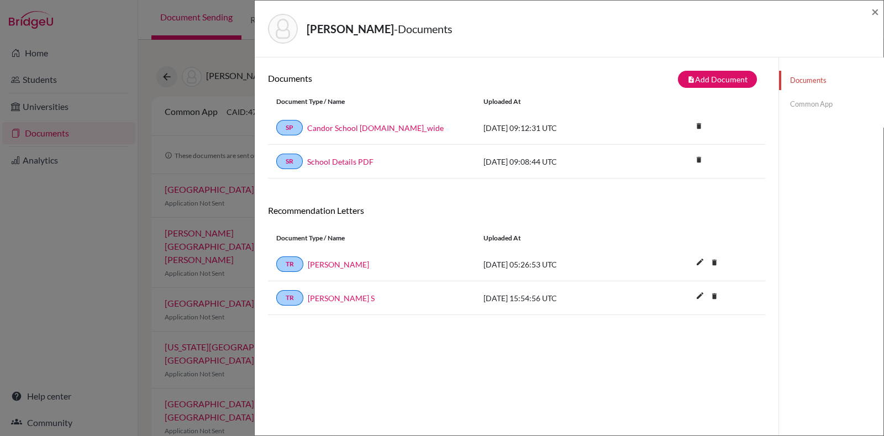
click at [808, 101] on link "Common App" at bounding box center [831, 104] width 104 height 19
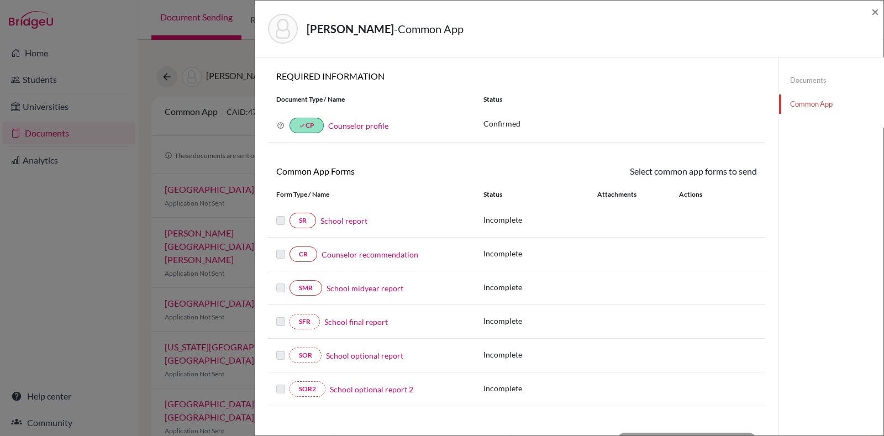
click at [360, 125] on link "Counselor profile" at bounding box center [358, 125] width 60 height 9
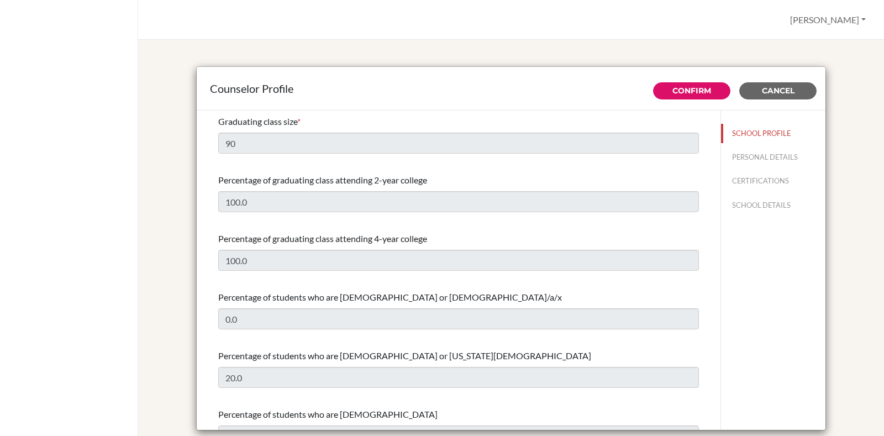
select select "1"
select select "351075"
click at [769, 92] on span "Cancel" at bounding box center [778, 91] width 33 height 10
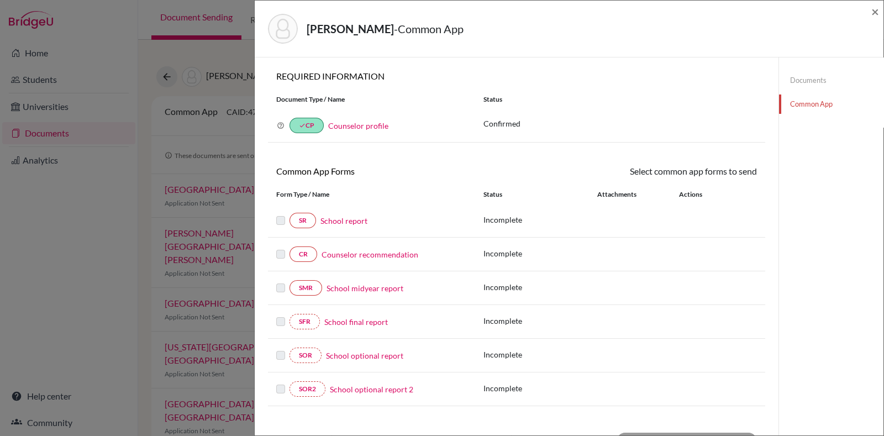
click at [808, 74] on link "Documents" at bounding box center [831, 80] width 104 height 19
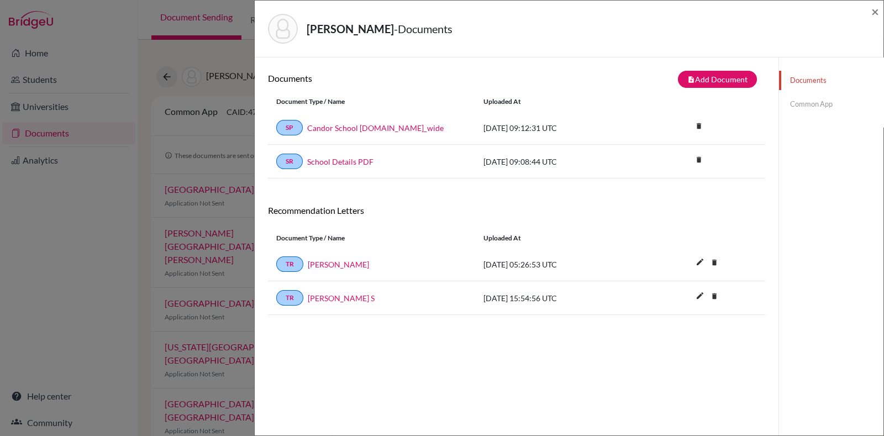
click at [871, 9] on div "Raina, Shivansh - Documents ×" at bounding box center [569, 29] width 620 height 48
click at [872, 18] on span "×" at bounding box center [876, 11] width 8 height 16
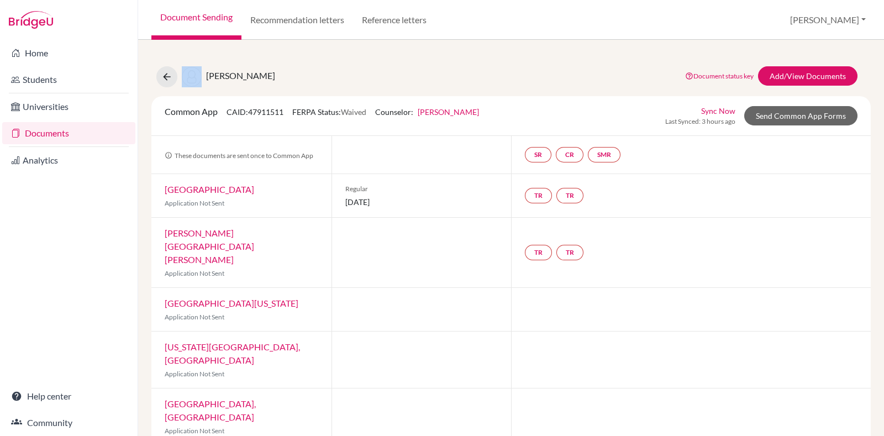
click at [872, 18] on div "Document Sending Recommendation letters Reference letters Jacob Profile School …" at bounding box center [511, 20] width 746 height 40
click at [265, 60] on div "Raina, Shivansh Document status key TR Requirement. Document not uploaded yet. …" at bounding box center [511, 423] width 720 height 741
click at [174, 70] on button at bounding box center [166, 76] width 21 height 21
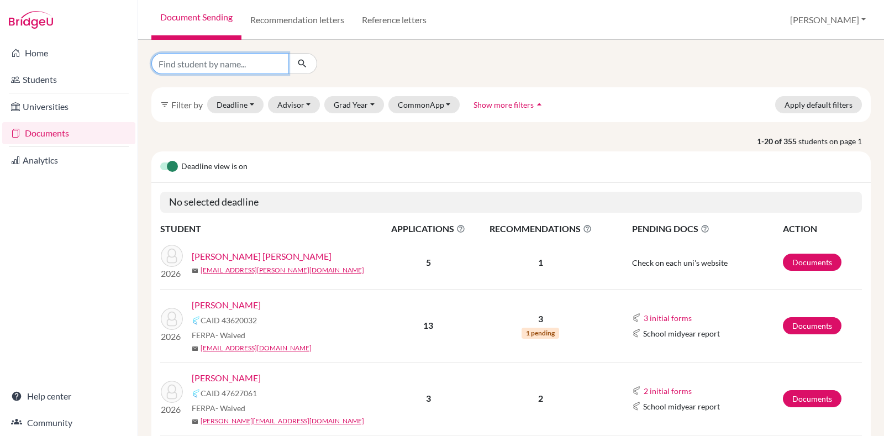
click at [235, 69] on input "Find student by name..." at bounding box center [219, 63] width 137 height 21
type input "adya"
click at [303, 62] on icon "submit" at bounding box center [302, 63] width 11 height 11
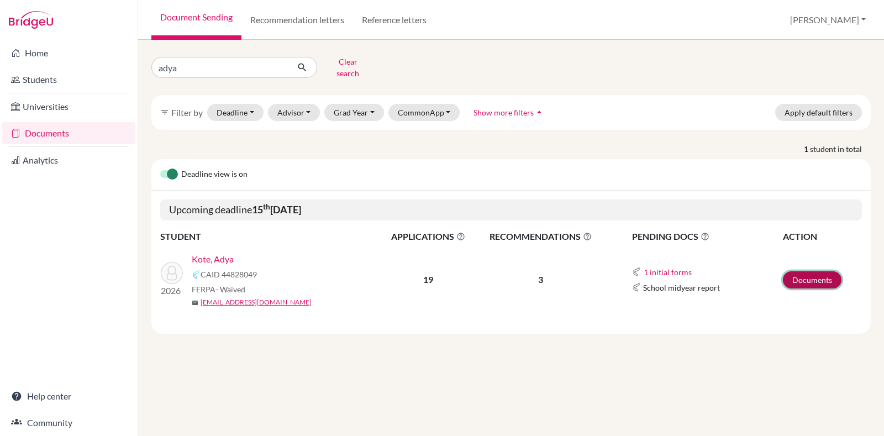
click at [803, 271] on link "Documents" at bounding box center [812, 279] width 59 height 17
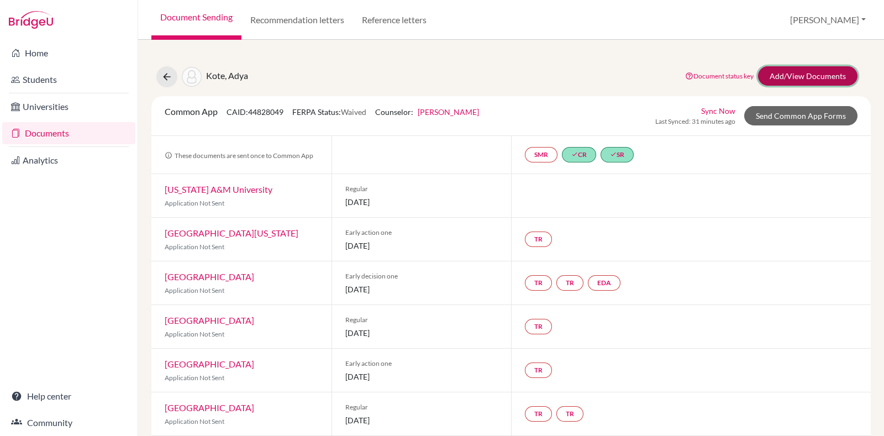
click at [793, 73] on link "Add/View Documents" at bounding box center [808, 75] width 100 height 19
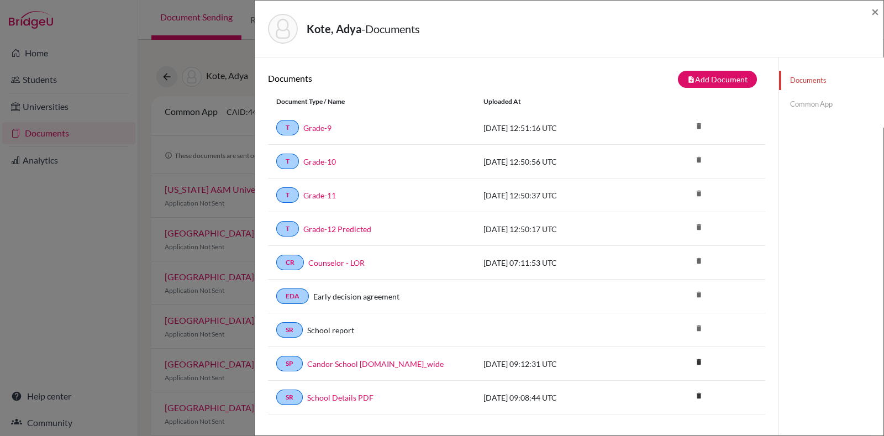
click at [807, 101] on link "Common App" at bounding box center [831, 104] width 104 height 19
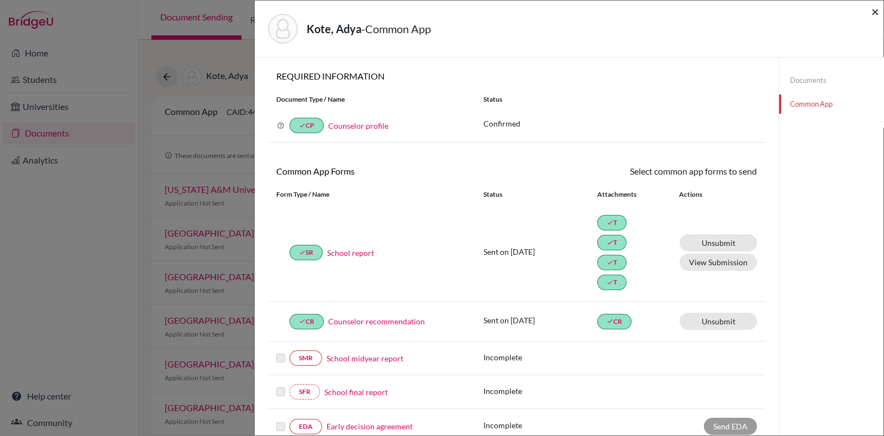
click at [878, 10] on span "×" at bounding box center [876, 11] width 8 height 16
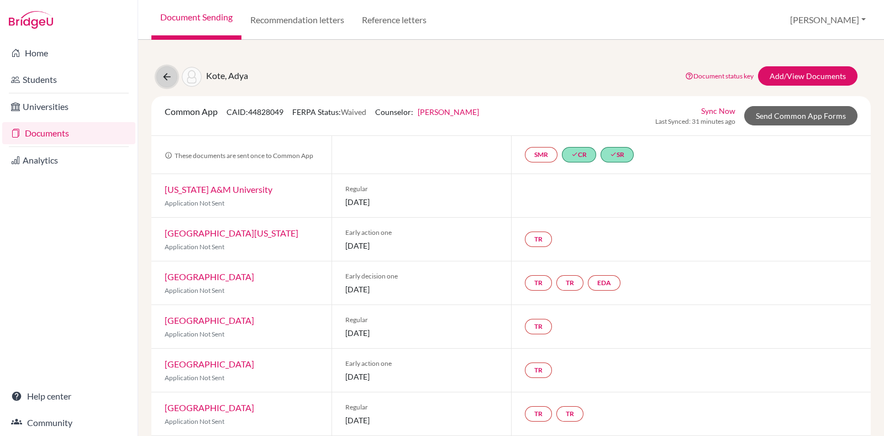
click at [160, 77] on button at bounding box center [166, 76] width 21 height 21
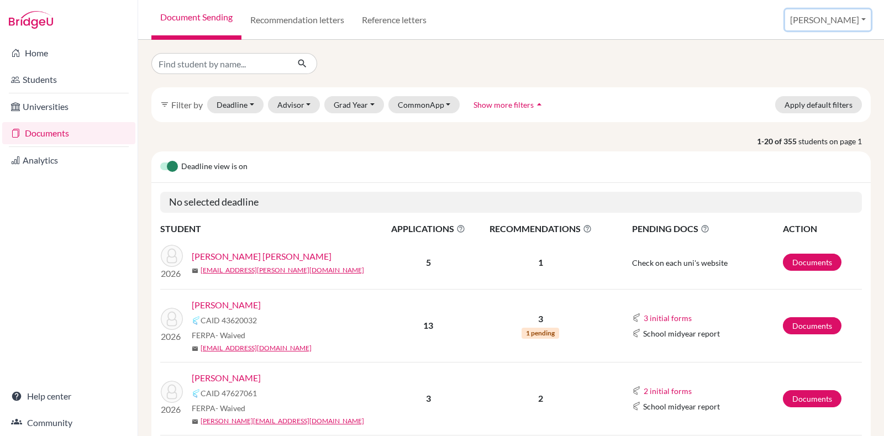
click at [851, 26] on button "Jacob" at bounding box center [829, 19] width 86 height 21
click at [825, 92] on button "Log out" at bounding box center [781, 90] width 87 height 18
